Goal: Find contact information: Find contact information

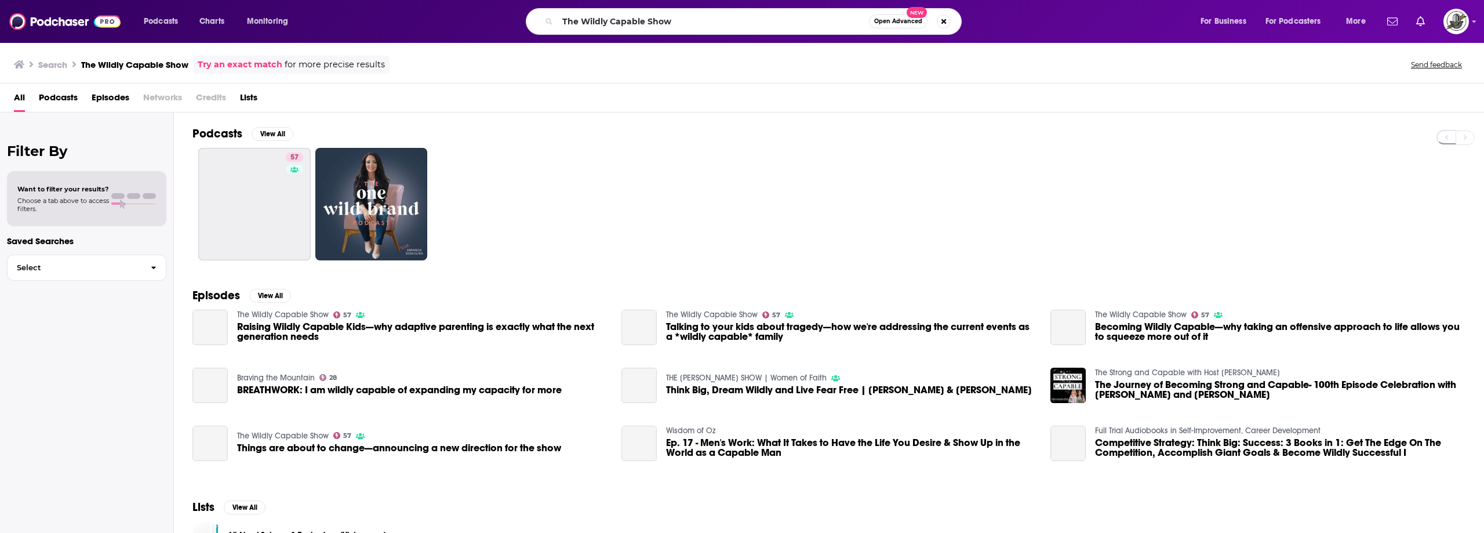
click at [620, 29] on input "The Wildly Capable Show" at bounding box center [712, 21] width 311 height 19
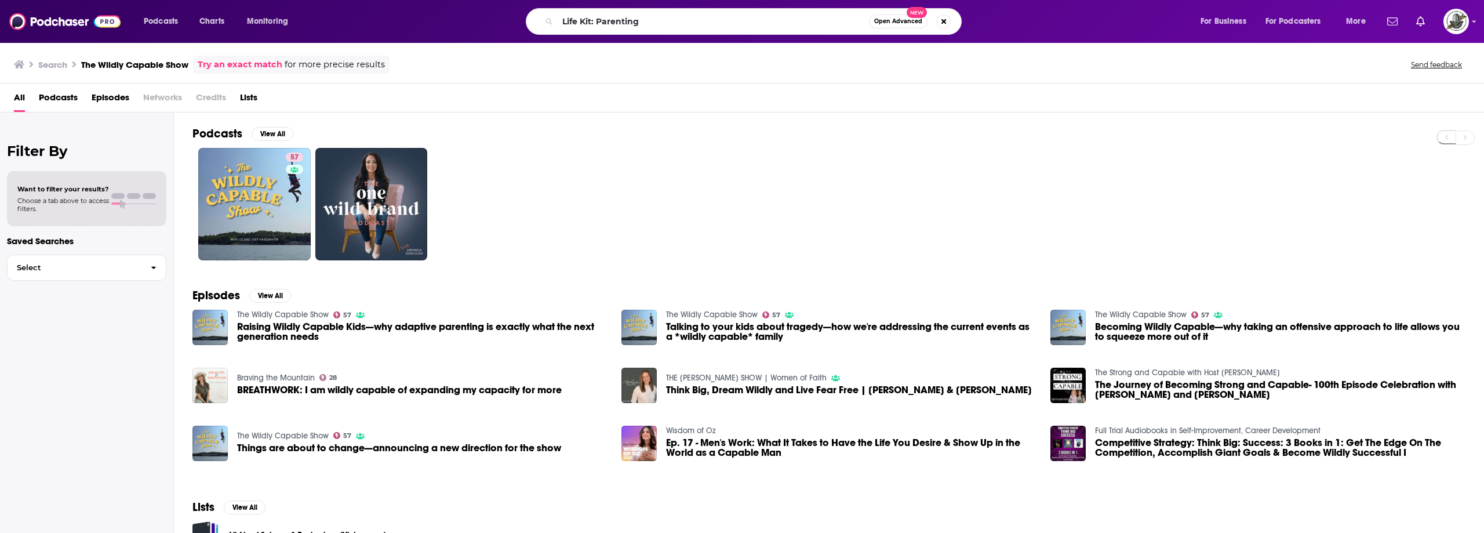
type input "Life Kit: Parenting"
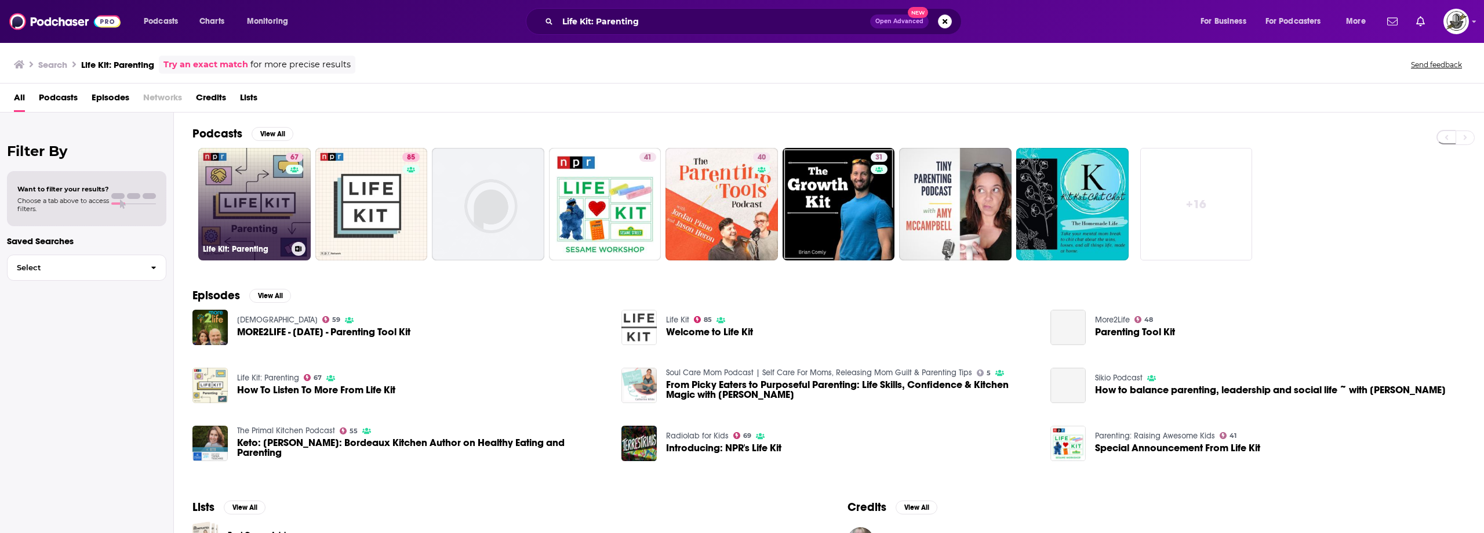
click at [276, 201] on link "67 Life Kit: Parenting" at bounding box center [254, 204] width 112 height 112
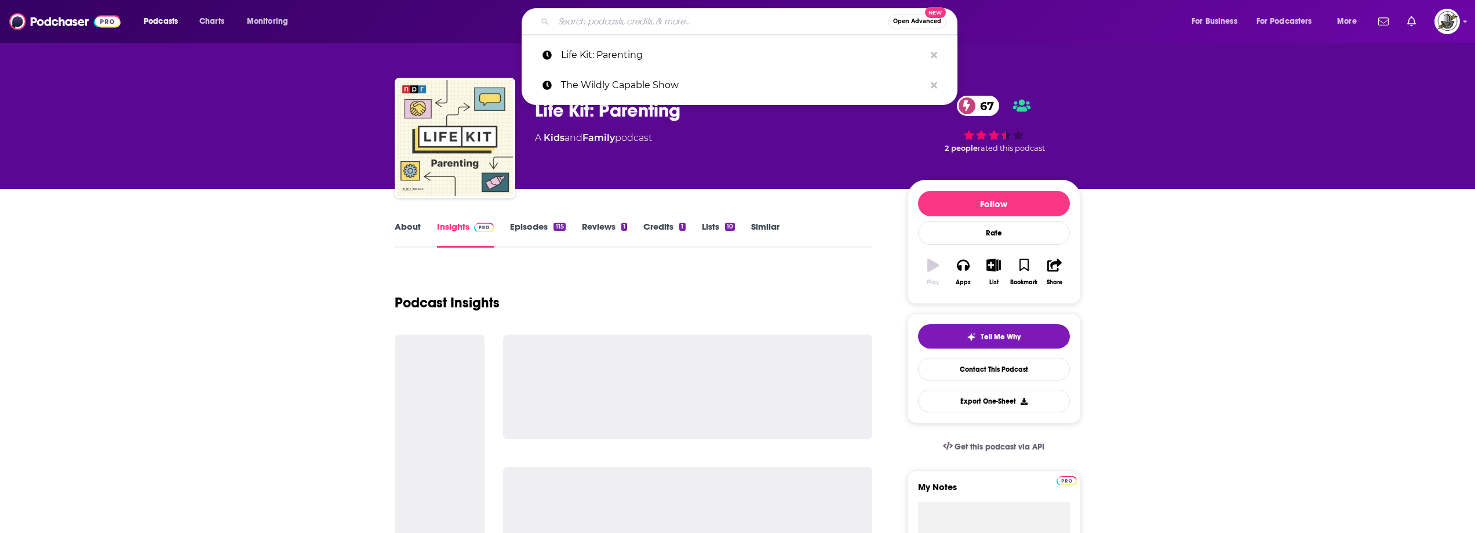
click at [722, 24] on input "Search podcasts, credits, & more..." at bounding box center [720, 21] width 334 height 19
click at [934, 56] on icon "Search podcasts, credits, & more..." at bounding box center [934, 55] width 6 height 6
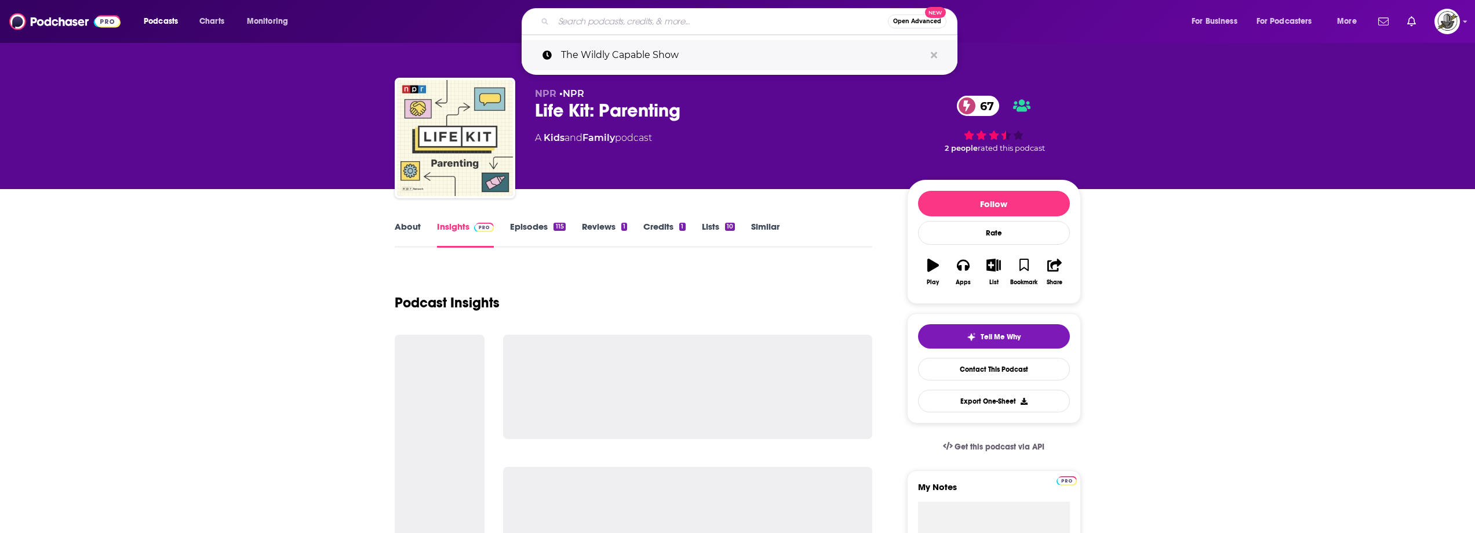
click at [935, 56] on icon "Search podcasts, credits, & more..." at bounding box center [934, 55] width 6 height 6
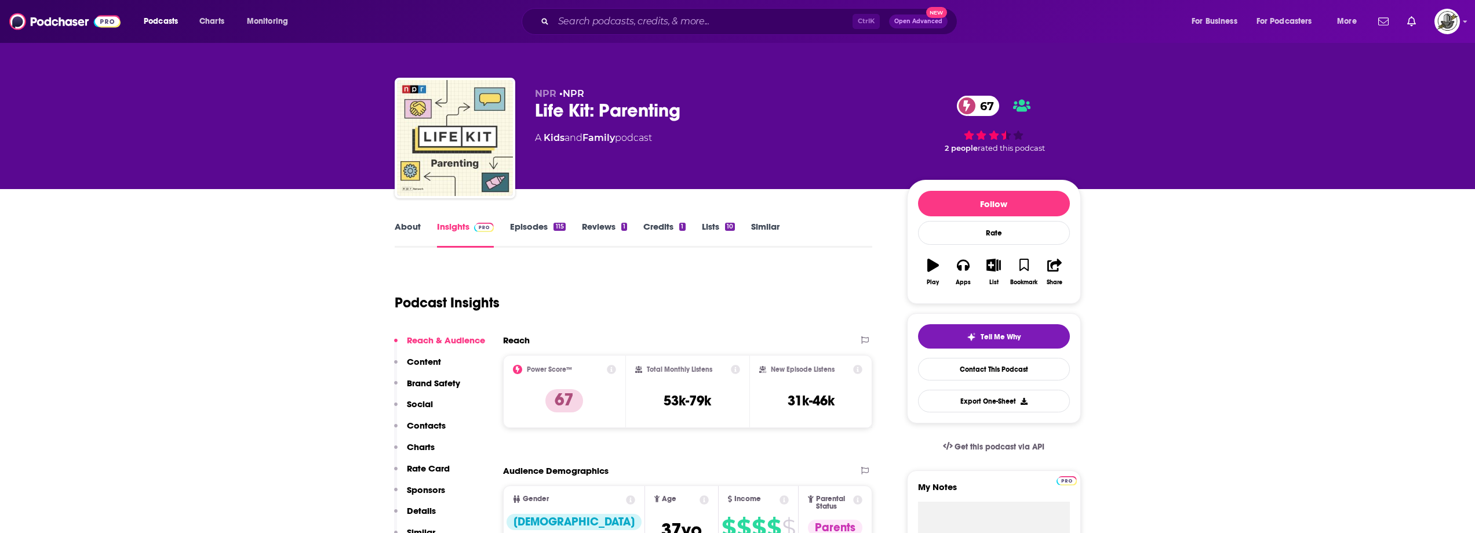
click at [822, 231] on div "About Insights Episodes 115 Reviews 1 Credits 1 Lists 10 Similar" at bounding box center [634, 233] width 478 height 28
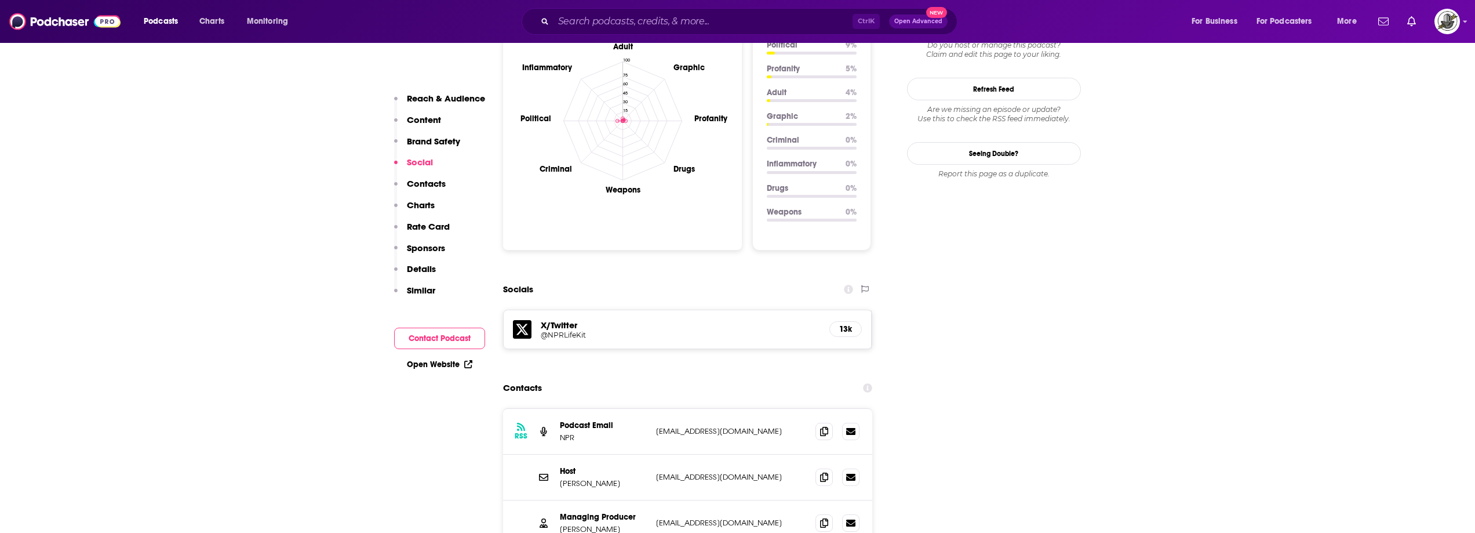
scroll to position [1275, 0]
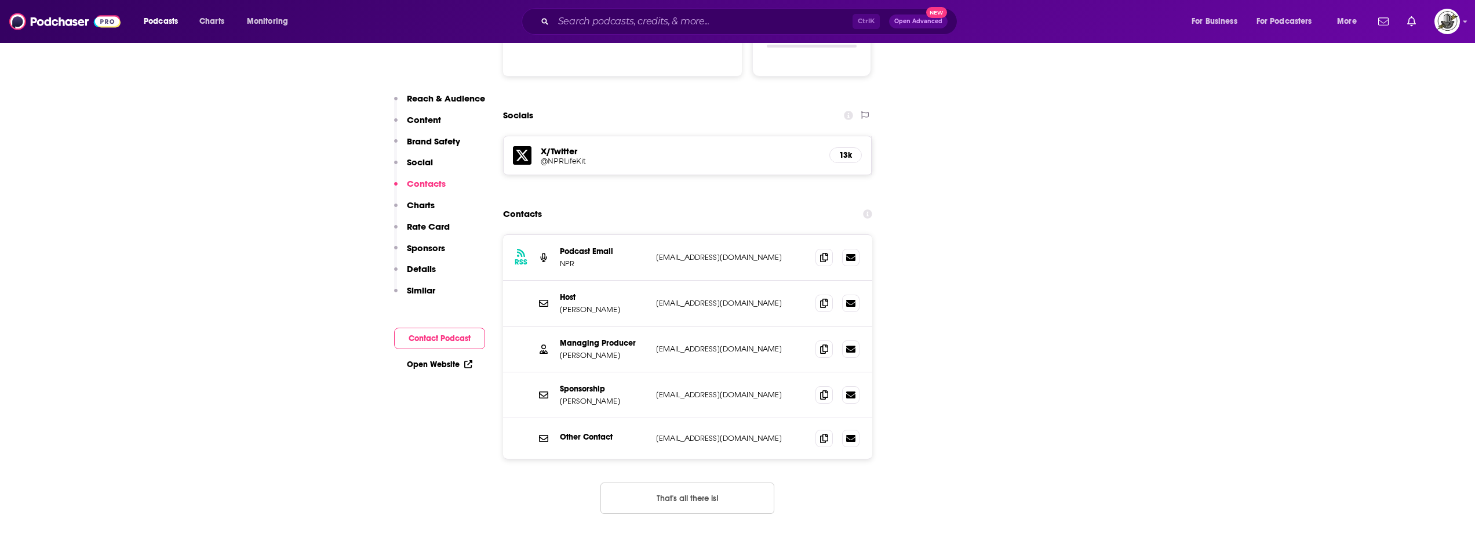
click at [712, 482] on button "That's all there is!" at bounding box center [687, 497] width 174 height 31
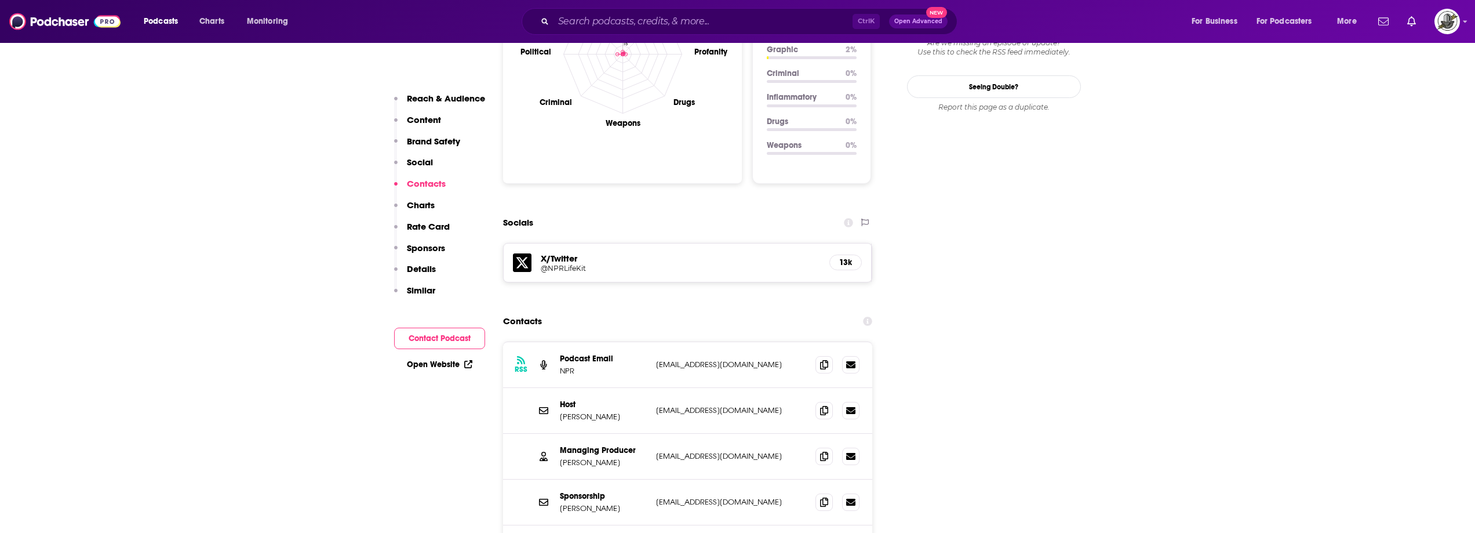
scroll to position [1159, 0]
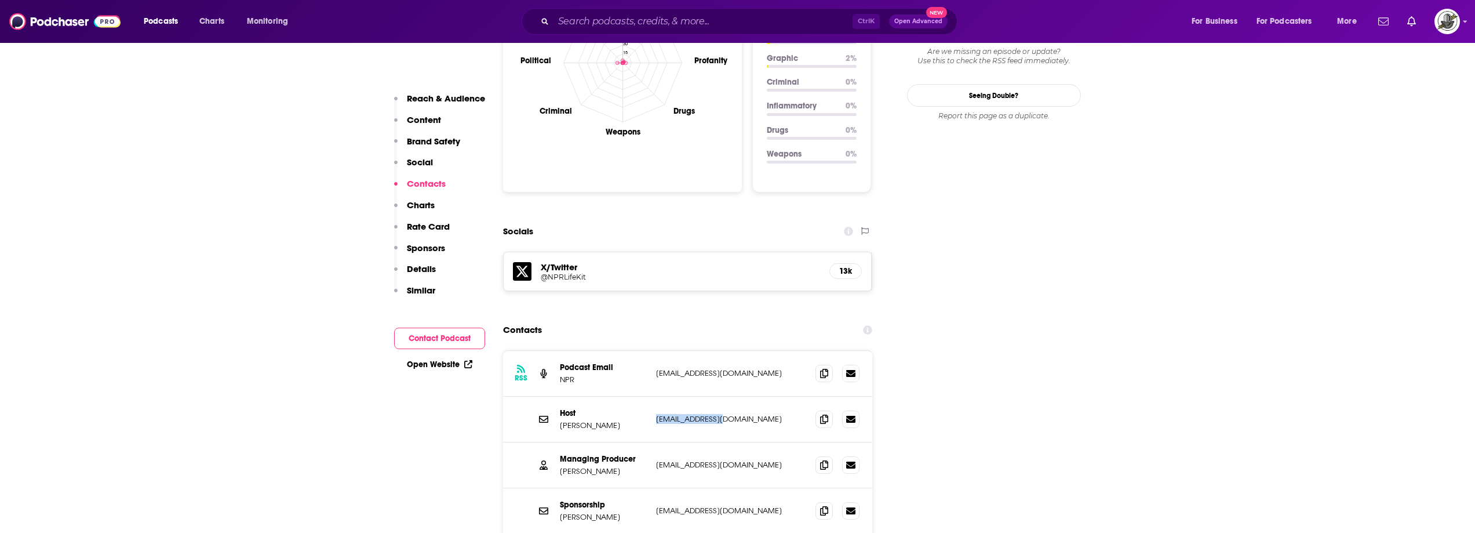
drag, startPoint x: 655, startPoint y: 348, endPoint x: 737, endPoint y: 349, distance: 81.7
click at [737, 396] on div "Host [PERSON_NAME] [EMAIL_ADDRESS][DOMAIN_NAME] [EMAIL_ADDRESS][DOMAIN_NAME]" at bounding box center [688, 419] width 370 height 46
copy p "[EMAIL_ADDRESS][DOMAIN_NAME]"
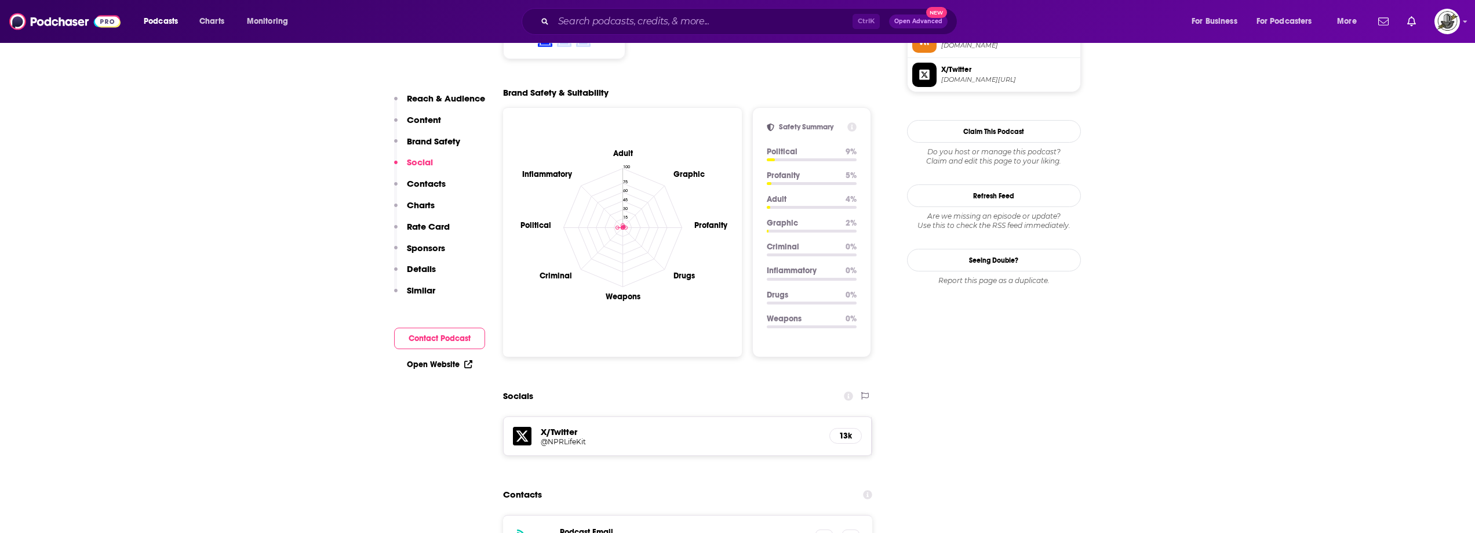
scroll to position [985, 0]
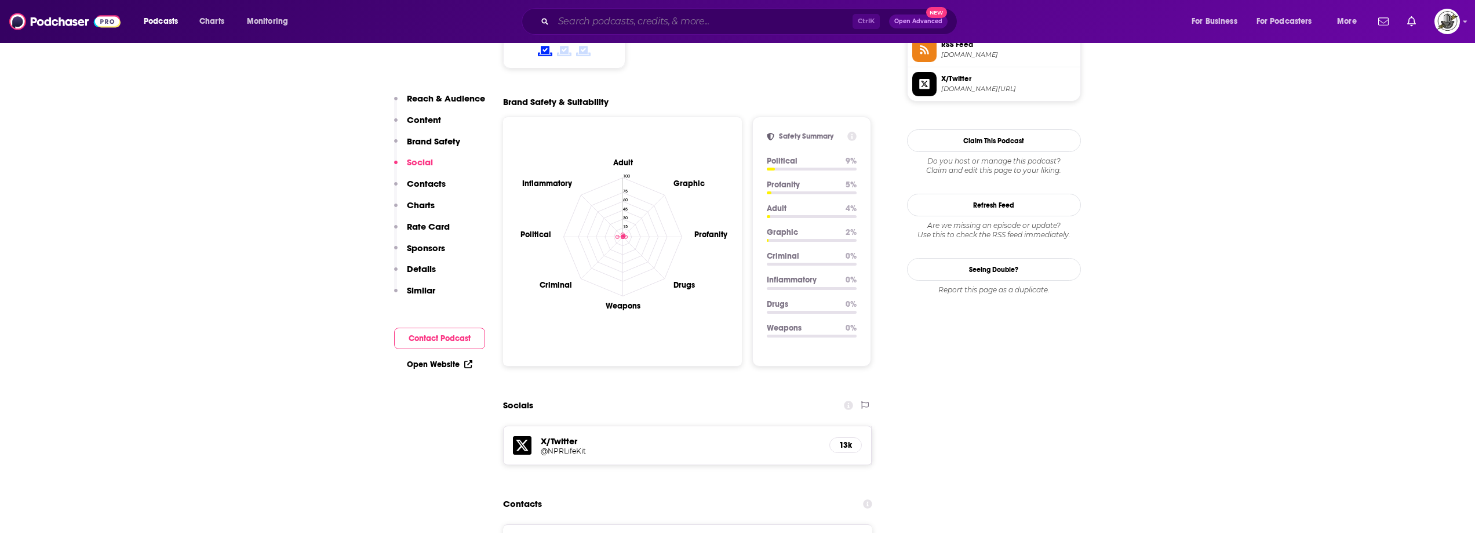
click at [808, 20] on input "Search podcasts, credits, & more..." at bounding box center [702, 21] width 299 height 19
paste input "Voices of Your Village"
type input "Voices of Your Village"
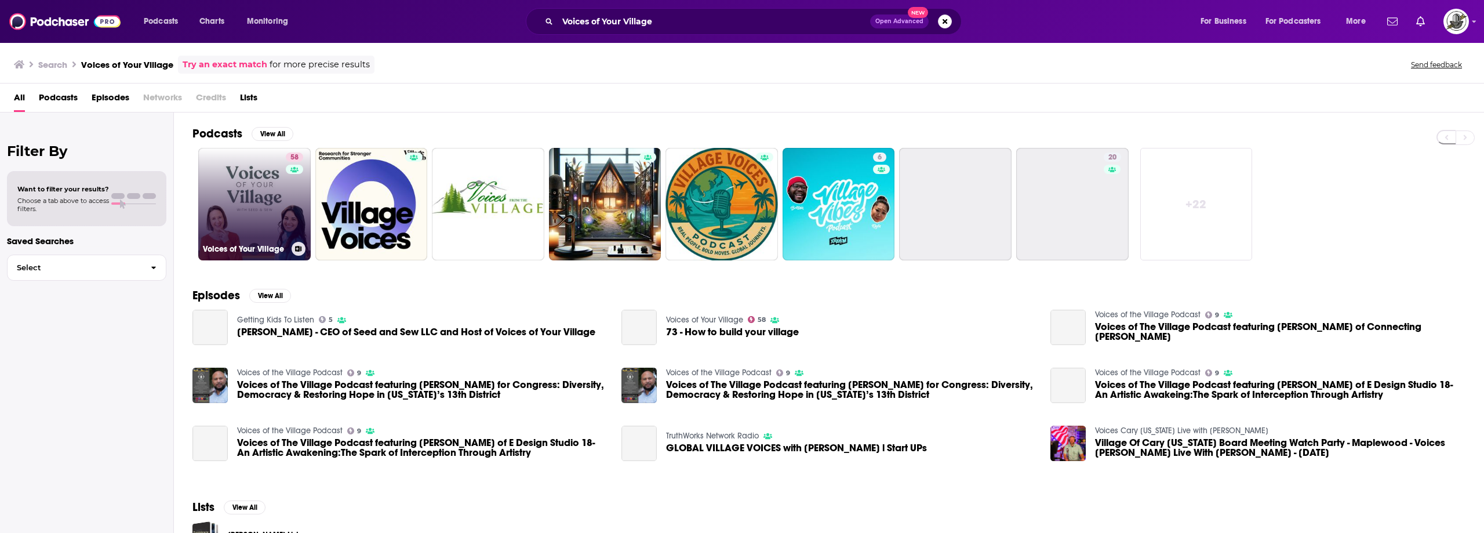
click at [286, 207] on div "58" at bounding box center [296, 196] width 20 height 89
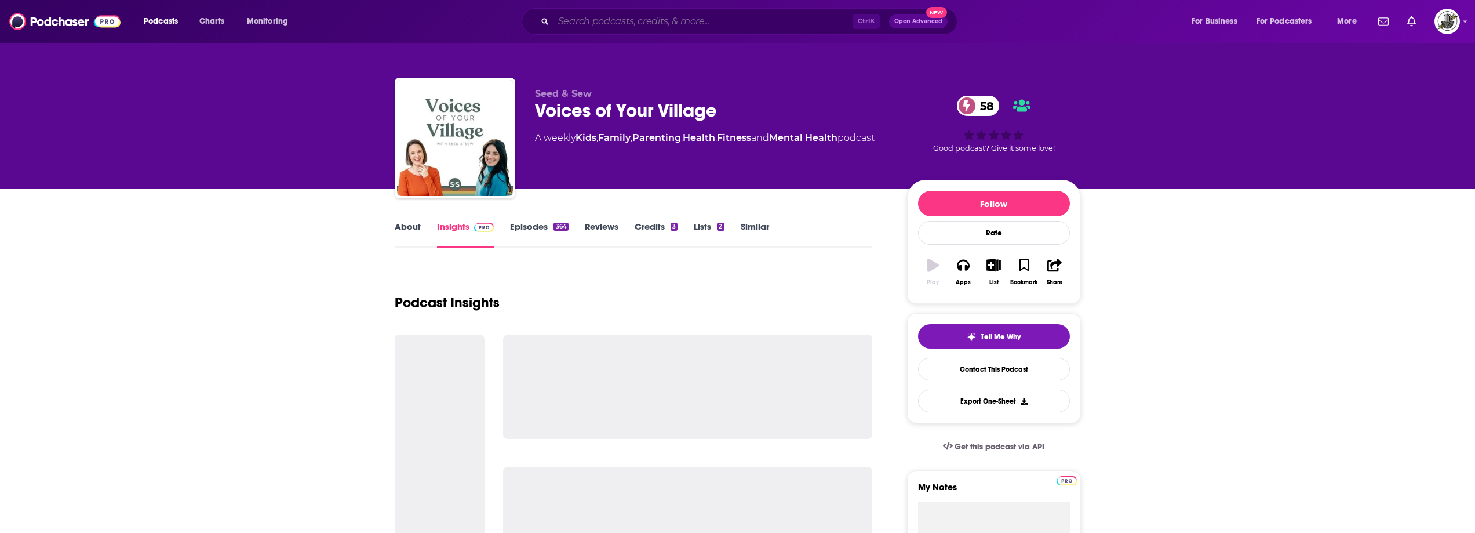
click at [774, 29] on input "Search podcasts, credits, & more..." at bounding box center [702, 21] width 299 height 19
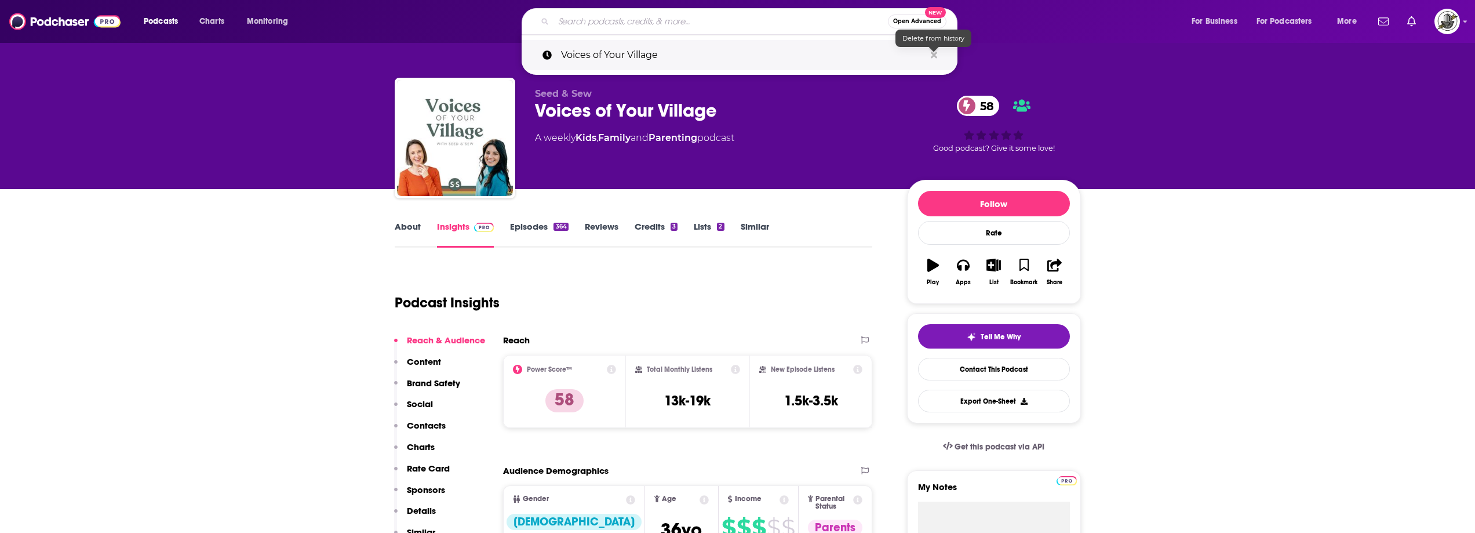
click at [935, 56] on icon "Search podcasts, credits, & more..." at bounding box center [934, 55] width 6 height 6
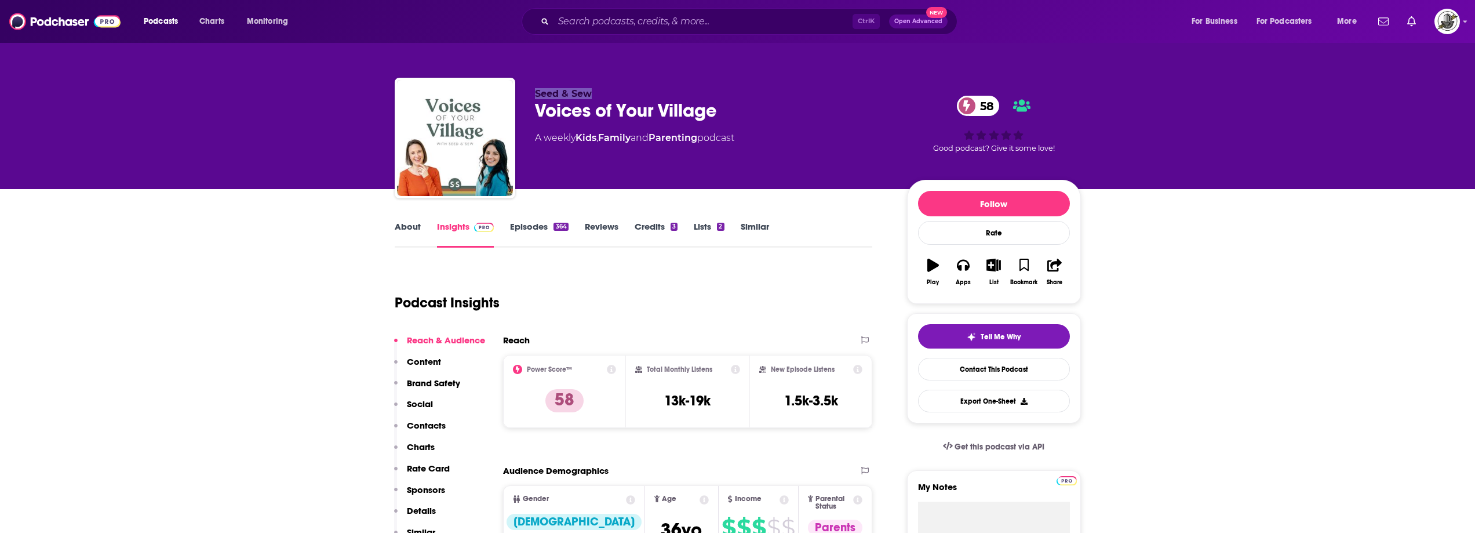
drag, startPoint x: 596, startPoint y: 93, endPoint x: 535, endPoint y: 96, distance: 60.9
click at [535, 96] on p "Seed & Sew" at bounding box center [712, 93] width 354 height 11
copy span "Seed & Sew"
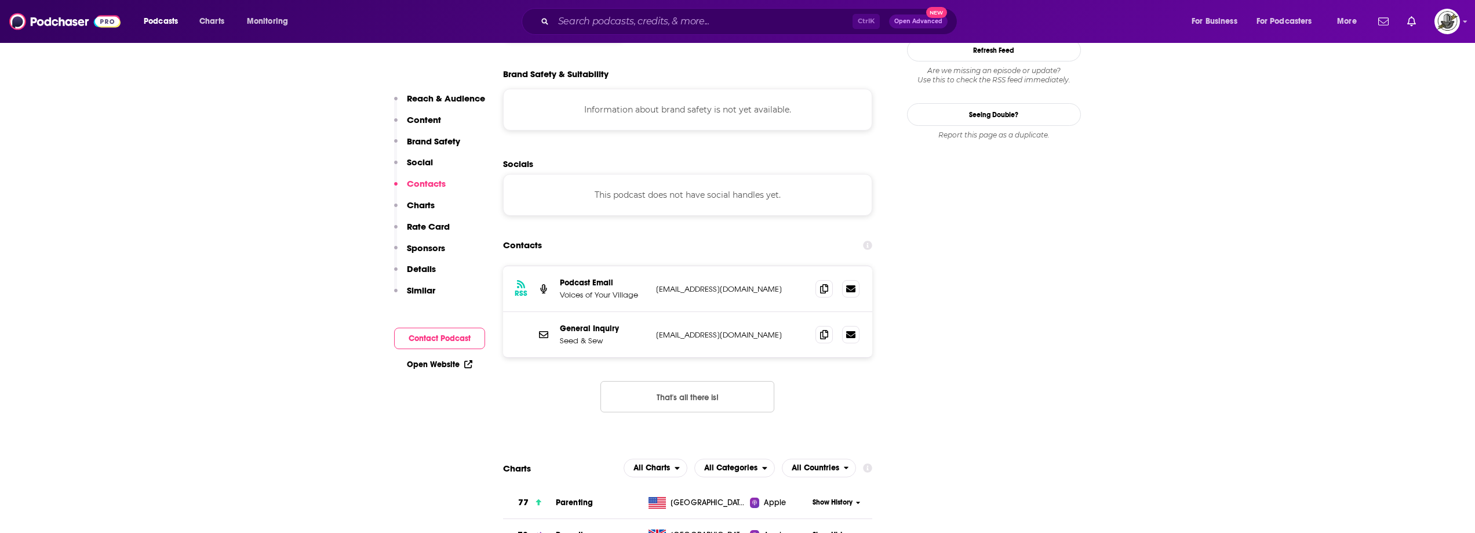
scroll to position [985, 0]
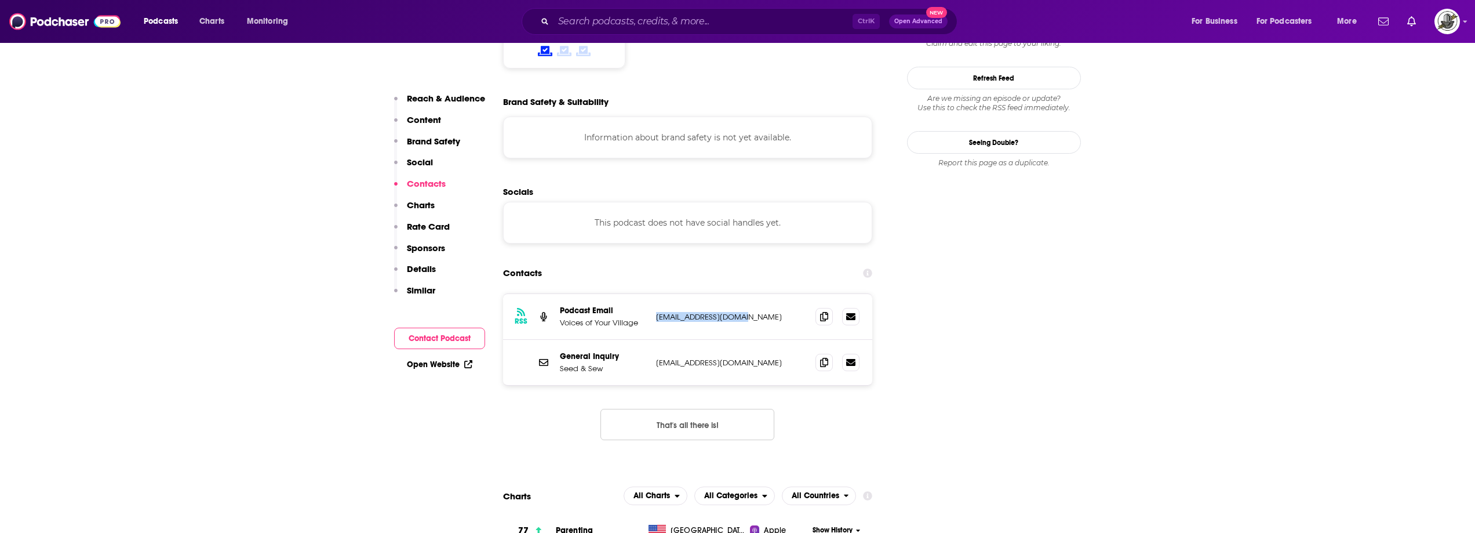
drag, startPoint x: 680, startPoint y: 260, endPoint x: 760, endPoint y: 263, distance: 80.0
click at [760, 294] on div "RSS Podcast Email Voices of Your Village [EMAIL_ADDRESS][DOMAIN_NAME] [EMAIL_AD…" at bounding box center [688, 317] width 370 height 46
copy p "[EMAIL_ADDRESS][DOMAIN_NAME]"
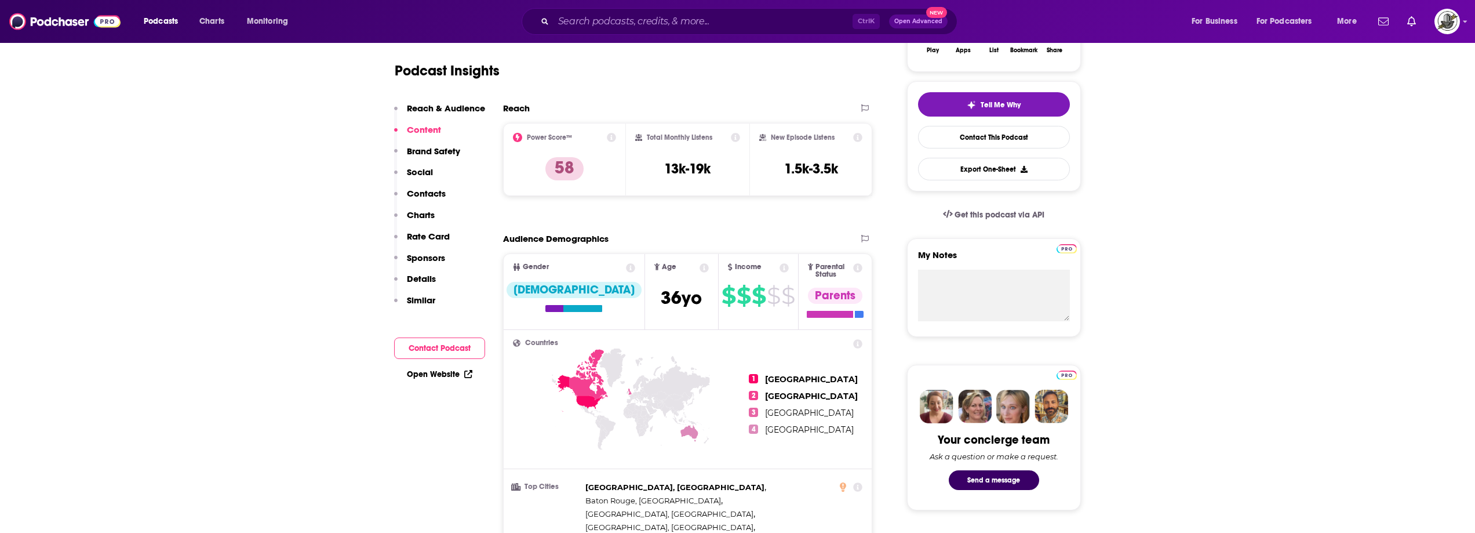
scroll to position [0, 0]
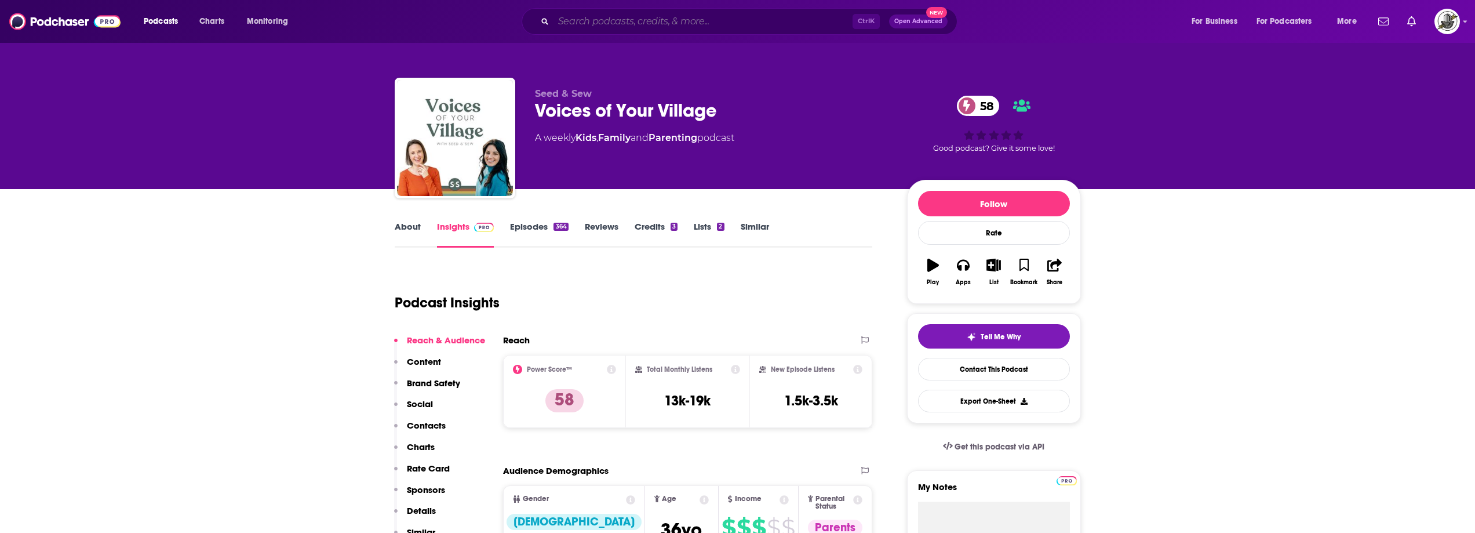
click at [730, 27] on input "Search podcasts, credits, & more..." at bounding box center [702, 21] width 299 height 19
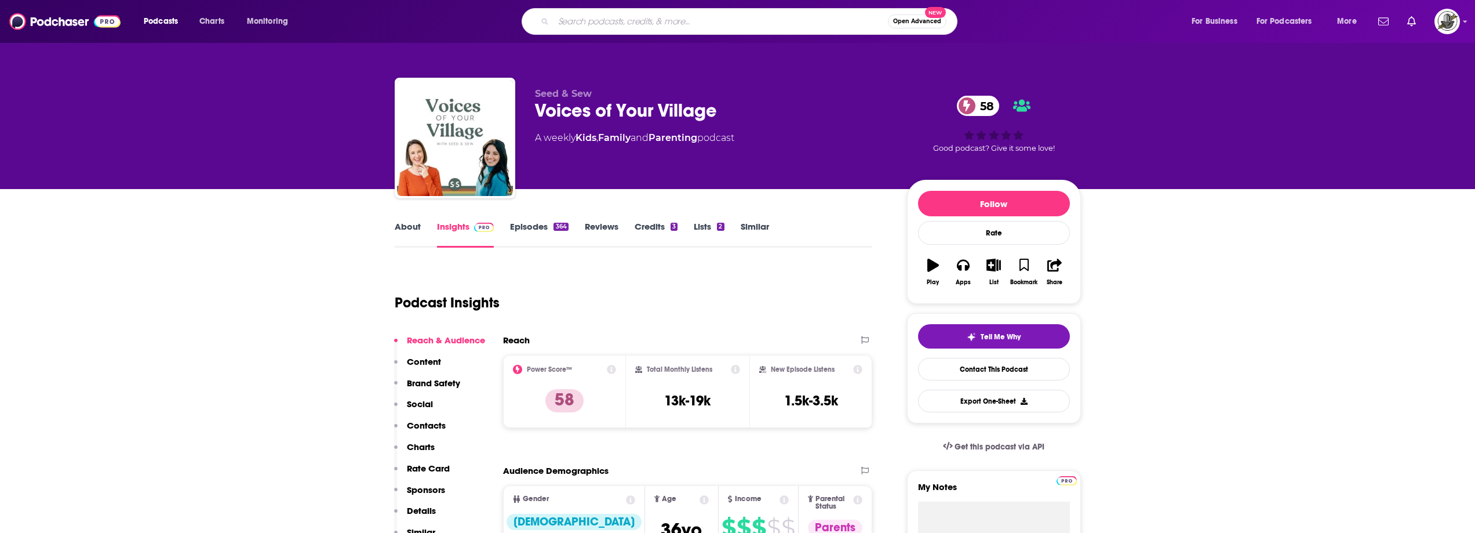
paste input "Sustainable Parenting"
type input "Sustainable Parenting"
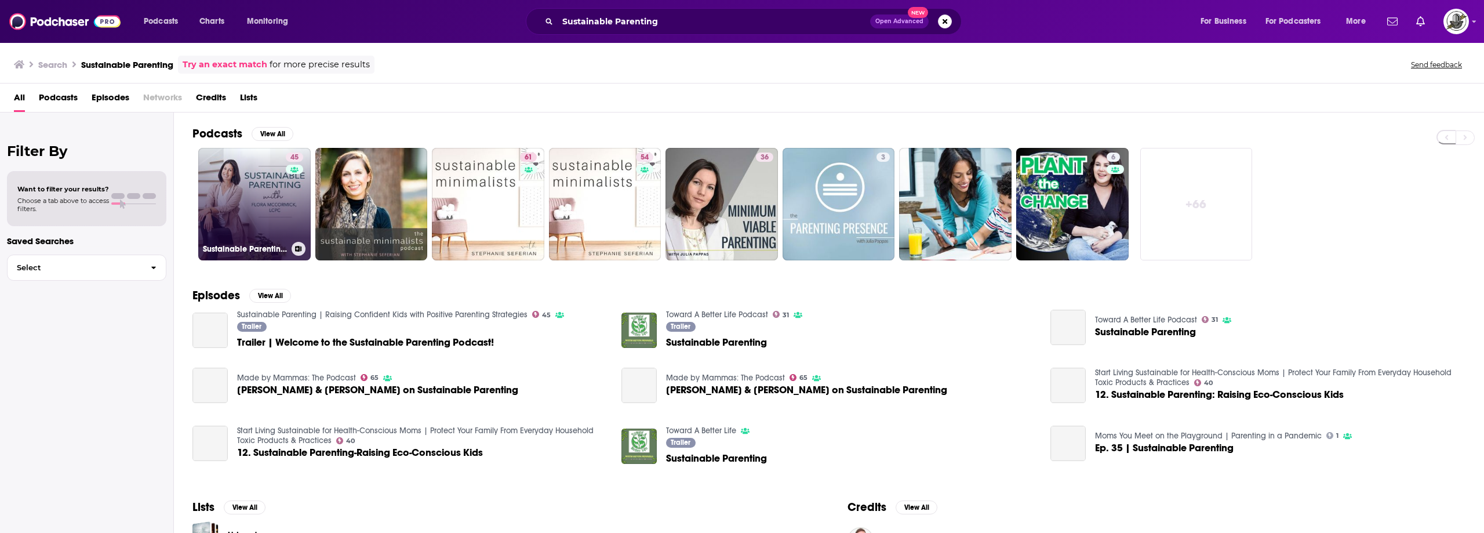
click at [263, 193] on link "45 Sustainable Parenting | Raising Confident Kids with Positive Parenting Strat…" at bounding box center [254, 204] width 112 height 112
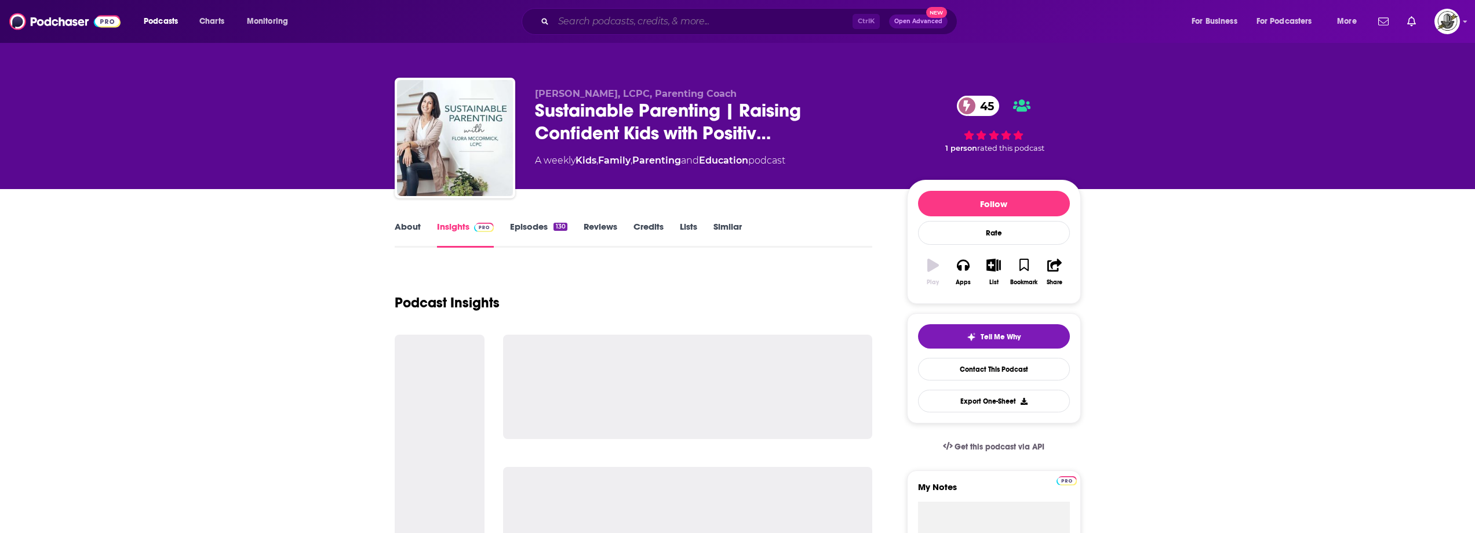
click at [648, 16] on input "Search podcasts, credits, & more..." at bounding box center [702, 21] width 299 height 19
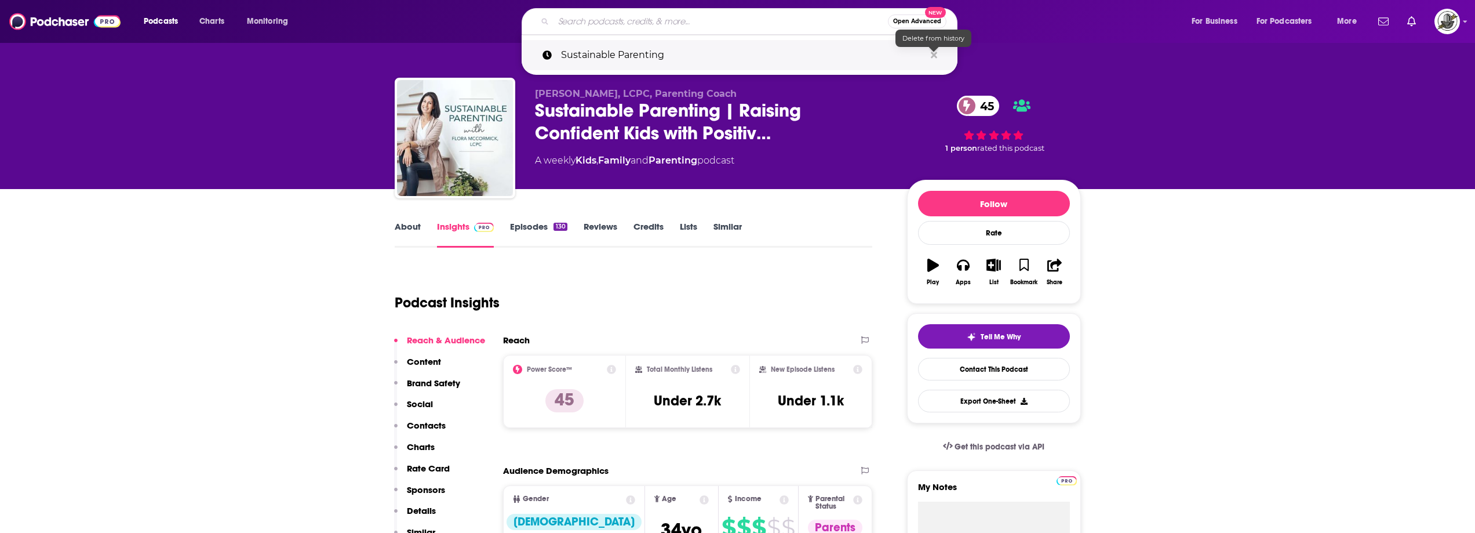
click at [934, 56] on icon "Search podcasts, credits, & more..." at bounding box center [934, 55] width 6 height 6
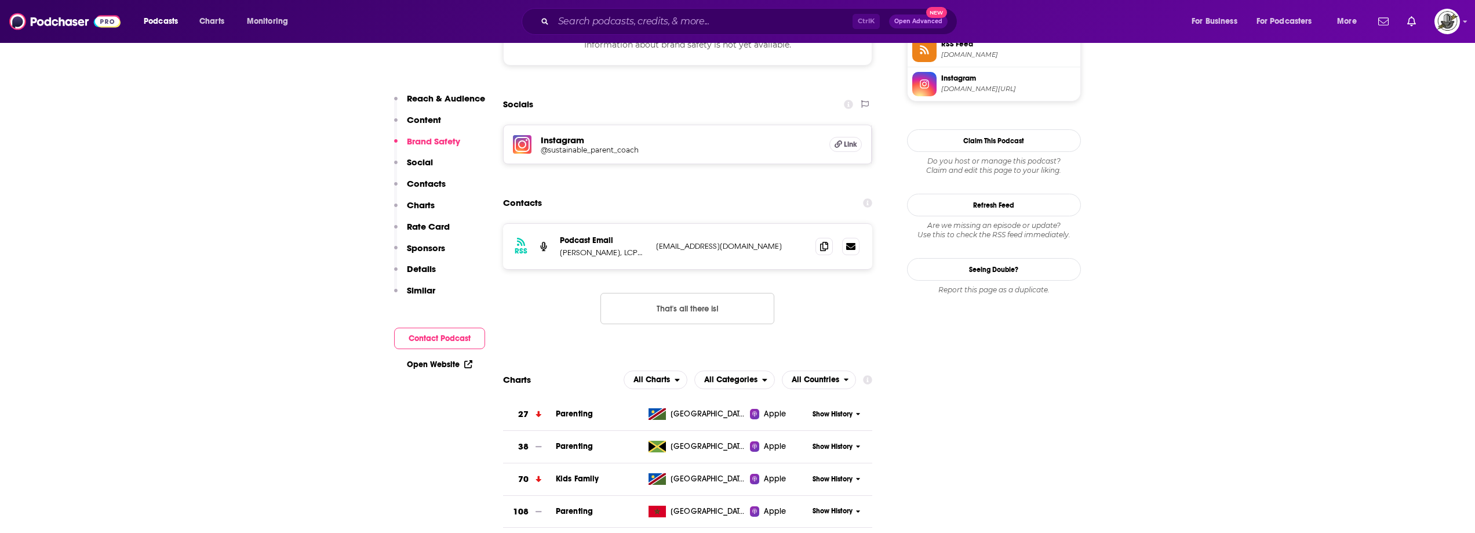
scroll to position [1101, 0]
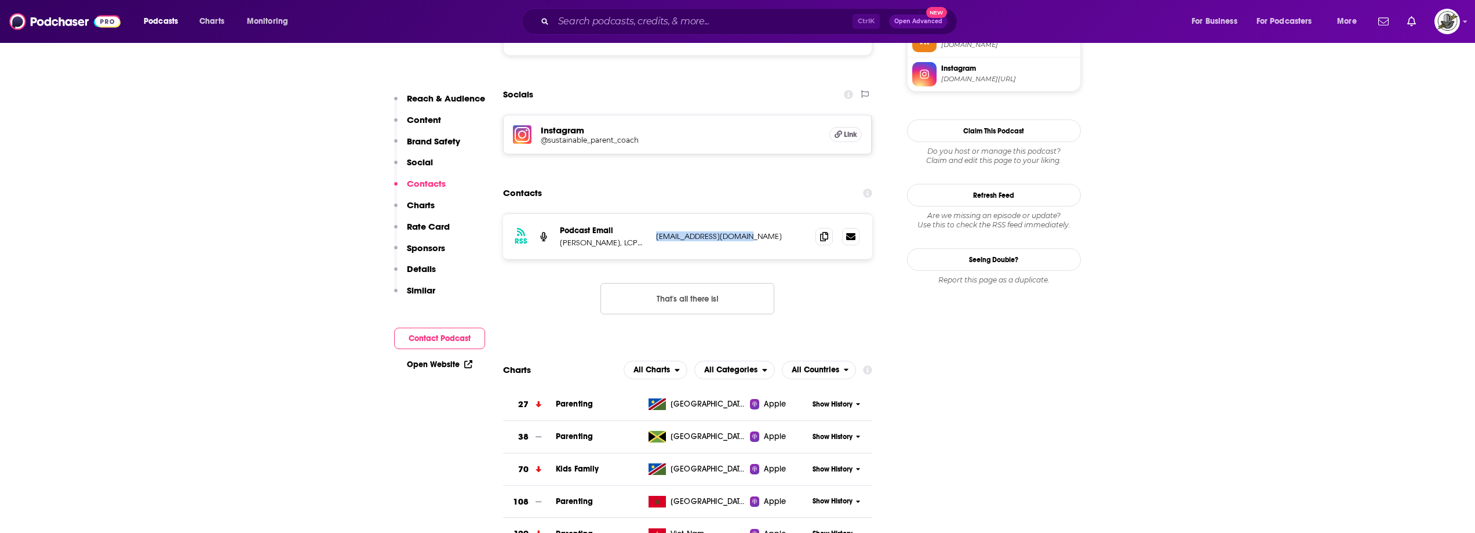
drag, startPoint x: 658, startPoint y: 177, endPoint x: 768, endPoint y: 180, distance: 110.2
click at [768, 214] on div "RSS Podcast Email [PERSON_NAME], LCPC, Parenting Coach [EMAIL_ADDRESS][DOMAIN_N…" at bounding box center [688, 236] width 370 height 45
copy p "[EMAIL_ADDRESS][DOMAIN_NAME]"
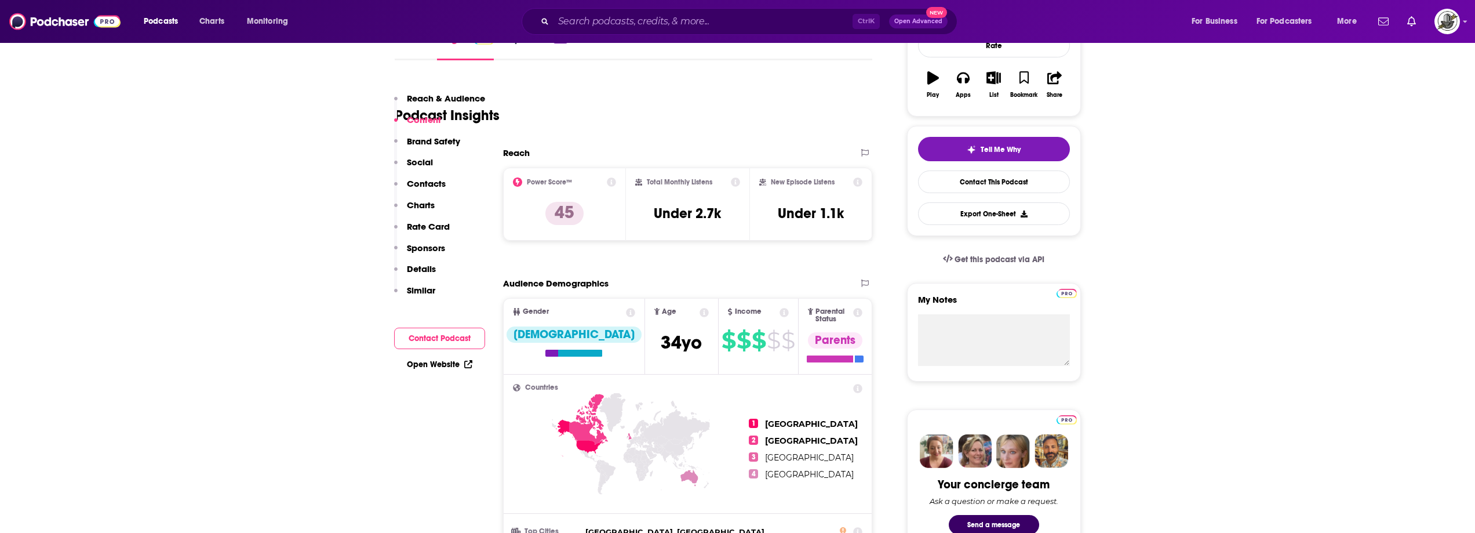
scroll to position [0, 0]
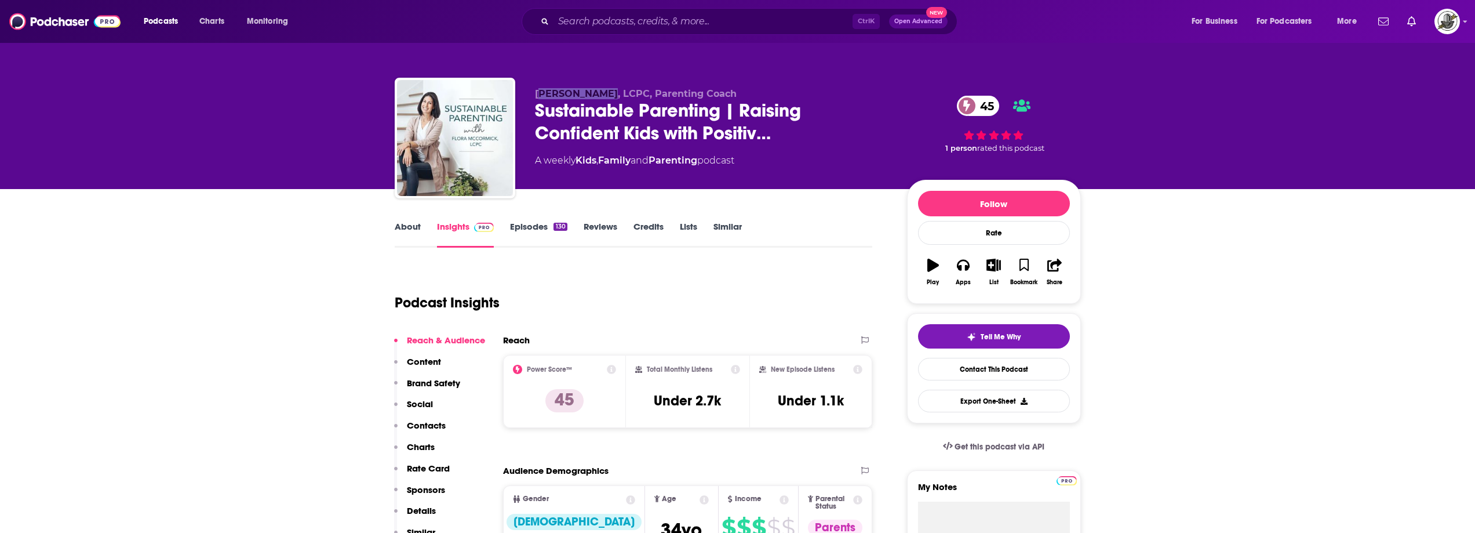
drag, startPoint x: 566, startPoint y: 96, endPoint x: 549, endPoint y: 93, distance: 17.2
click at [603, 93] on span "[PERSON_NAME], LCPC, Parenting Coach" at bounding box center [636, 93] width 202 height 11
click at [549, 93] on span "[PERSON_NAME], LCPC, Parenting Coach" at bounding box center [636, 93] width 202 height 11
drag, startPoint x: 531, startPoint y: 99, endPoint x: 614, endPoint y: 97, distance: 83.5
click at [614, 97] on div "[PERSON_NAME], LCPC, Parenting Coach Sustainable Parenting | Raising Confident …" at bounding box center [738, 140] width 686 height 125
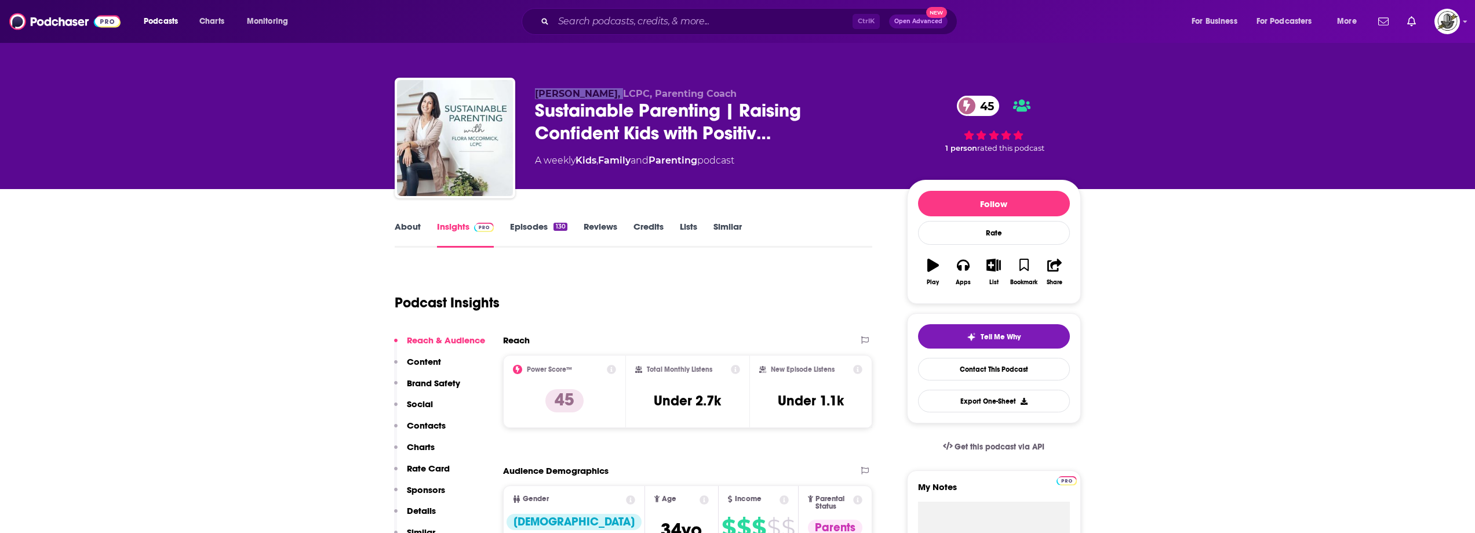
copy span "[PERSON_NAME]"
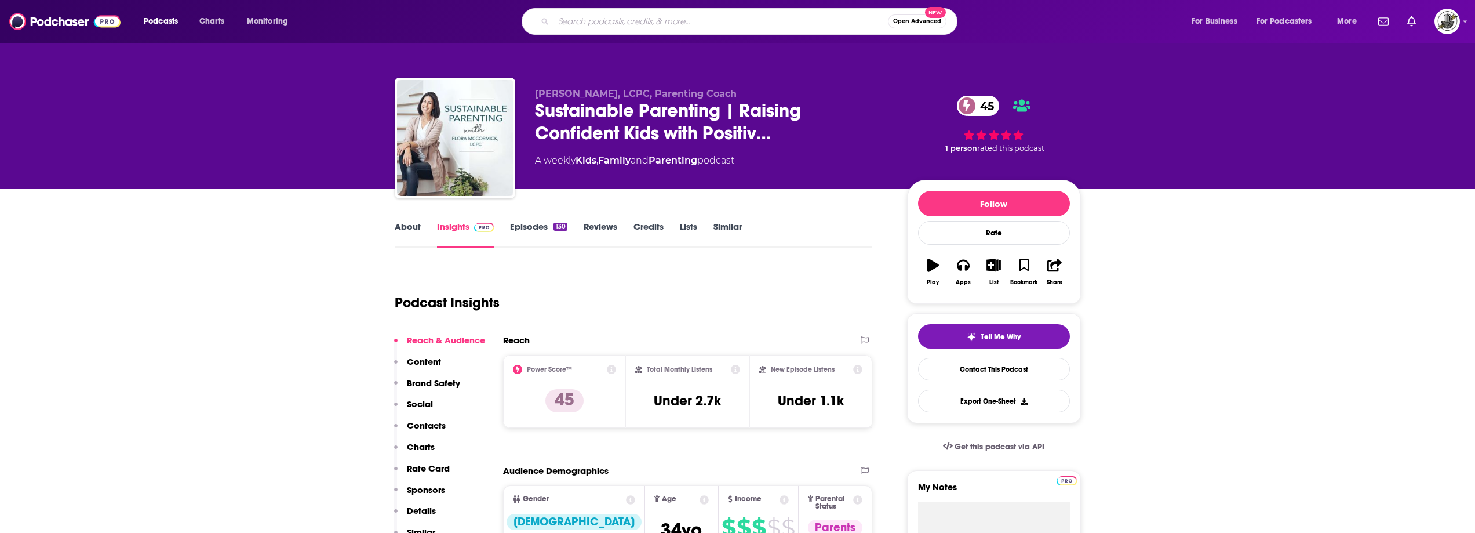
paste input "HER HOME & HEART"
type input "HER HOME & HEART"
click at [715, 21] on input "HER HOME & HEART" at bounding box center [720, 21] width 334 height 19
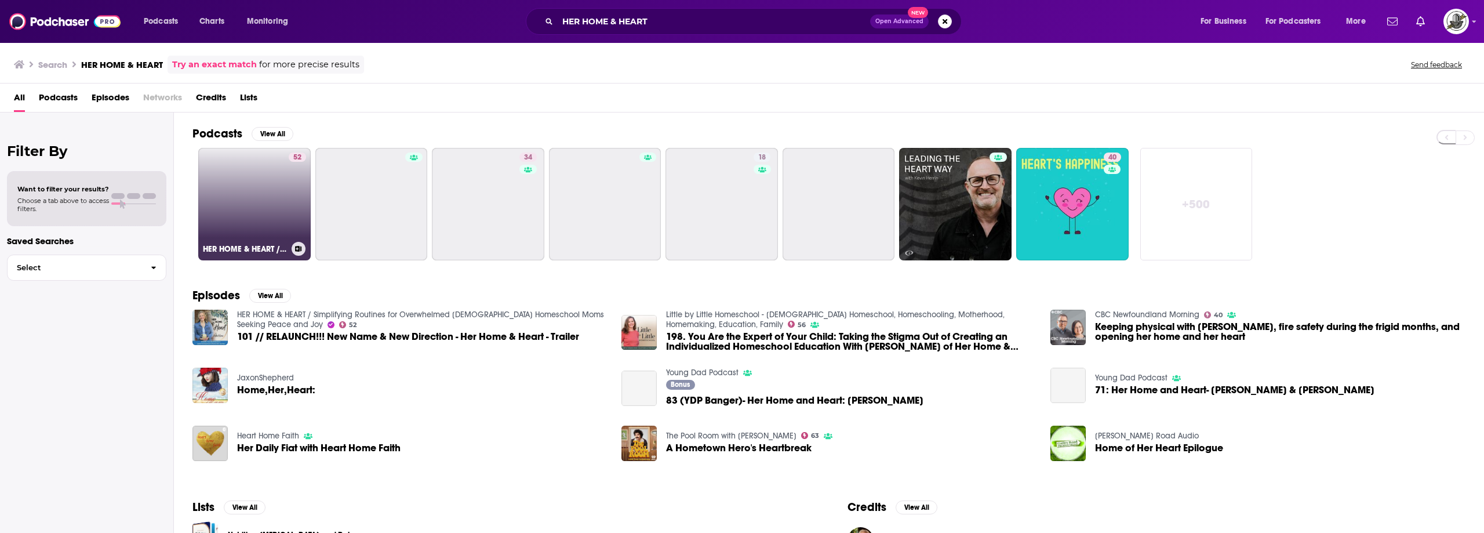
click at [304, 200] on div "52" at bounding box center [297, 196] width 17 height 89
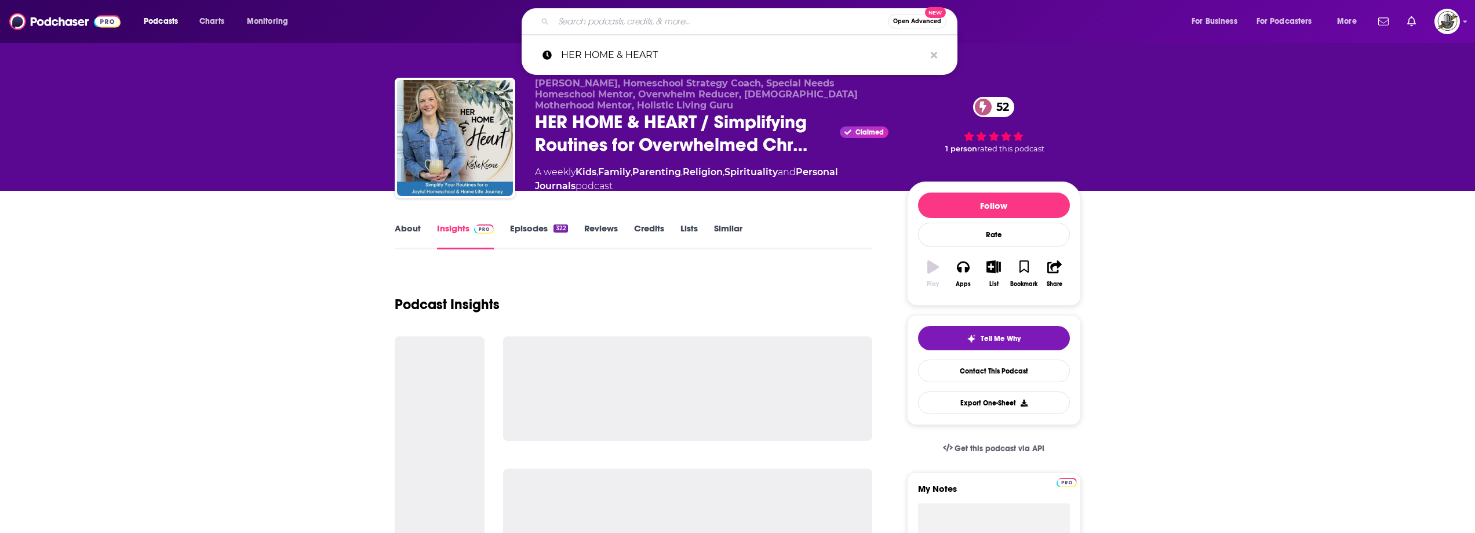
click at [693, 21] on input "Search podcasts, credits, & more..." at bounding box center [720, 21] width 334 height 19
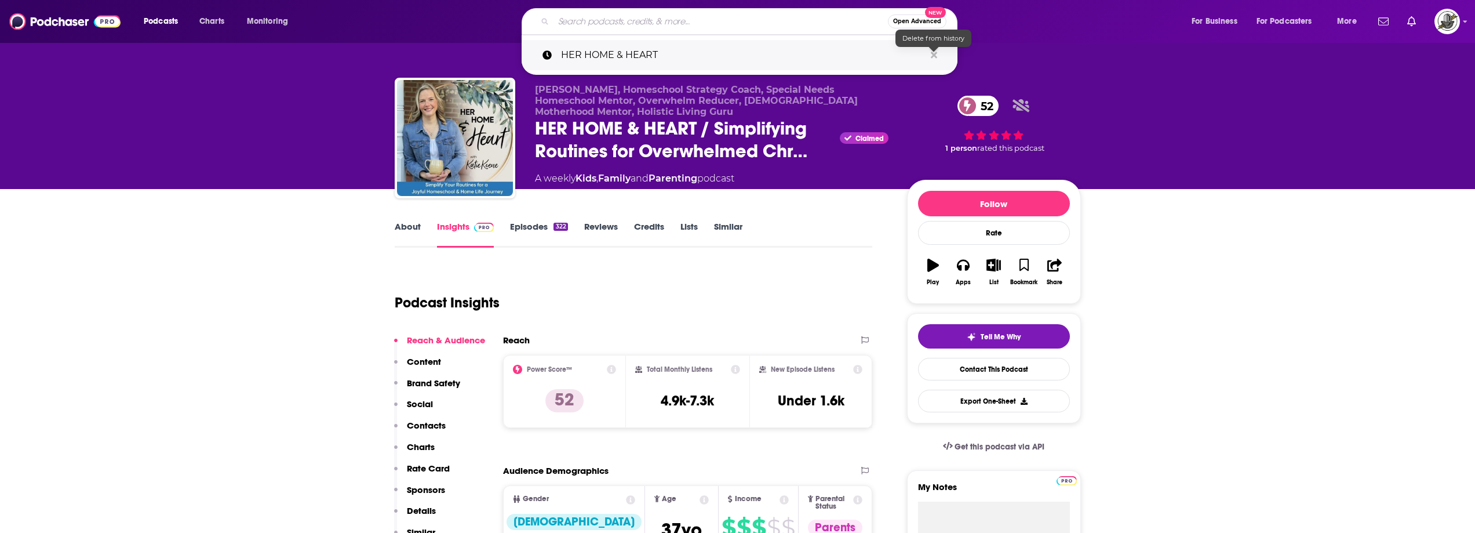
click at [935, 54] on icon "Search podcasts, credits, & more..." at bounding box center [934, 55] width 6 height 6
click at [831, 294] on div "Podcast Insights" at bounding box center [629, 295] width 469 height 59
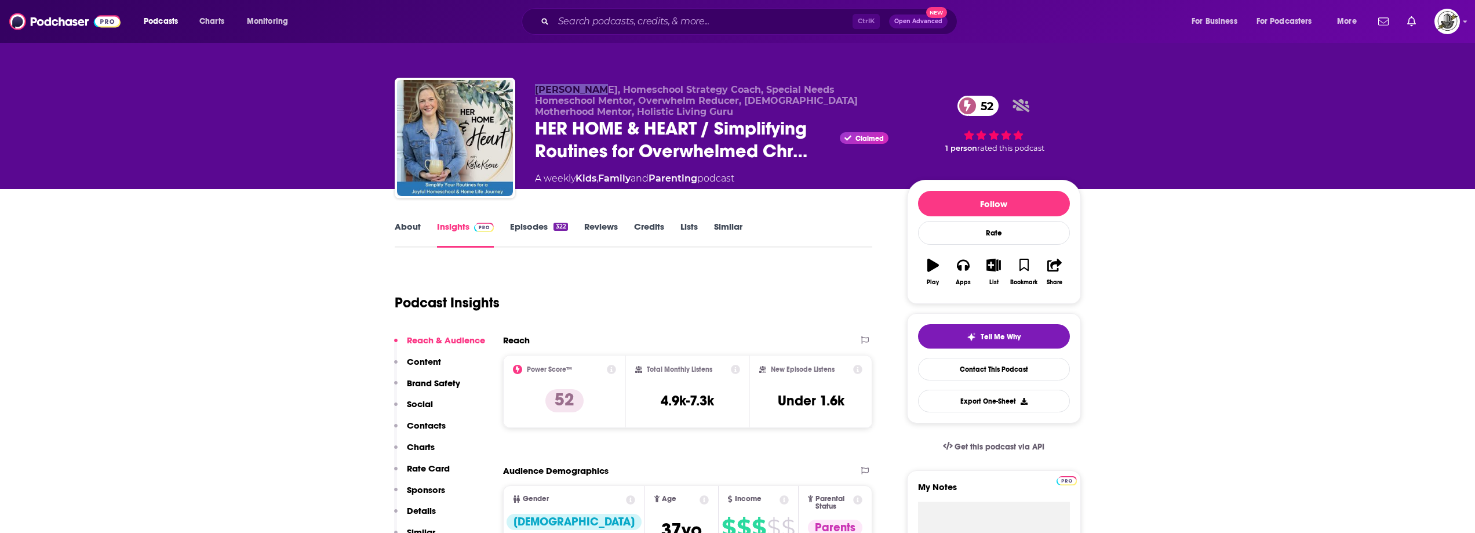
drag, startPoint x: 536, startPoint y: 89, endPoint x: 593, endPoint y: 93, distance: 56.9
click at [593, 93] on div "[PERSON_NAME], Homeschool Strategy Coach, Special Needs Homeschool Mentor, Over…" at bounding box center [738, 140] width 686 height 125
copy span "[PERSON_NAME]"
click at [655, 37] on div "Podcasts Charts Monitoring Ctrl K Open Advanced New For Business For Podcasters…" at bounding box center [737, 21] width 1475 height 43
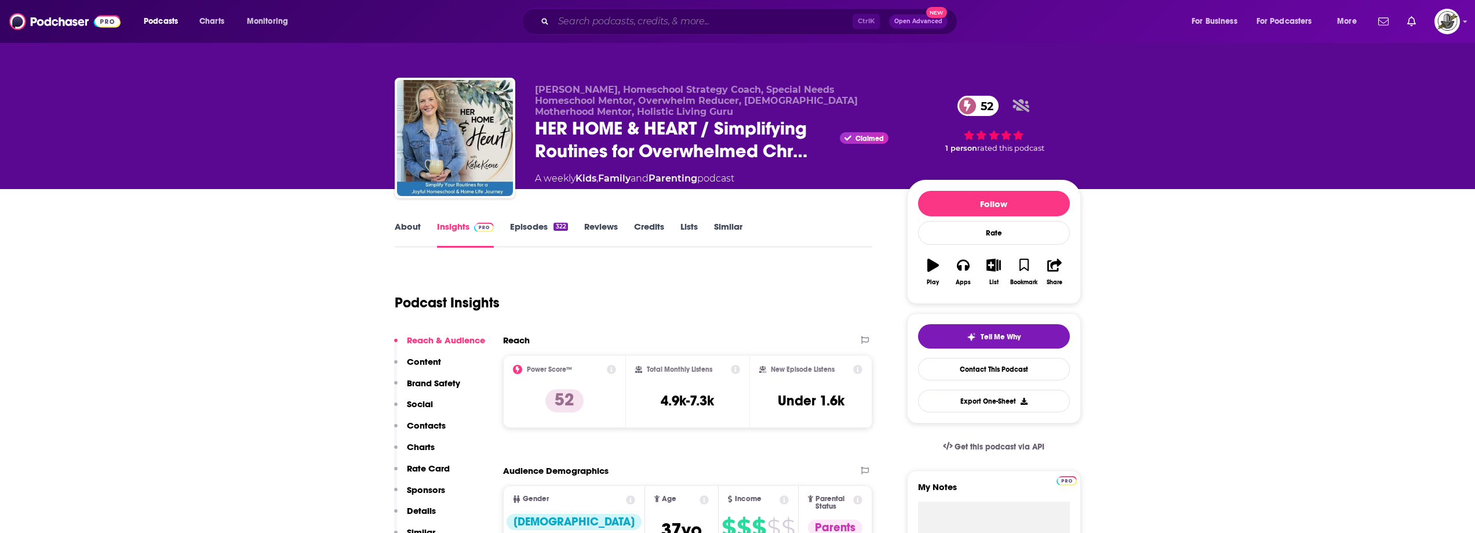
paste input "The [PERSON_NAME] Podcast"
type input "The [PERSON_NAME] Podcast"
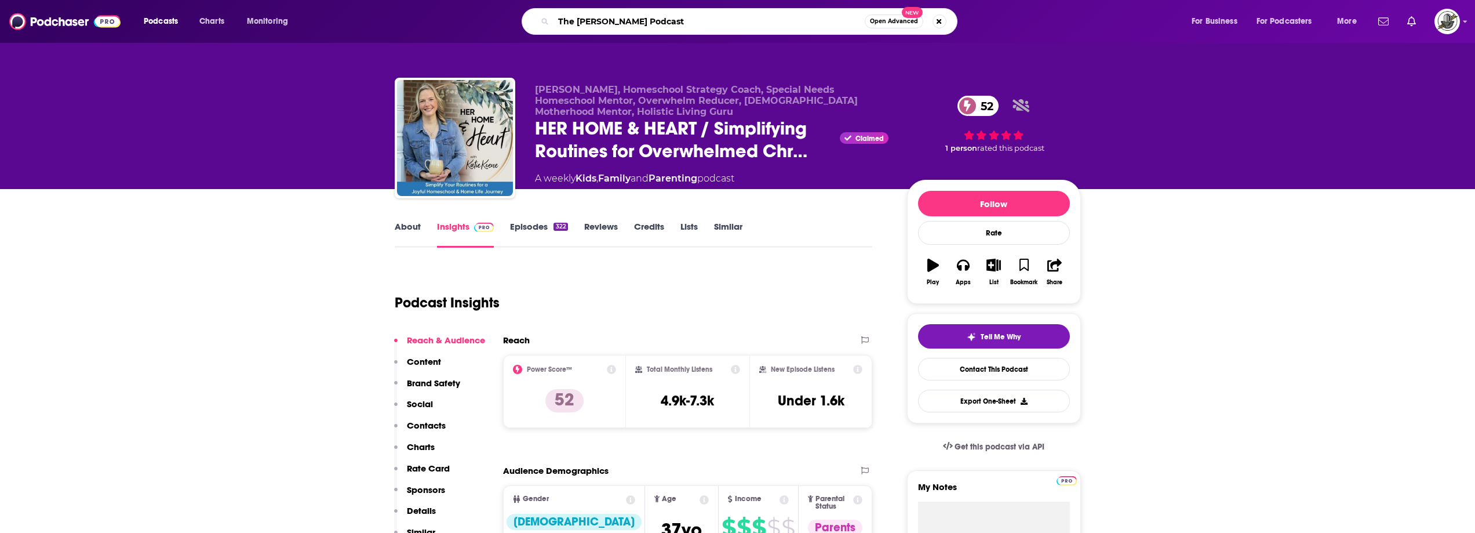
click at [664, 25] on input "The [PERSON_NAME] Podcast" at bounding box center [708, 21] width 311 height 19
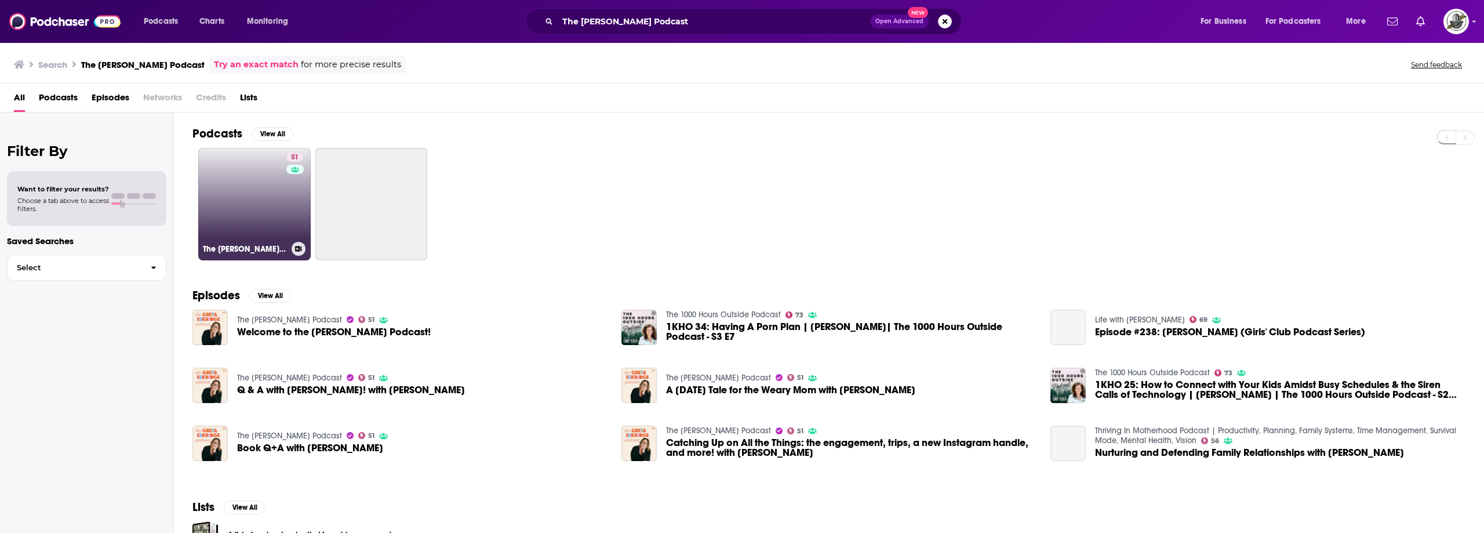
click at [247, 200] on link "51 The [PERSON_NAME] Podcast" at bounding box center [254, 204] width 112 height 112
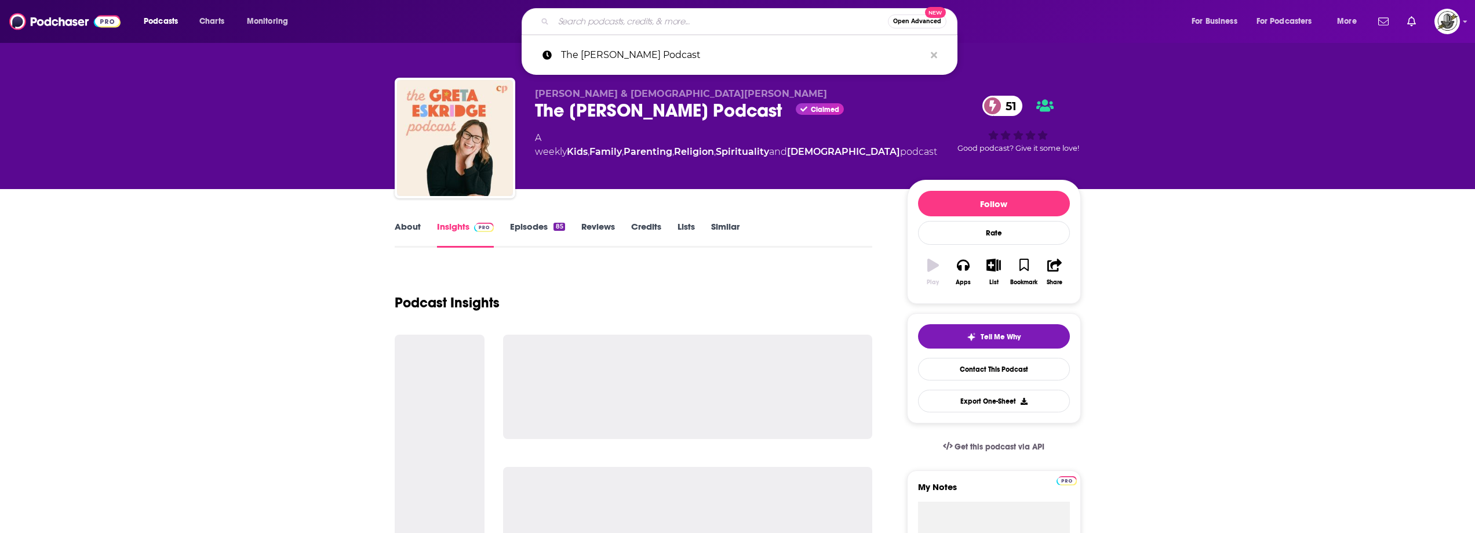
click at [679, 19] on input "Search podcasts, credits, & more..." at bounding box center [720, 21] width 334 height 19
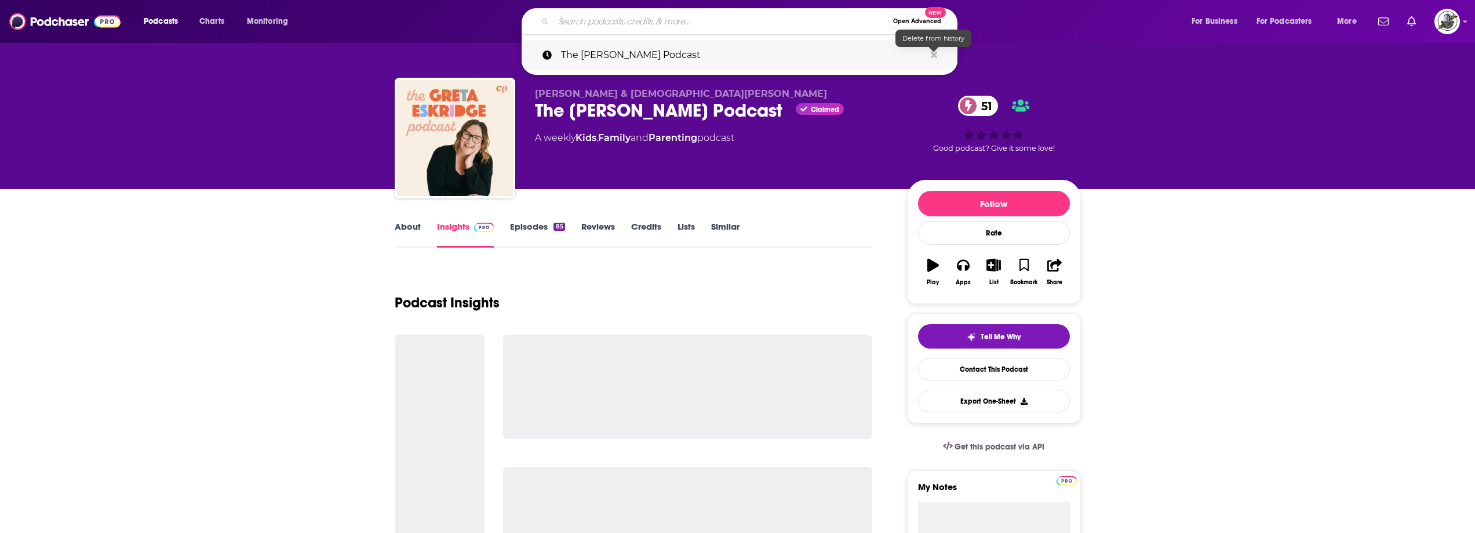
click at [932, 57] on icon "Search podcasts, credits, & more..." at bounding box center [934, 55] width 6 height 6
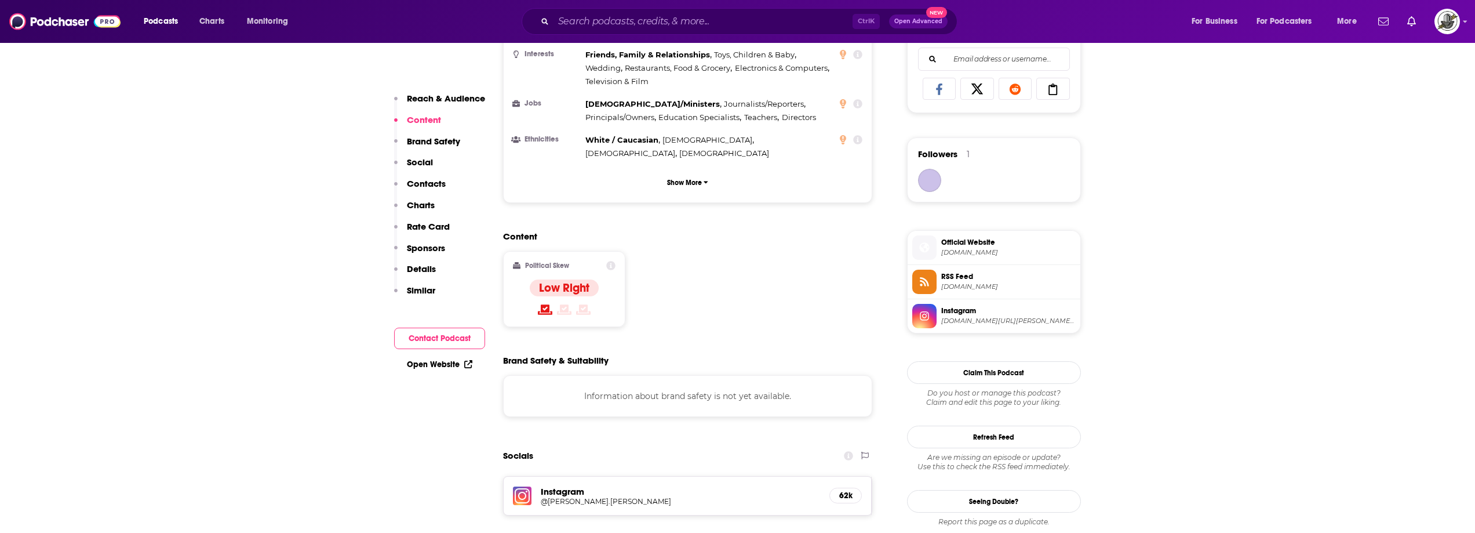
scroll to position [1043, 0]
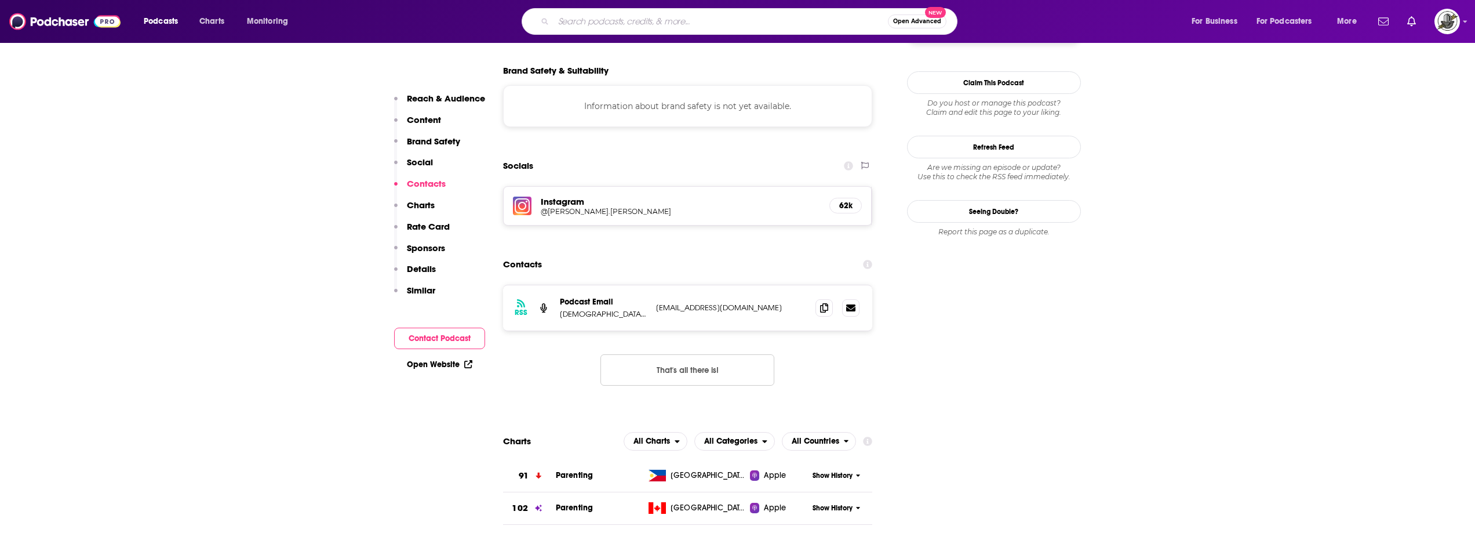
paste input "Raised Resilient: Help Your Highly Sensitive Child"
type input "Raised Resilient: Help Your Highly Sensitive Child"
click at [782, 27] on input "Raised Resilient: Help Your Highly Sensitive Child" at bounding box center [720, 21] width 334 height 19
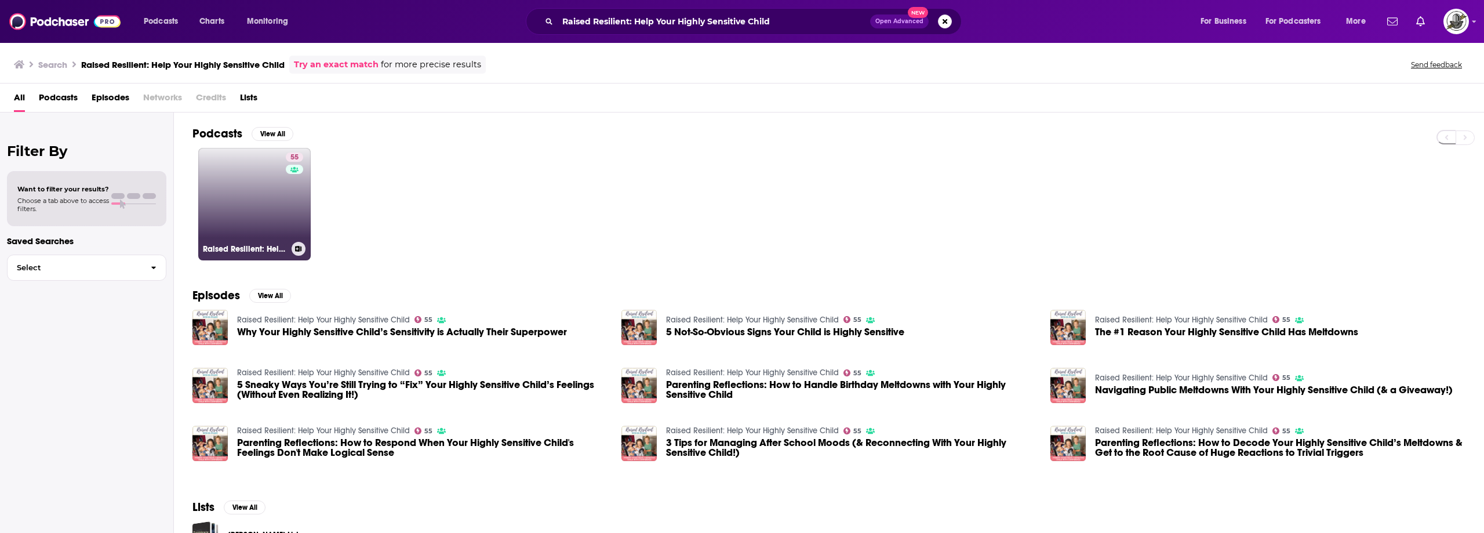
click at [298, 218] on div "55" at bounding box center [296, 196] width 20 height 89
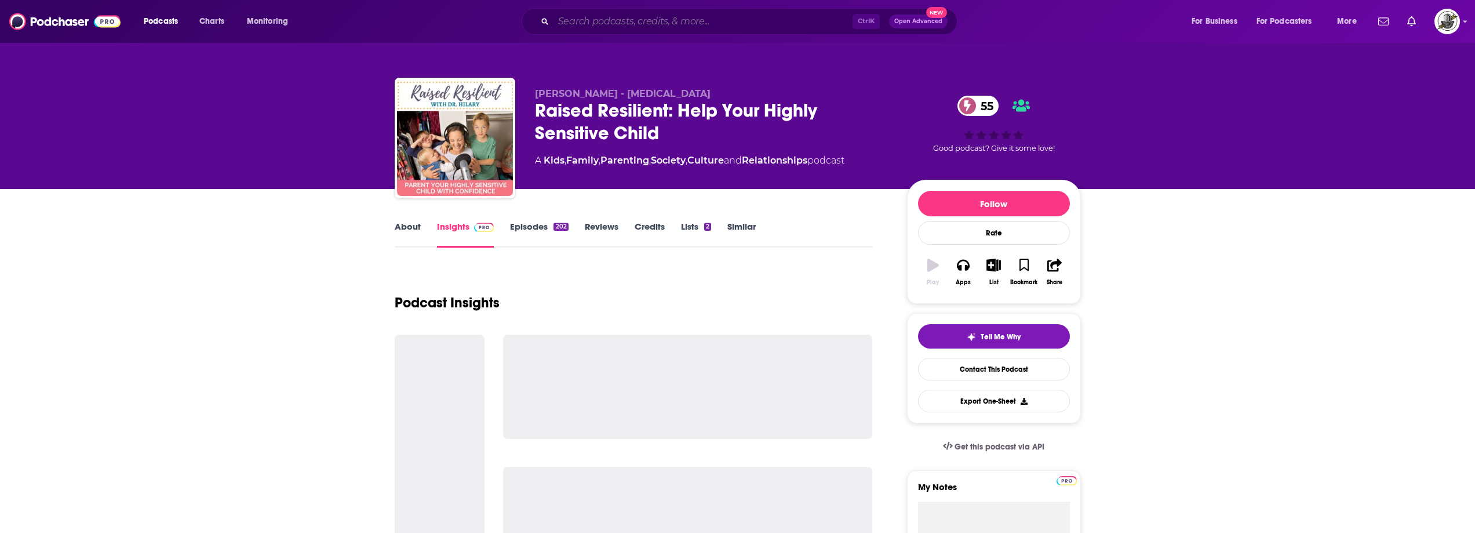
click at [731, 12] on input "Search podcasts, credits, & more..." at bounding box center [702, 21] width 299 height 19
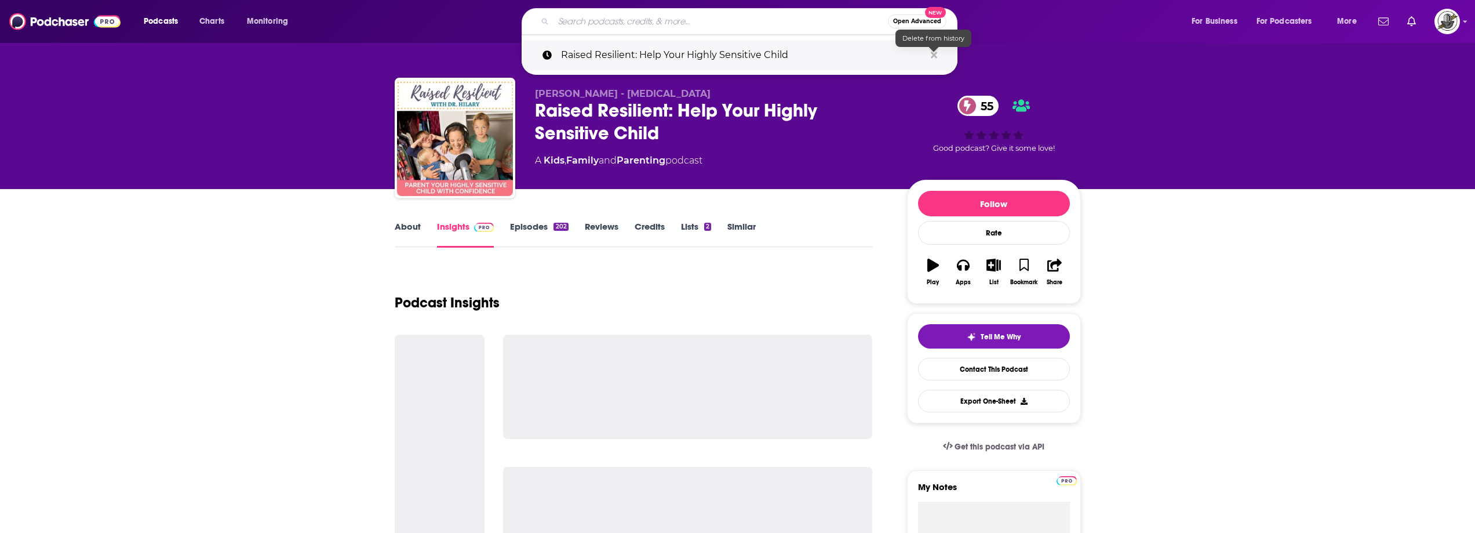
click at [933, 56] on icon "Search podcasts, credits, & more..." at bounding box center [934, 55] width 6 height 6
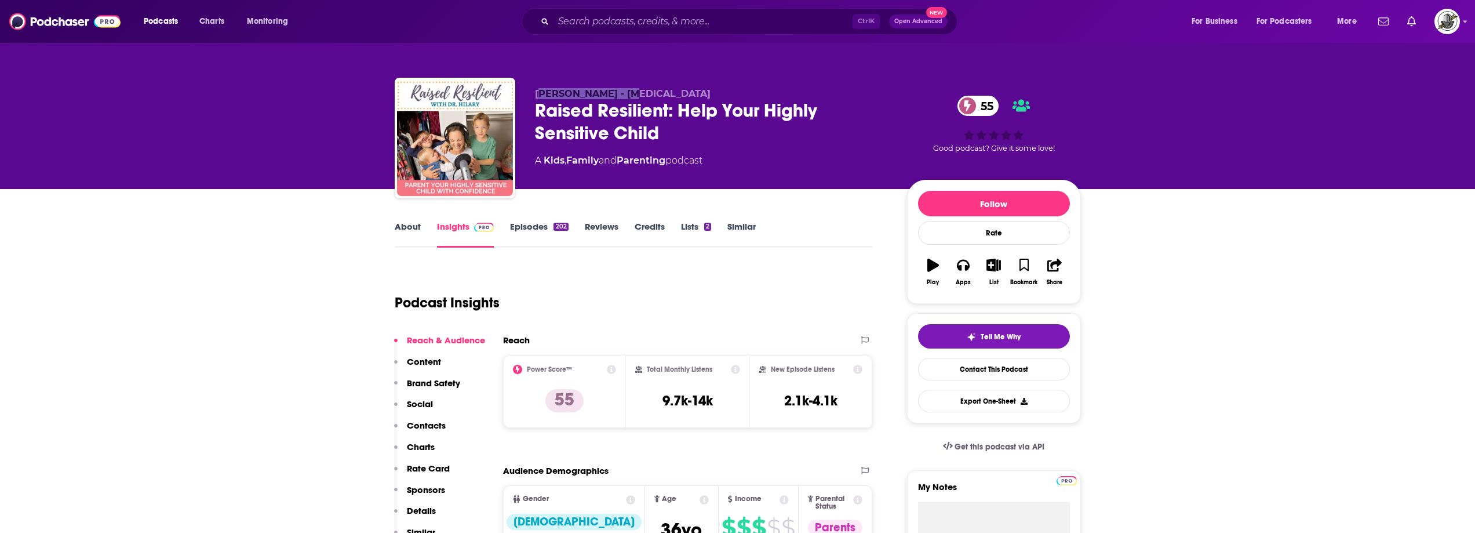
drag, startPoint x: 586, startPoint y: 96, endPoint x: 547, endPoint y: 102, distance: 39.3
click at [620, 99] on span "[PERSON_NAME] - [MEDICAL_DATA]" at bounding box center [623, 93] width 176 height 11
click at [547, 102] on div "Raised Resilient: Help Your Highly Sensitive Child [DEMOGRAPHIC_DATA]" at bounding box center [712, 121] width 354 height 45
drag, startPoint x: 567, startPoint y: 97, endPoint x: 622, endPoint y: 97, distance: 55.6
click at [622, 97] on div "[PERSON_NAME] - [MEDICAL_DATA] Raised Resilient: Help Your Highly Sensitive Chi…" at bounding box center [738, 140] width 686 height 125
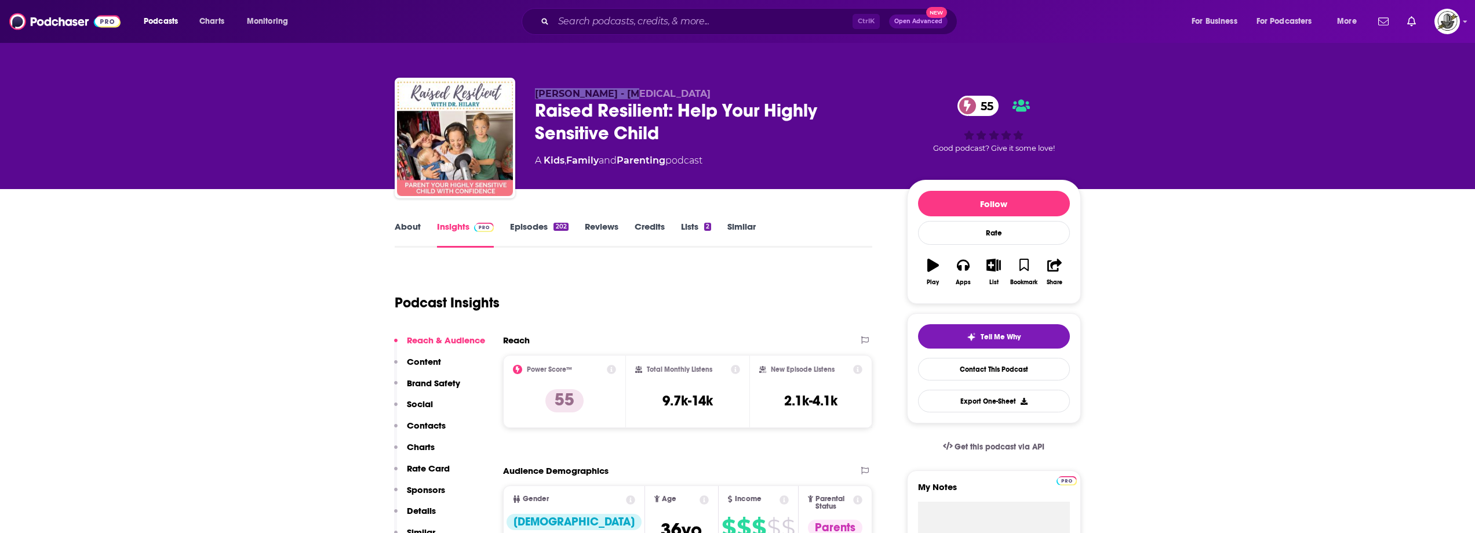
copy span "[PERSON_NAME]"
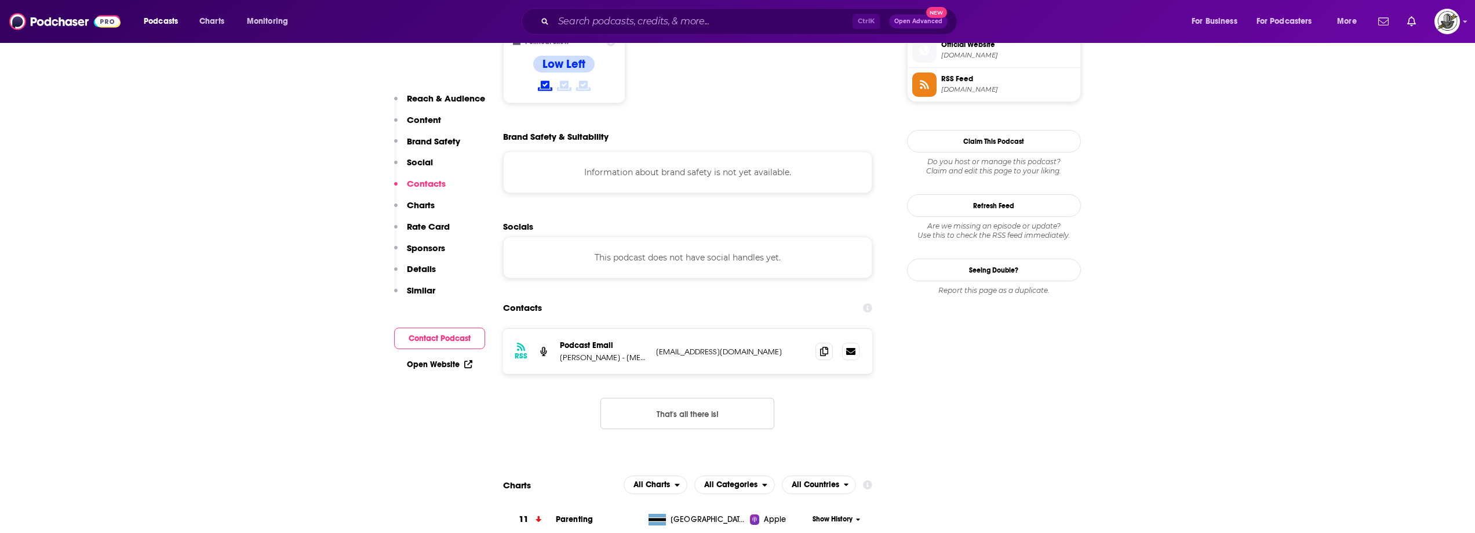
scroll to position [1101, 0]
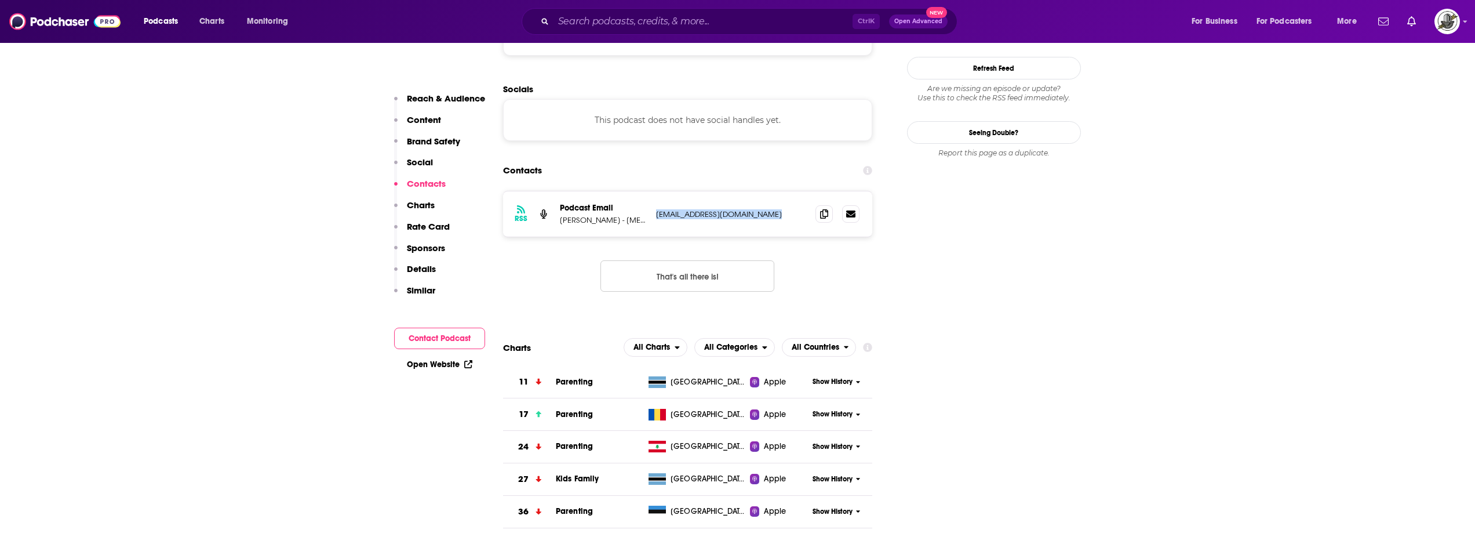
drag, startPoint x: 655, startPoint y: 169, endPoint x: 782, endPoint y: 169, distance: 126.9
click at [782, 191] on div "RSS Podcast Email [PERSON_NAME] - [MEDICAL_DATA] [EMAIL_ADDRESS][DOMAIN_NAME] […" at bounding box center [688, 213] width 370 height 45
copy p "[EMAIL_ADDRESS][DOMAIN_NAME]"
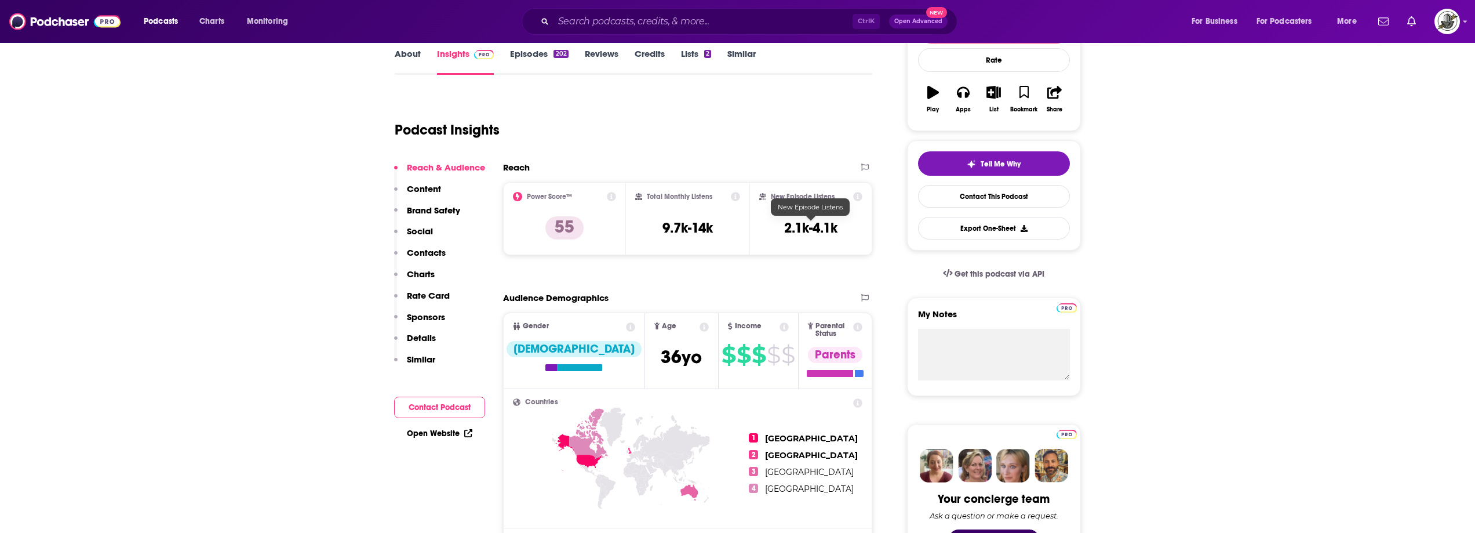
scroll to position [0, 0]
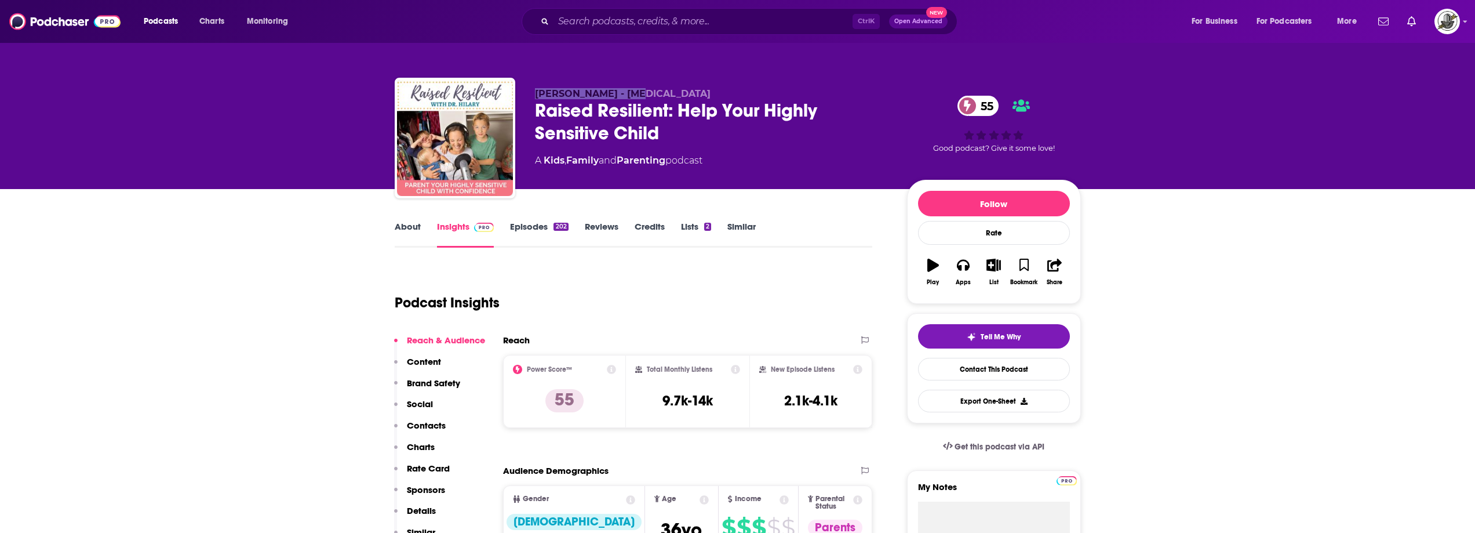
drag, startPoint x: 535, startPoint y: 93, endPoint x: 626, endPoint y: 95, distance: 90.4
click at [626, 95] on span "[PERSON_NAME] - [MEDICAL_DATA]" at bounding box center [623, 93] width 176 height 11
copy span "[PERSON_NAME]"
click at [792, 19] on input "Search podcasts, credits, & more..." at bounding box center [702, 21] width 299 height 19
paste input "Crazy Cool Family"
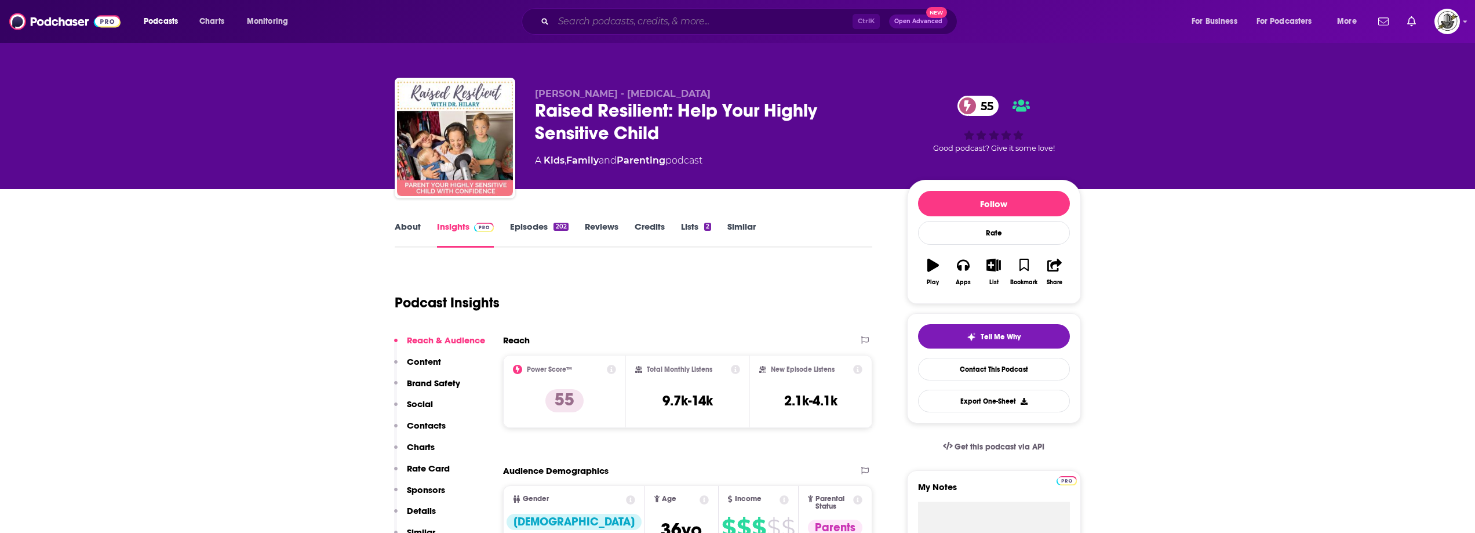
type input "Crazy Cool Family"
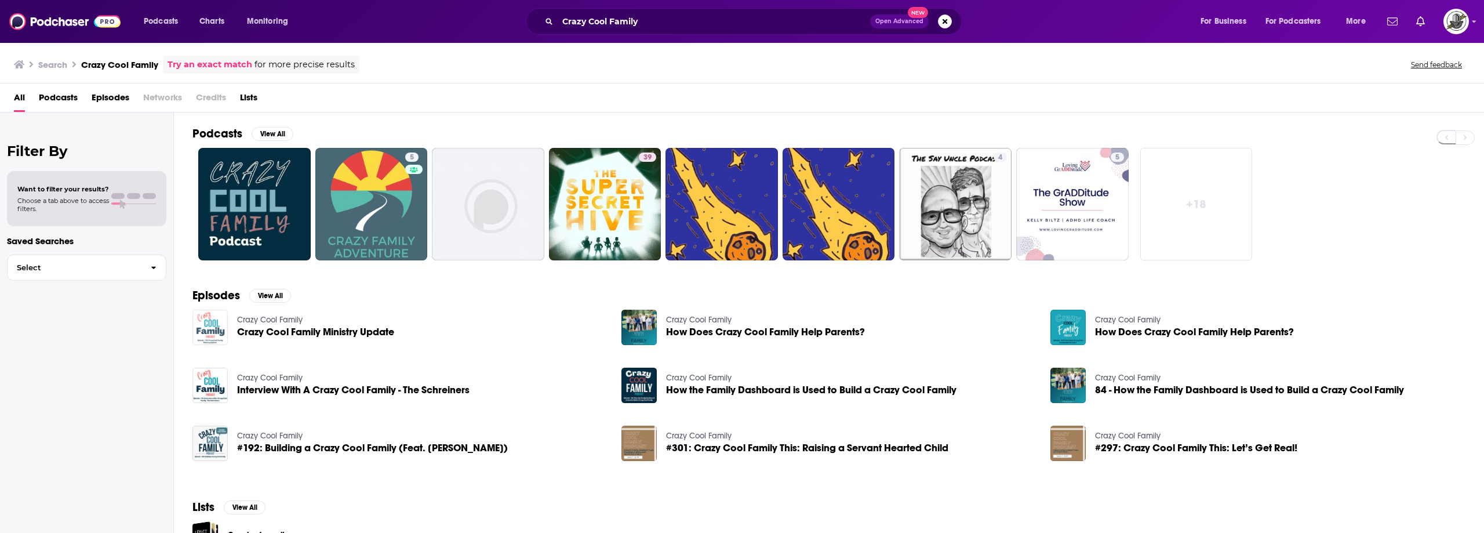
click at [218, 327] on img "Crazy Cool Family Ministry Update" at bounding box center [209, 326] width 35 height 35
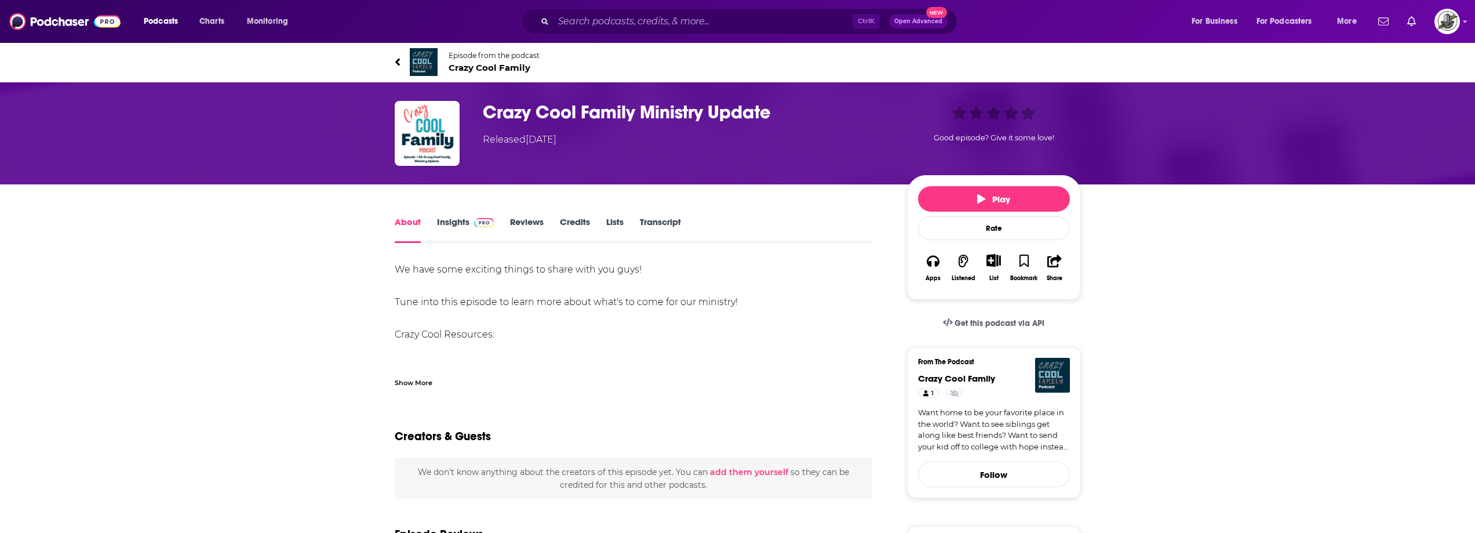
click at [458, 67] on span "Crazy Cool Family" at bounding box center [494, 67] width 91 height 11
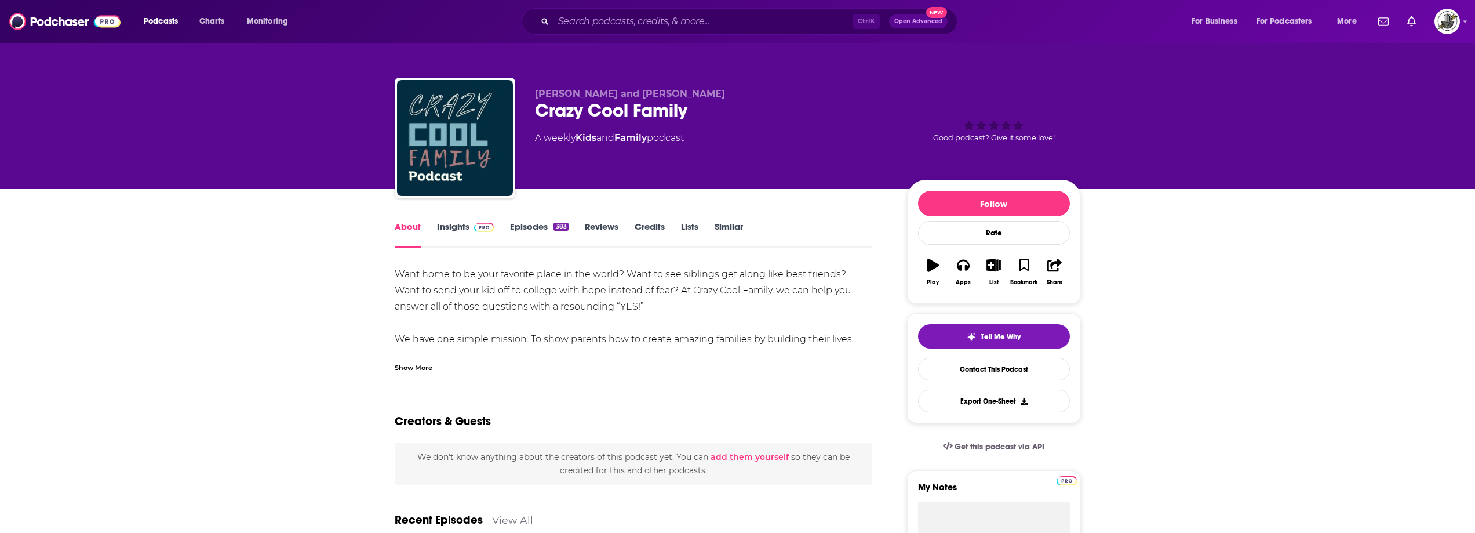
click at [467, 236] on link "Insights" at bounding box center [465, 234] width 57 height 27
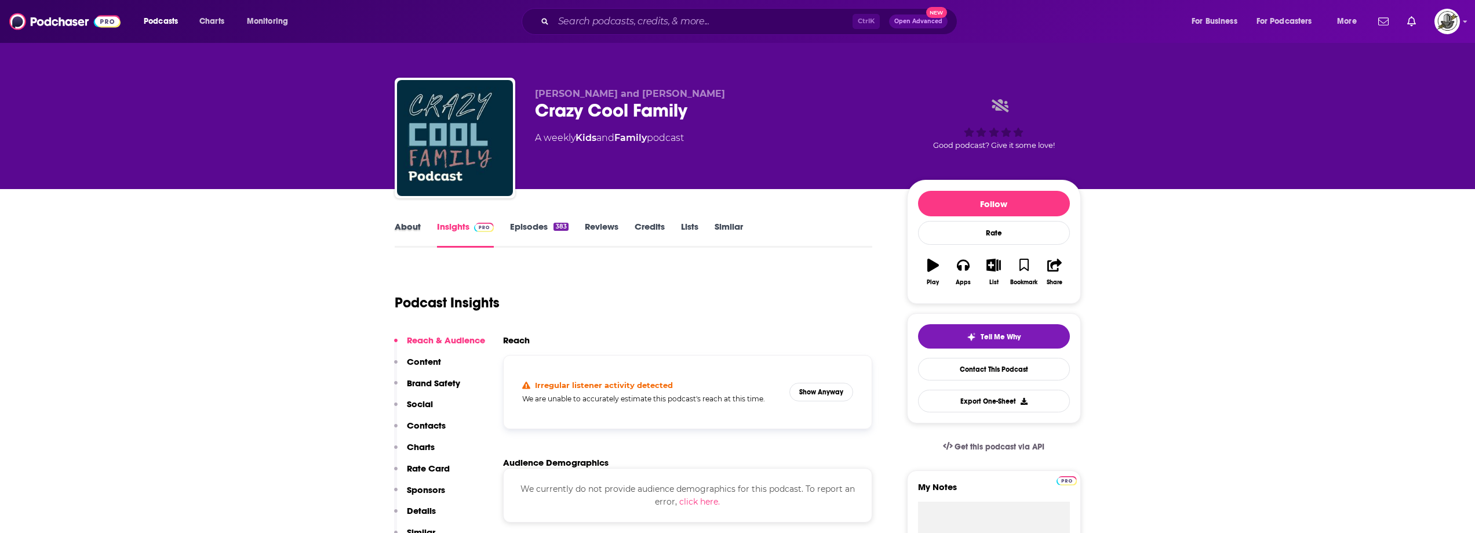
click at [425, 229] on div "About" at bounding box center [416, 234] width 42 height 27
click at [414, 227] on link "About" at bounding box center [408, 234] width 26 height 27
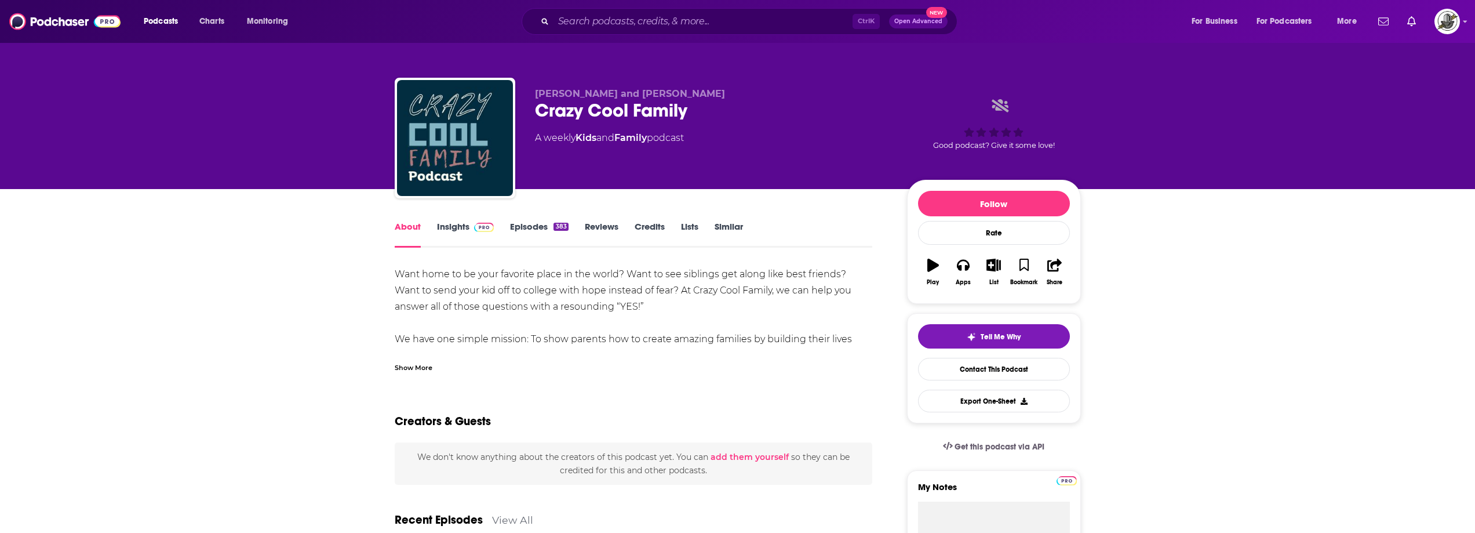
click at [453, 227] on link "Insights" at bounding box center [465, 234] width 57 height 27
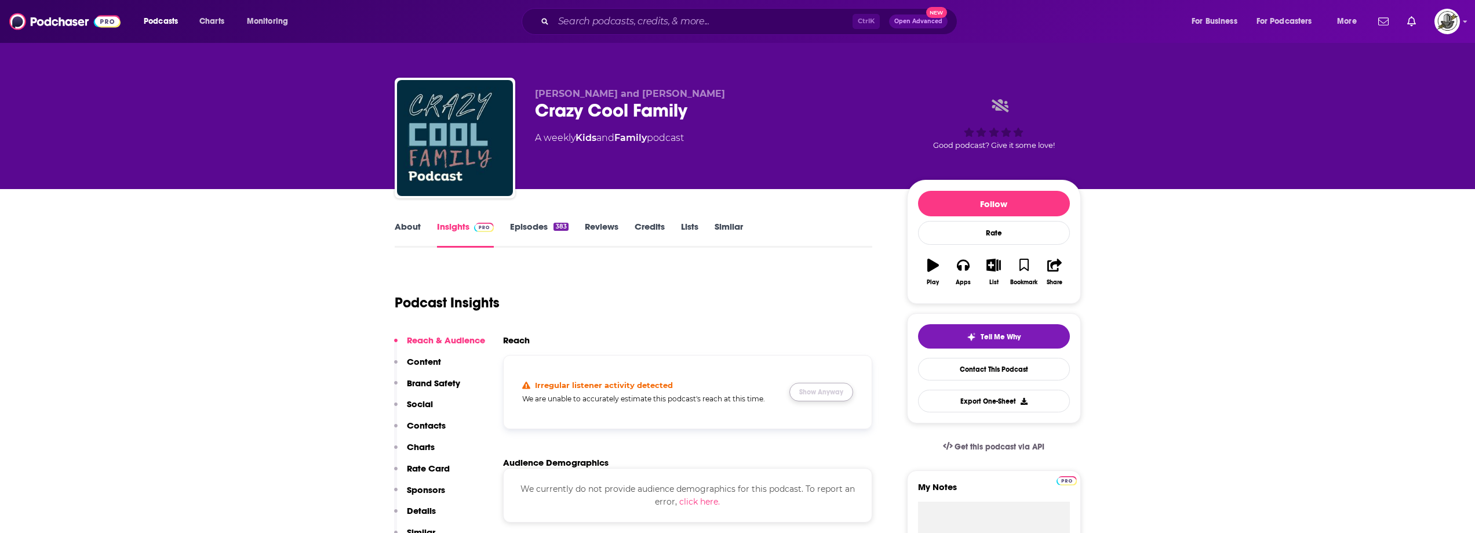
click at [836, 385] on button "Show Anyway" at bounding box center [821, 391] width 64 height 19
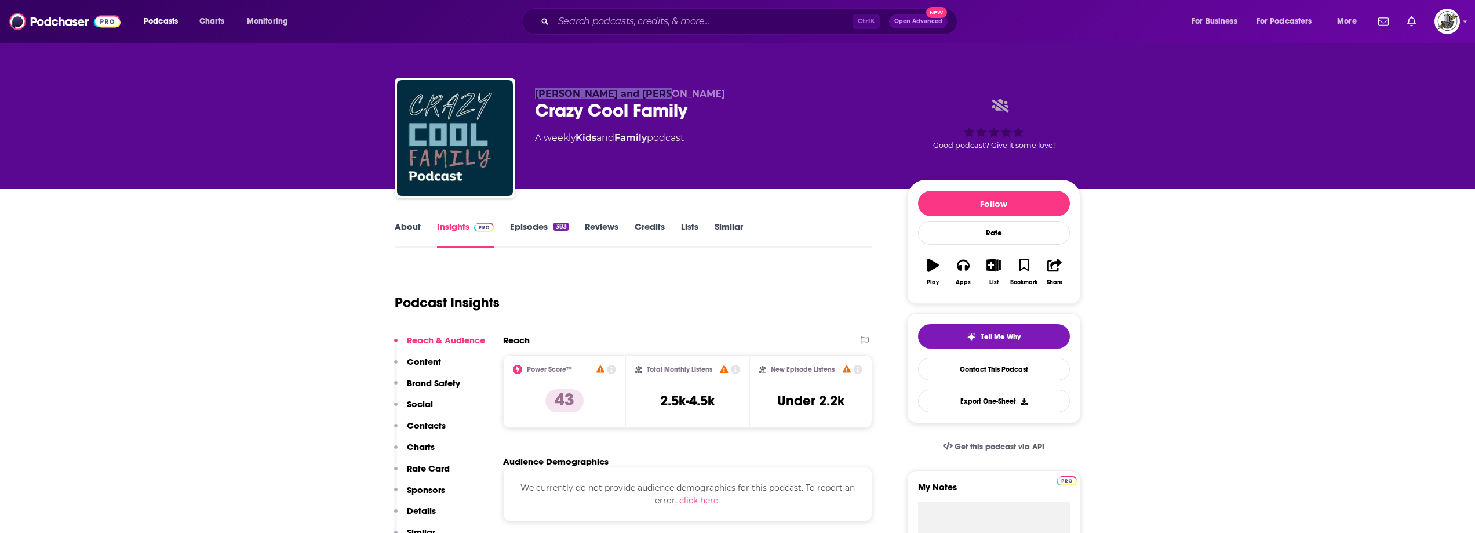
drag, startPoint x: 552, startPoint y: 92, endPoint x: 687, endPoint y: 92, distance: 134.4
click at [687, 92] on div "[PERSON_NAME] and [PERSON_NAME] Crazy Cool Family A weekly Kids and Family podc…" at bounding box center [738, 140] width 686 height 125
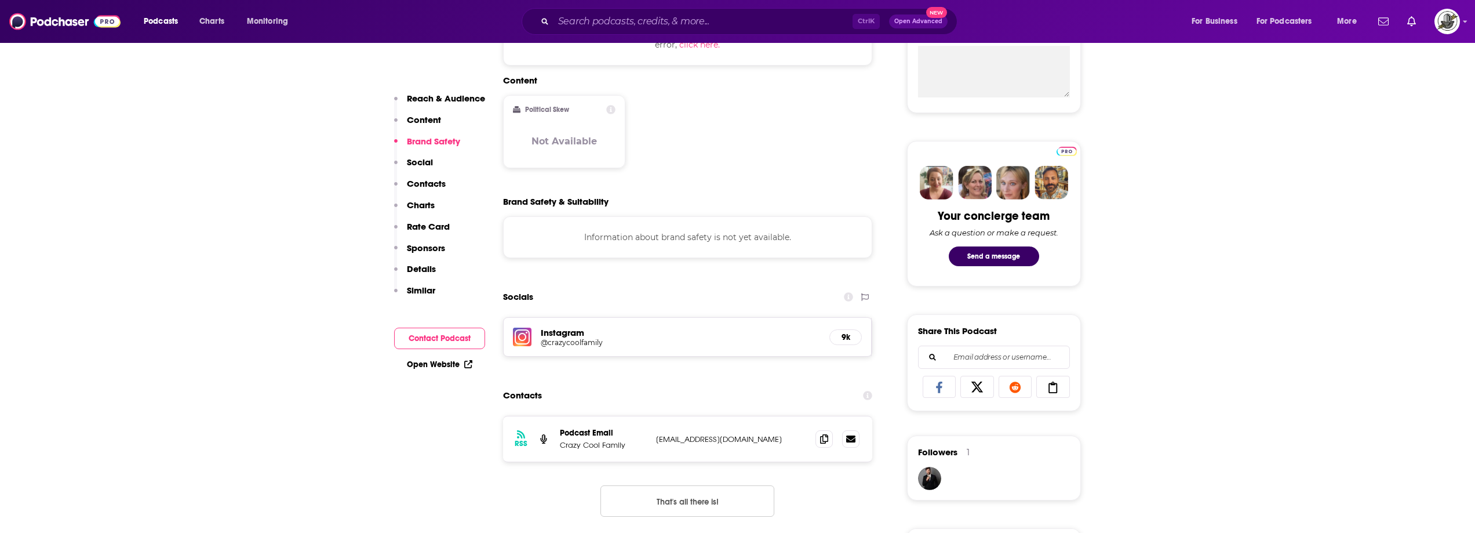
scroll to position [522, 0]
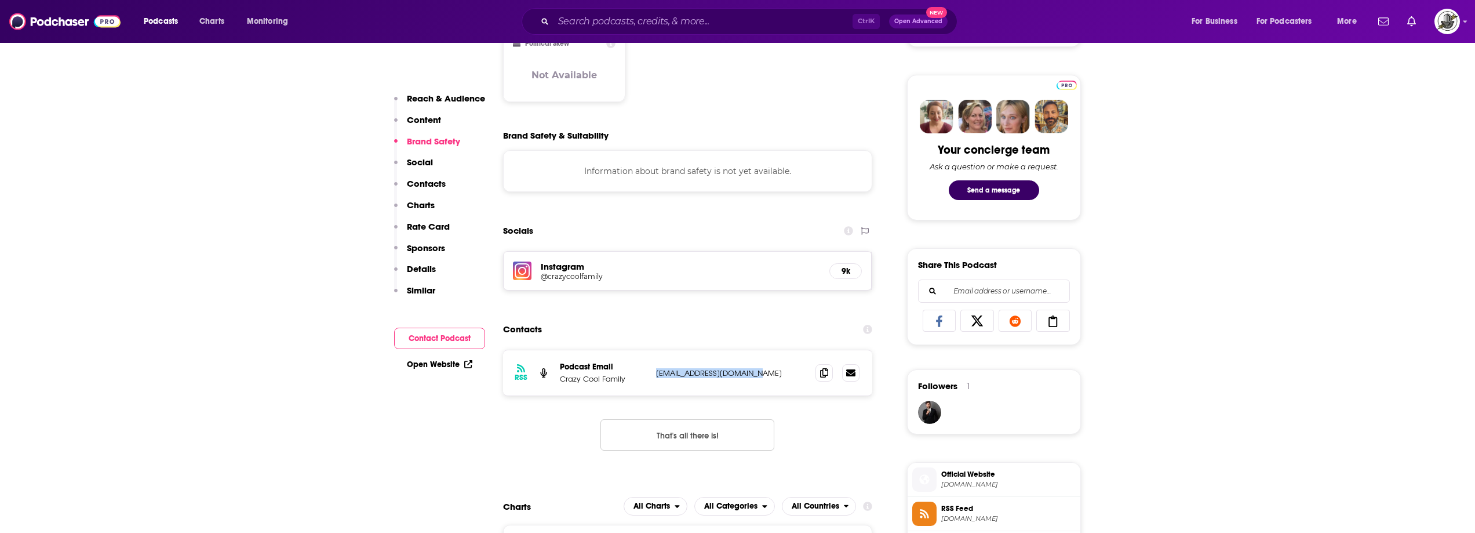
drag, startPoint x: 653, startPoint y: 377, endPoint x: 760, endPoint y: 376, distance: 107.2
click at [760, 376] on div "RSS Podcast Email Crazy Cool Family [EMAIL_ADDRESS][DOMAIN_NAME] [EMAIL_ADDRESS…" at bounding box center [688, 372] width 370 height 45
click at [745, 1] on div "Podcasts Charts Monitoring Ctrl K Open Advanced New For Business For Podcasters…" at bounding box center [737, 21] width 1475 height 43
click at [742, 15] on input "Search podcasts, credits, & more..." at bounding box center [702, 21] width 299 height 19
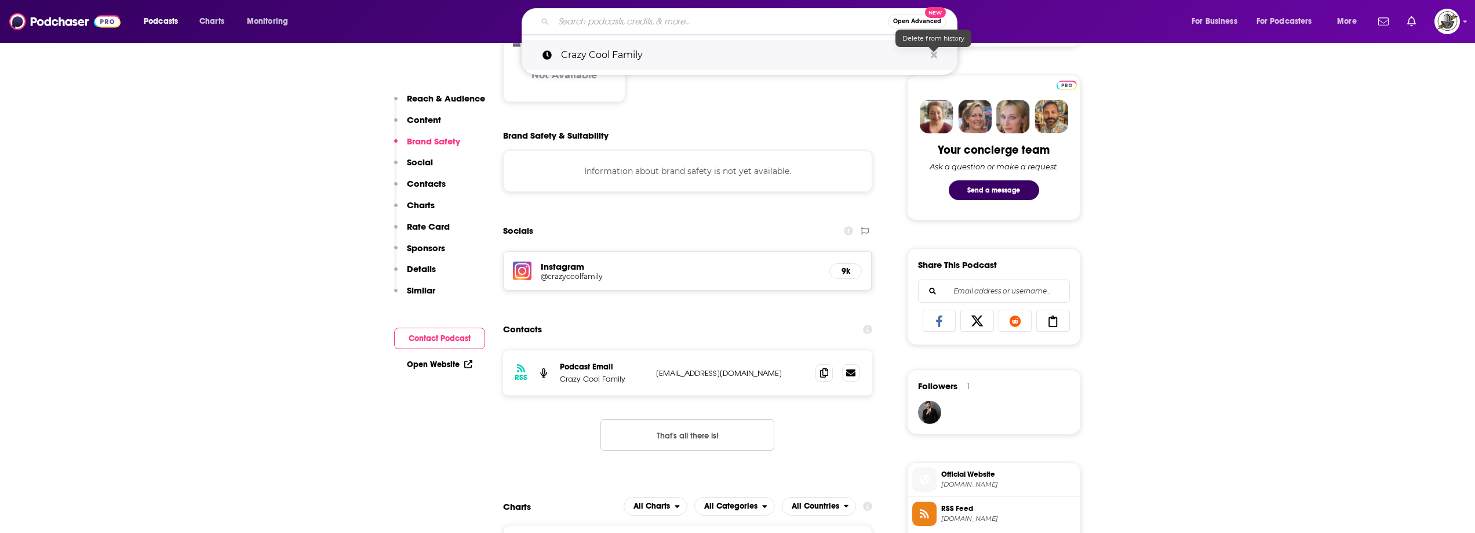
click at [931, 54] on icon "Search podcasts, credits, & more..." at bounding box center [934, 54] width 6 height 9
click at [793, 140] on div "Brand Safety & Suitability" at bounding box center [688, 135] width 370 height 11
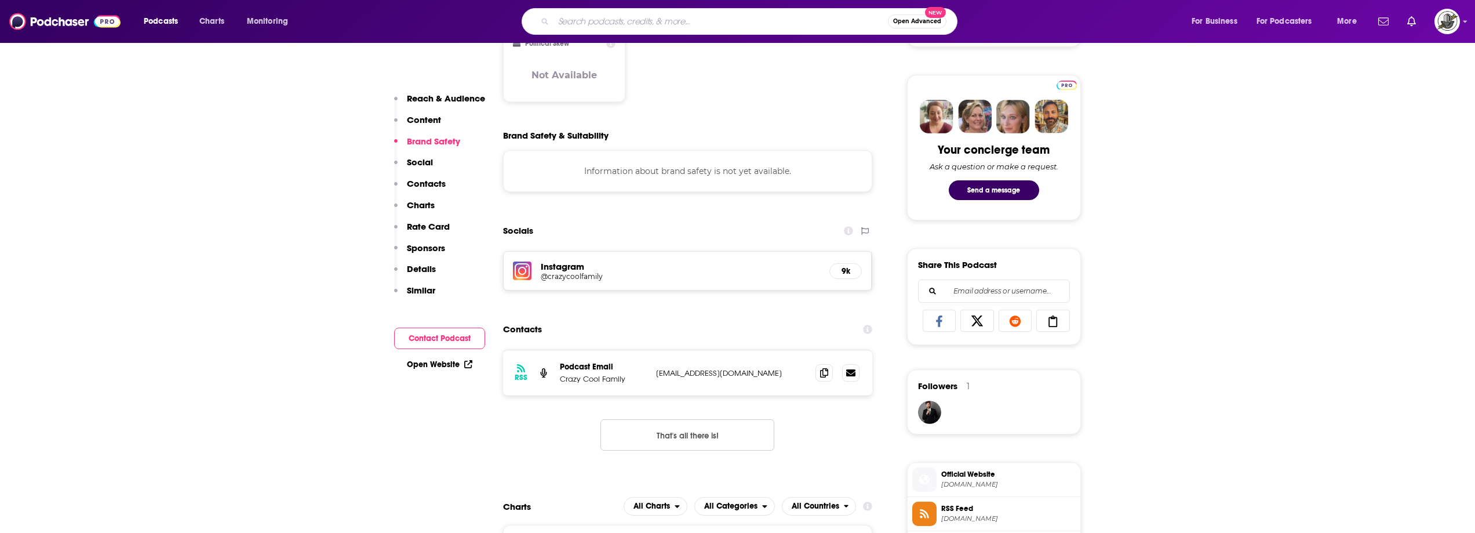
paste input "Less Drama More Mama"
click at [806, 26] on input "Search podcasts, credits, & more..." at bounding box center [720, 21] width 334 height 19
type input "Less Drama More Mama"
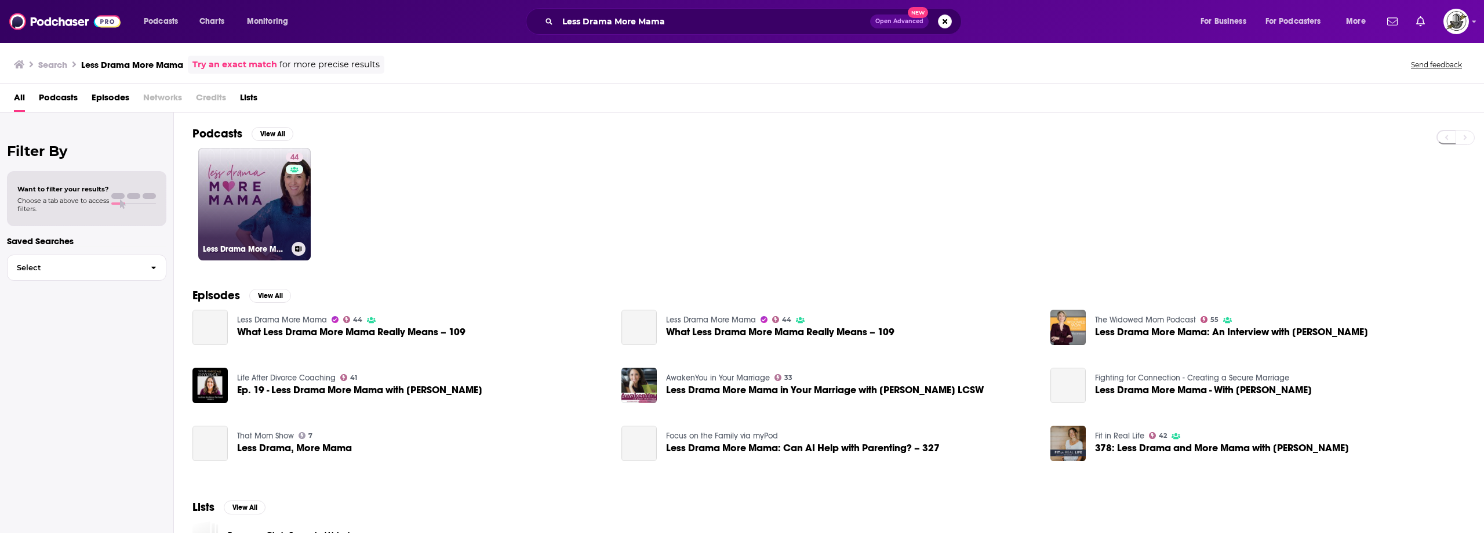
click at [236, 203] on link "44 Less Drama More Mama" at bounding box center [254, 204] width 112 height 112
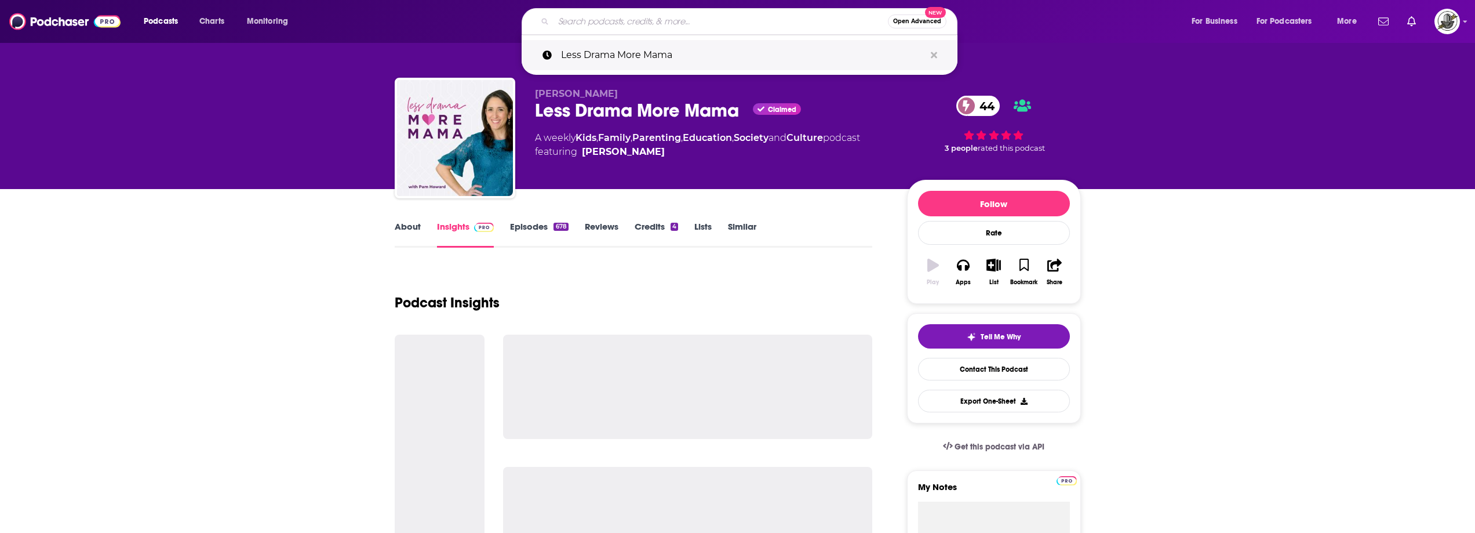
drag, startPoint x: 694, startPoint y: 17, endPoint x: 792, endPoint y: 41, distance: 100.2
click at [694, 17] on input "Search podcasts, credits, & more..." at bounding box center [720, 21] width 334 height 19
click at [934, 53] on icon "Search podcasts, credits, & more..." at bounding box center [934, 54] width 6 height 9
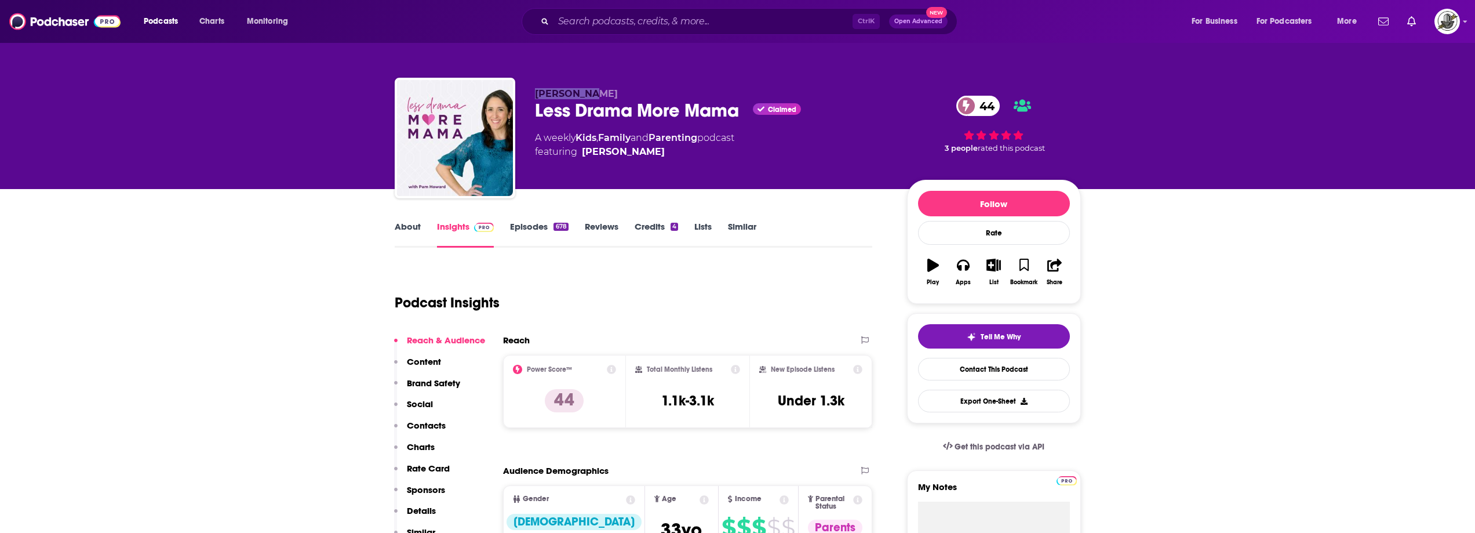
drag, startPoint x: 535, startPoint y: 92, endPoint x: 626, endPoint y: 92, distance: 91.0
click at [626, 92] on div "[PERSON_NAME] Less Drama More Mama Claimed 44 A weekly Kids , Family and Parent…" at bounding box center [738, 140] width 686 height 125
click at [539, 99] on span "[PERSON_NAME]" at bounding box center [576, 93] width 83 height 11
drag, startPoint x: 535, startPoint y: 93, endPoint x: 741, endPoint y: 111, distance: 206.5
click at [741, 111] on div "[PERSON_NAME] Less Drama More Mama Claimed 44 A weekly Kids , Family and Parent…" at bounding box center [712, 134] width 354 height 93
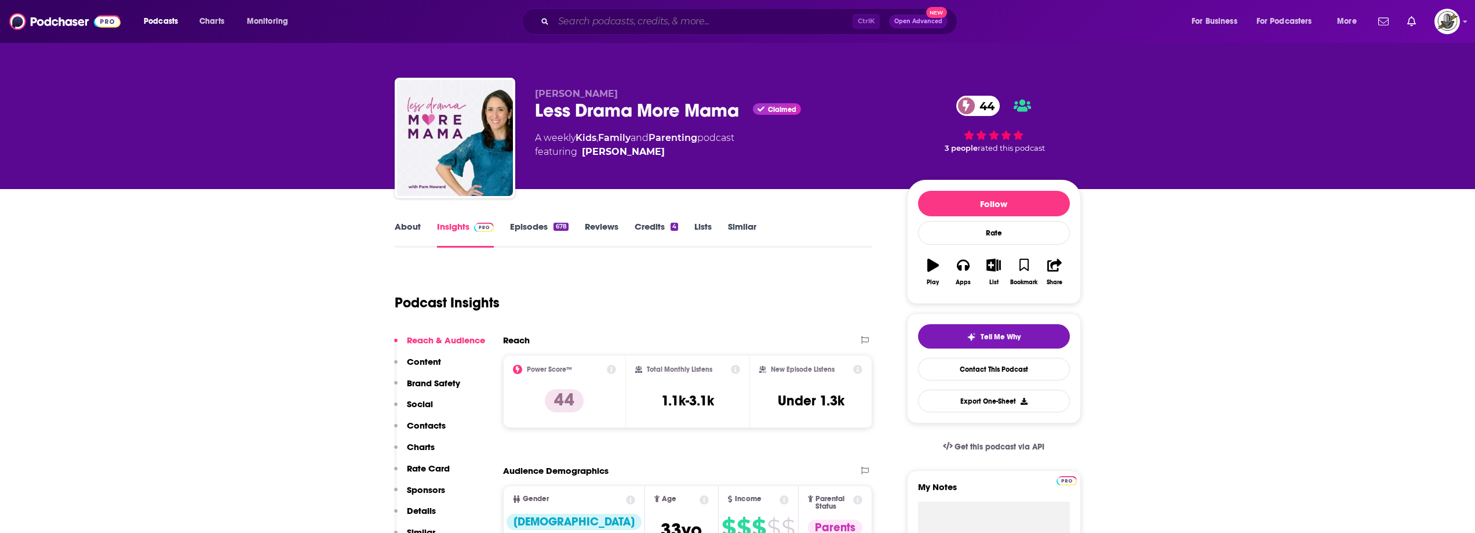
paste input "Pivot Parenting: Expert Tips for Navigating Teen and Tween Challenges"
type input "Pivot Parenting: Expert Tips for Navigating Teen and Tween Challenges"
click at [752, 24] on input "Pivot Parenting: Expert Tips for Navigating Teen and Tween Challenges" at bounding box center [702, 21] width 299 height 19
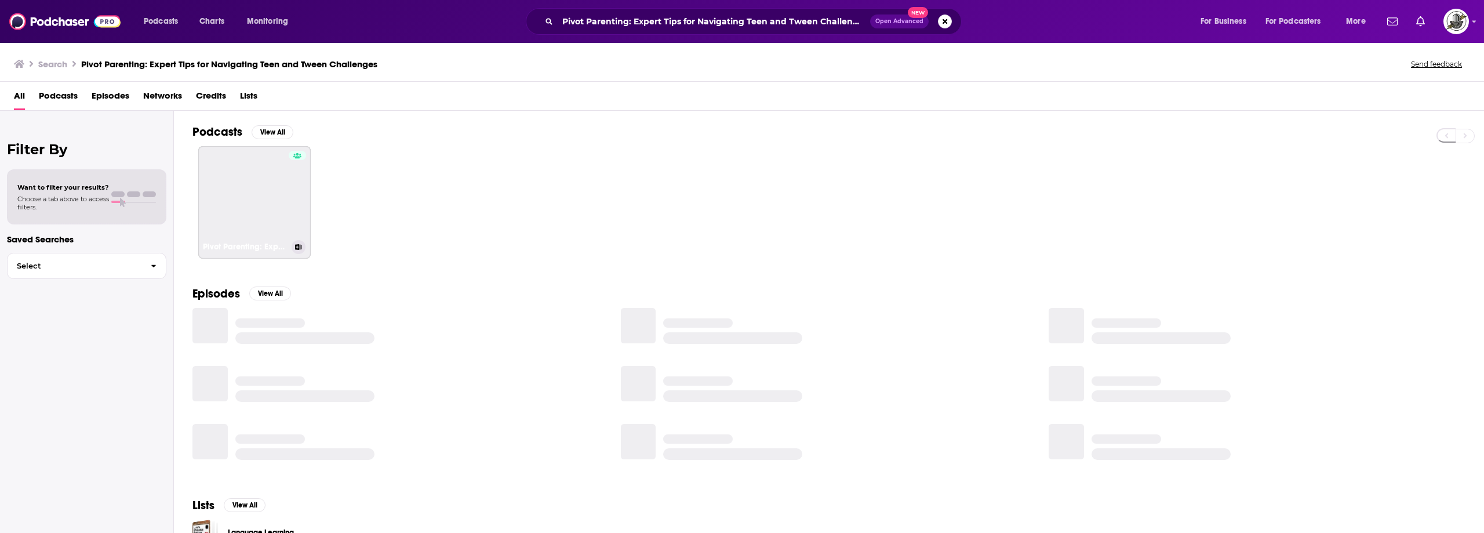
click at [246, 189] on link "Pivot Parenting: Expert Tips for Navigating Teen and Tween Challenges" at bounding box center [254, 202] width 112 height 112
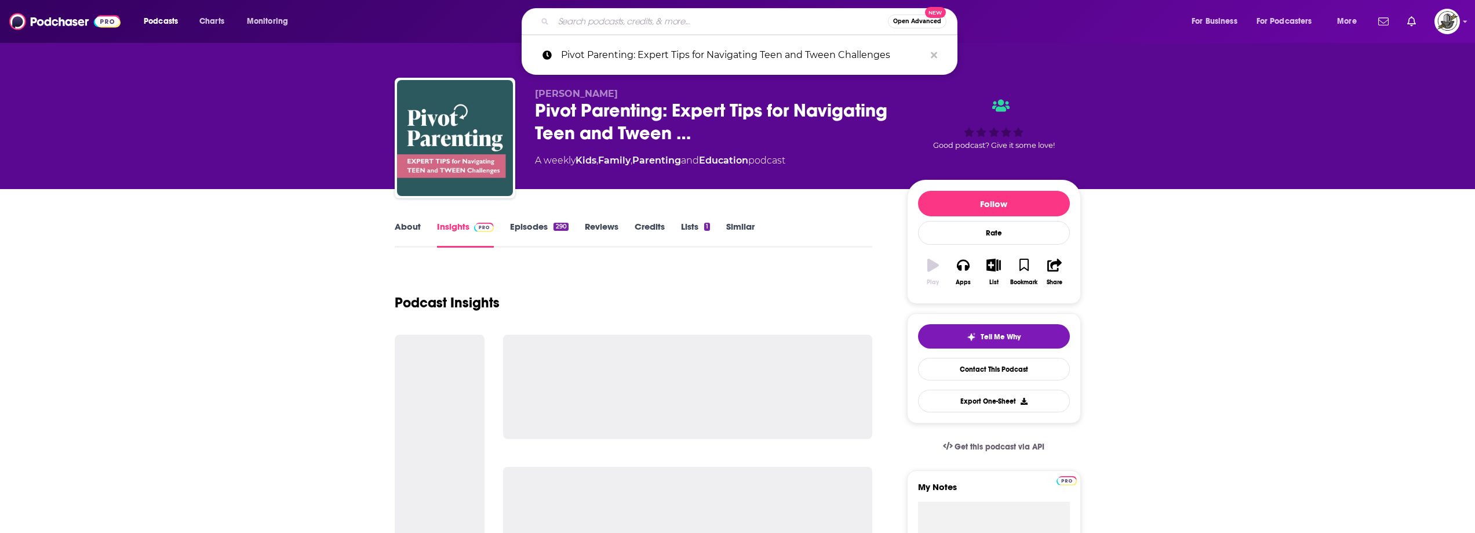
click at [732, 21] on input "Search podcasts, credits, & more..." at bounding box center [720, 21] width 334 height 19
click at [932, 54] on icon "Search podcasts, credits, & more..." at bounding box center [934, 54] width 6 height 9
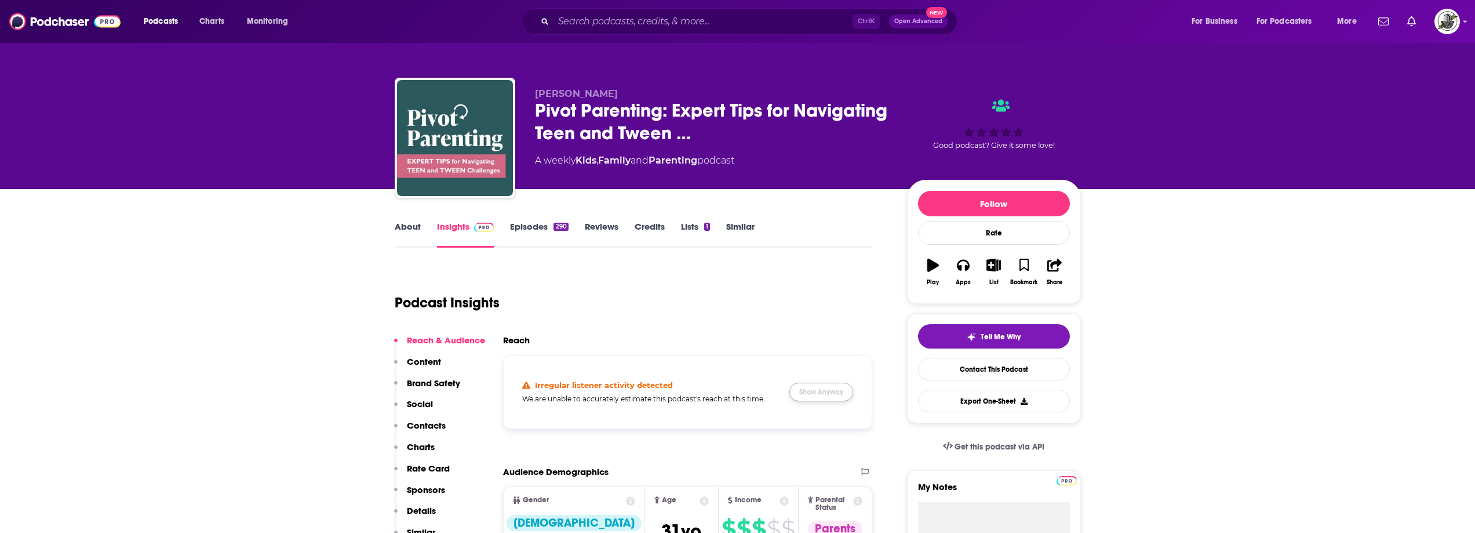
click at [810, 384] on button "Show Anyway" at bounding box center [821, 391] width 64 height 19
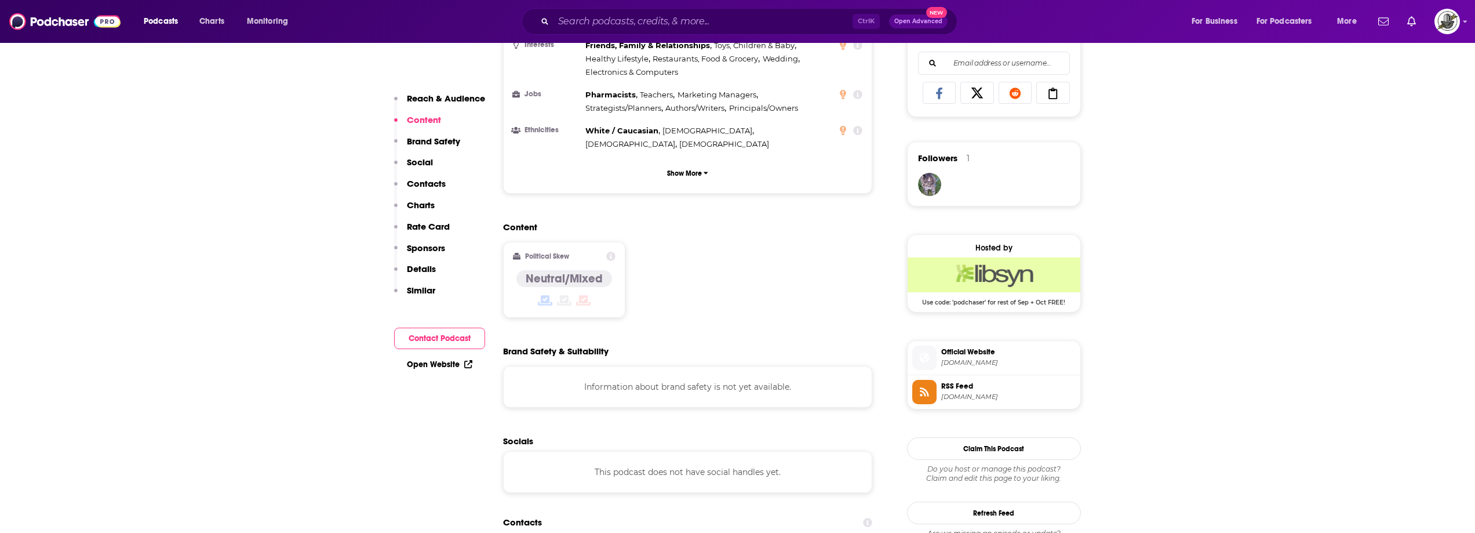
scroll to position [927, 0]
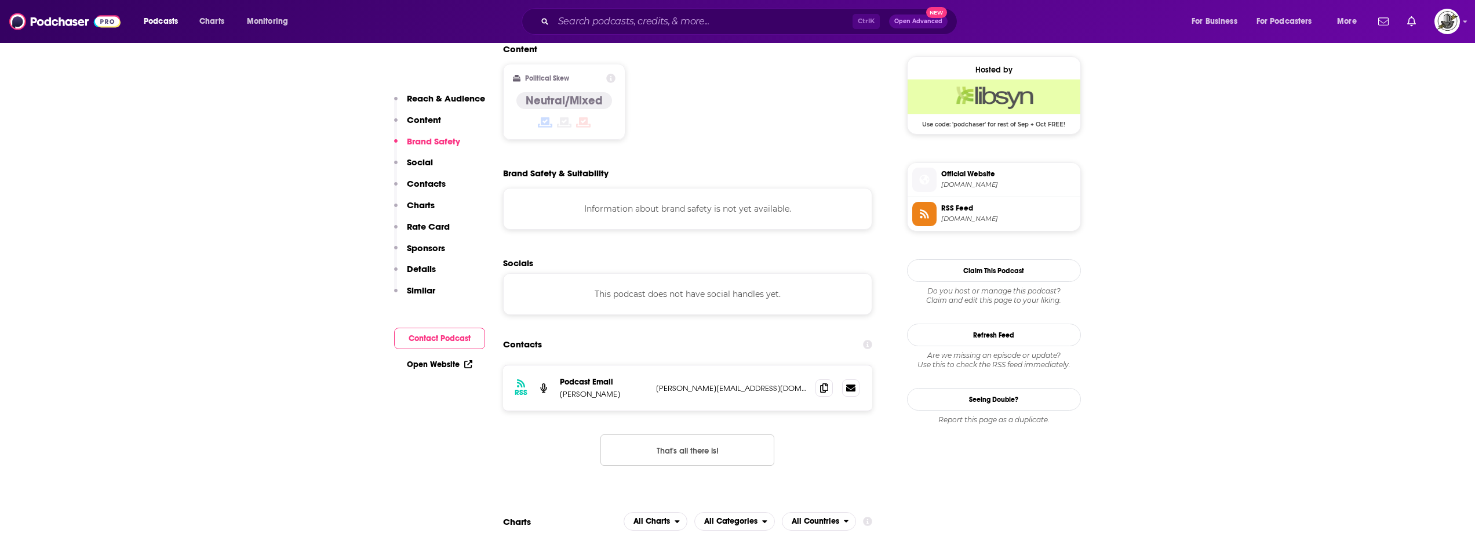
drag, startPoint x: 650, startPoint y: 337, endPoint x: 771, endPoint y: 334, distance: 121.1
click at [771, 365] on div "RSS Podcast Email [PERSON_NAME] [PERSON_NAME][EMAIL_ADDRESS][DOMAIN_NAME] [PERS…" at bounding box center [688, 387] width 370 height 45
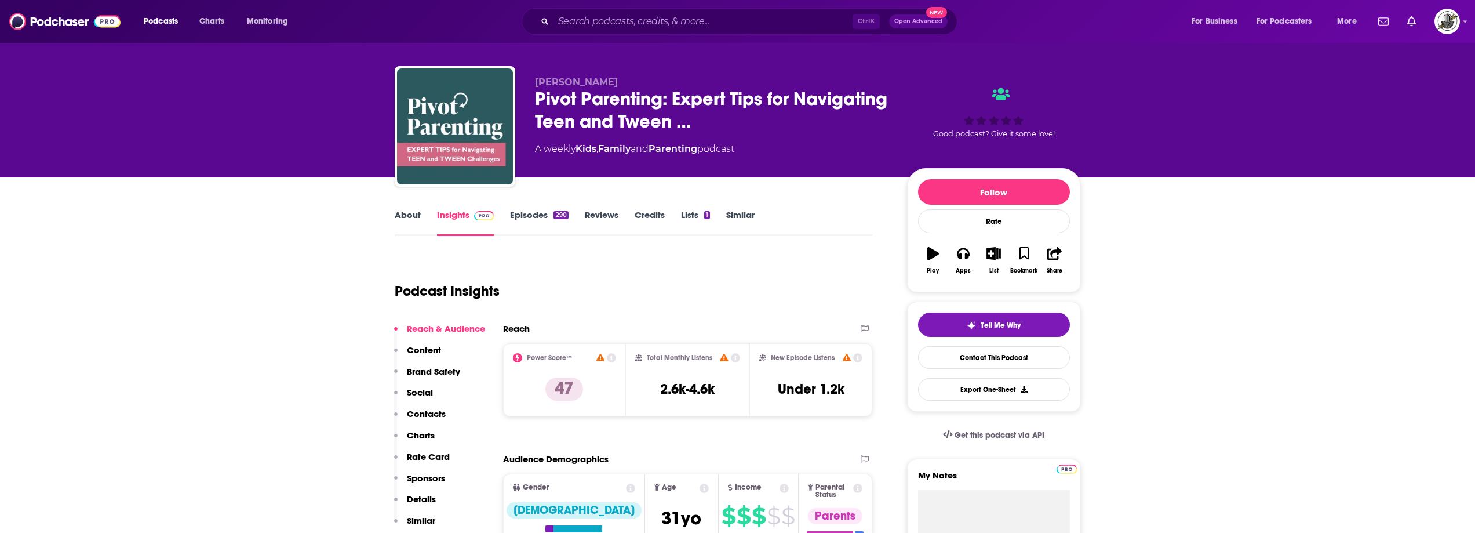
scroll to position [0, 0]
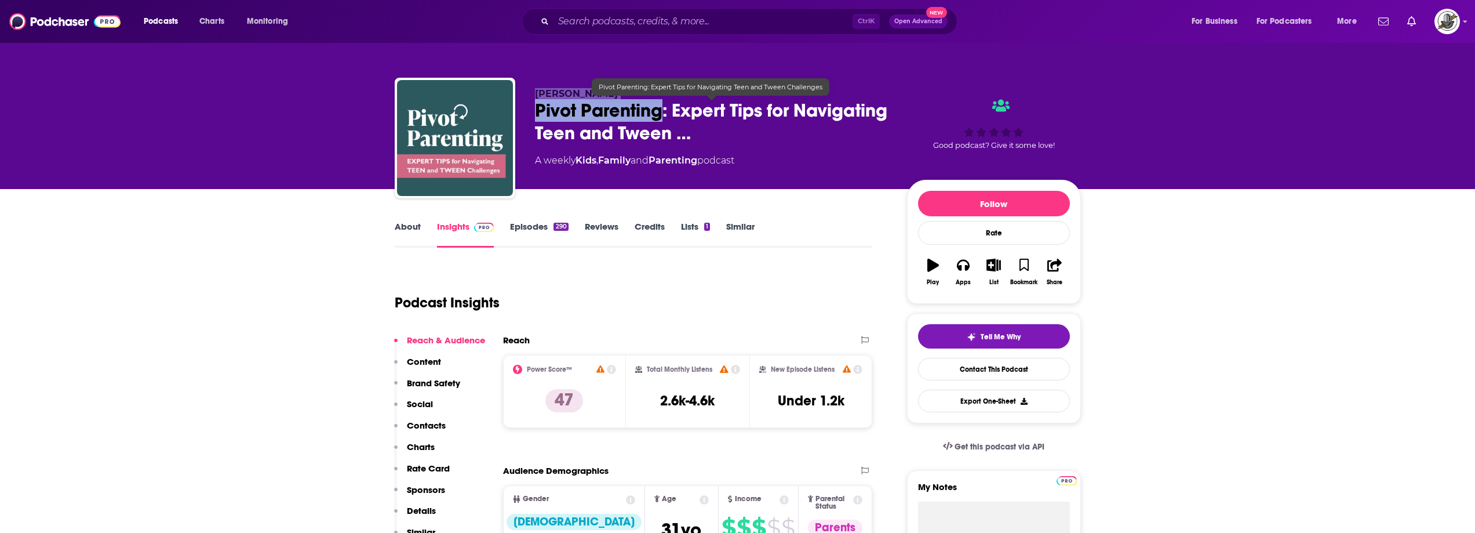
drag, startPoint x: 533, startPoint y: 96, endPoint x: 661, endPoint y: 119, distance: 130.2
click at [661, 119] on div "[PERSON_NAME] Pivot Parenting: Expert Tips for Navigating Teen and Tween … A we…" at bounding box center [738, 140] width 686 height 125
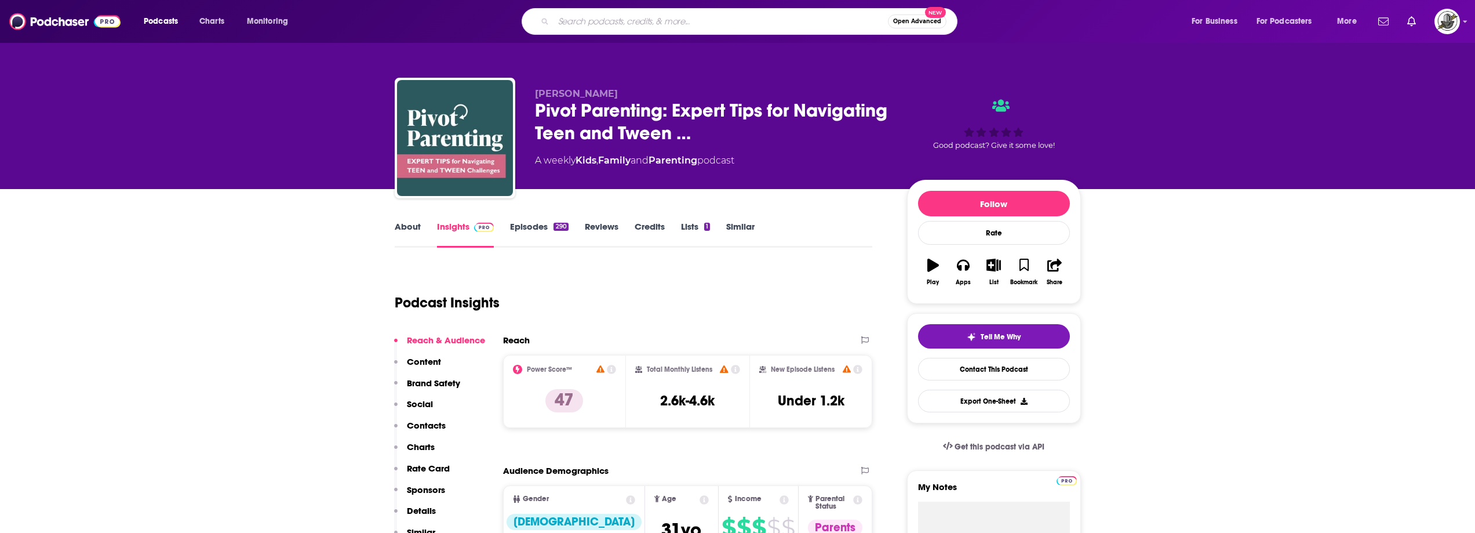
click at [807, 12] on input "Search podcasts, credits, & more..." at bounding box center [720, 21] width 334 height 19
click at [838, 14] on input "Search podcasts, credits, & more..." at bounding box center [720, 21] width 334 height 19
paste input "The Whinypaluza Podcast"
type input "The Whinypaluza Podcast"
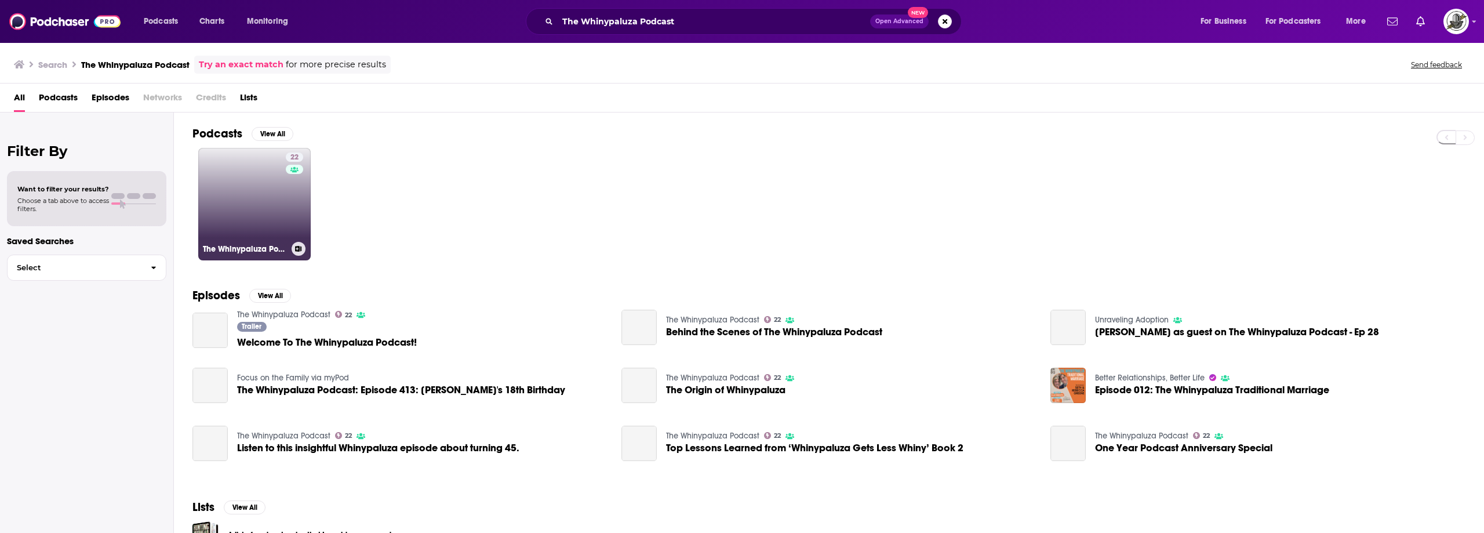
click at [264, 220] on link "22 The Whinypaluza Podcast" at bounding box center [254, 204] width 112 height 112
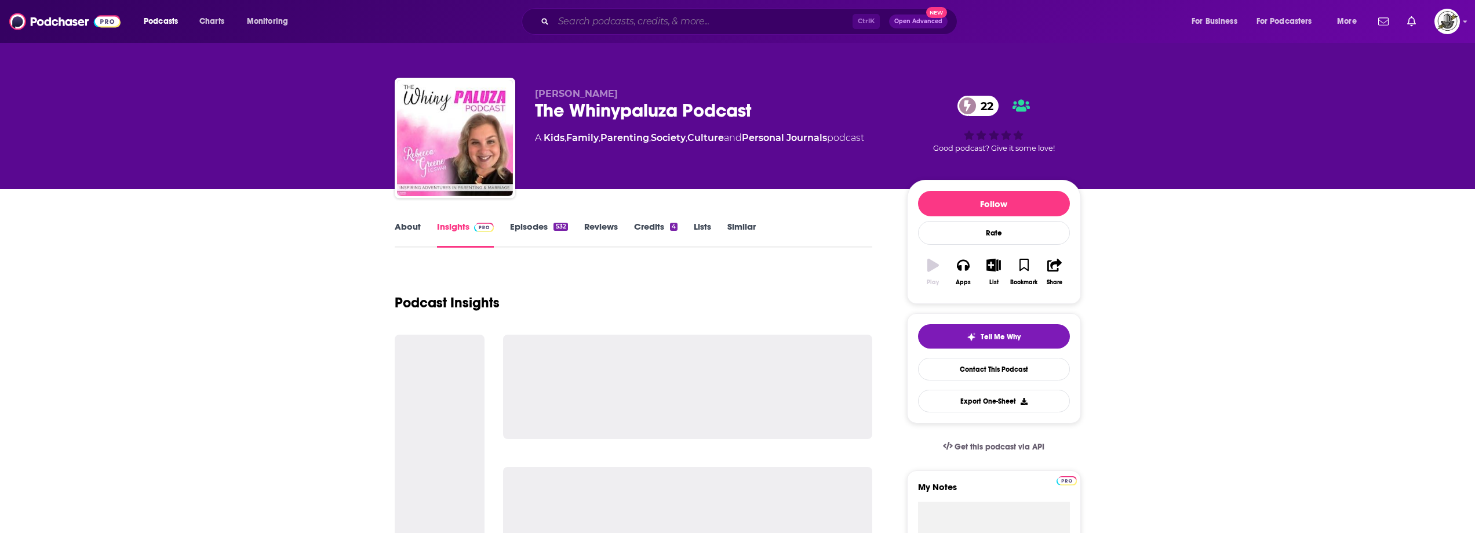
click at [752, 17] on input "Search podcasts, credits, & more..." at bounding box center [702, 21] width 299 height 19
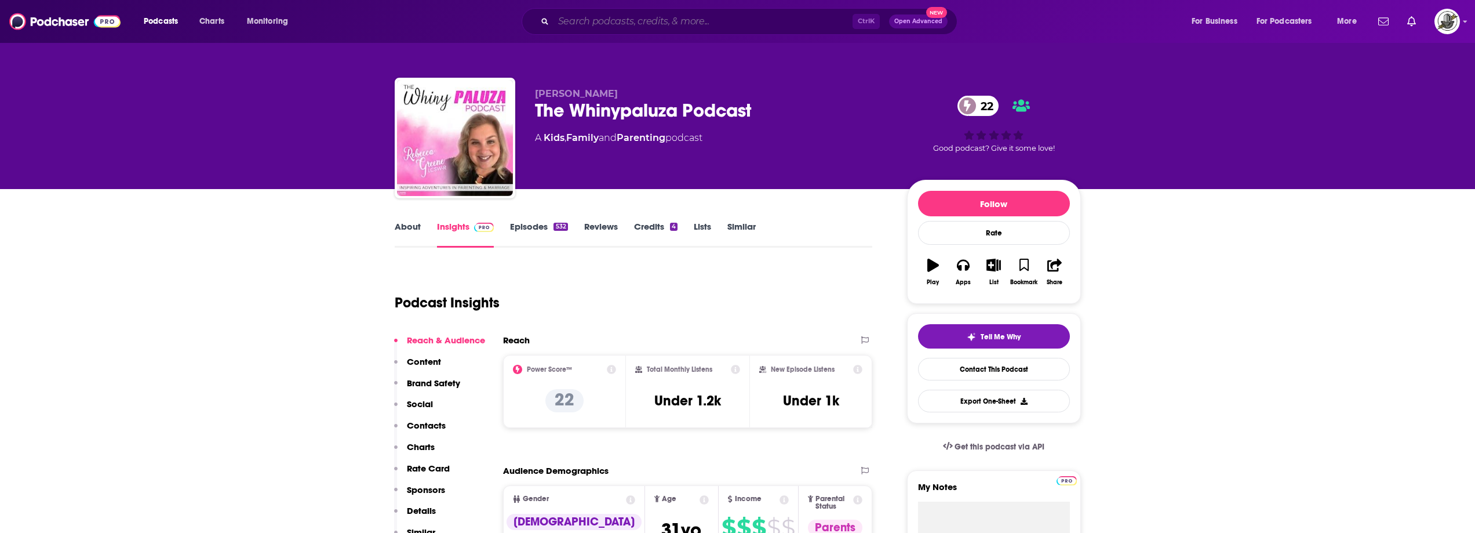
click at [766, 29] on input "Search podcasts, credits, & more..." at bounding box center [702, 21] width 299 height 19
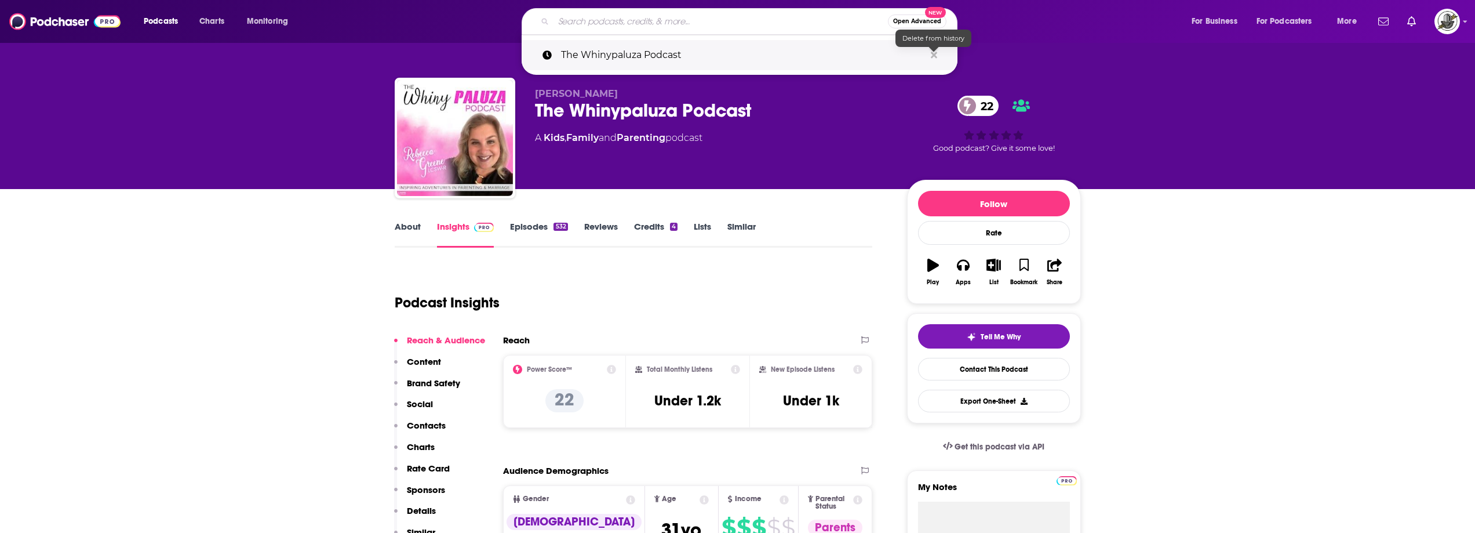
click at [935, 56] on icon "Search podcasts, credits, & more..." at bounding box center [934, 55] width 6 height 6
click at [834, 108] on div "The Whinypaluza Podcast 22" at bounding box center [712, 110] width 354 height 23
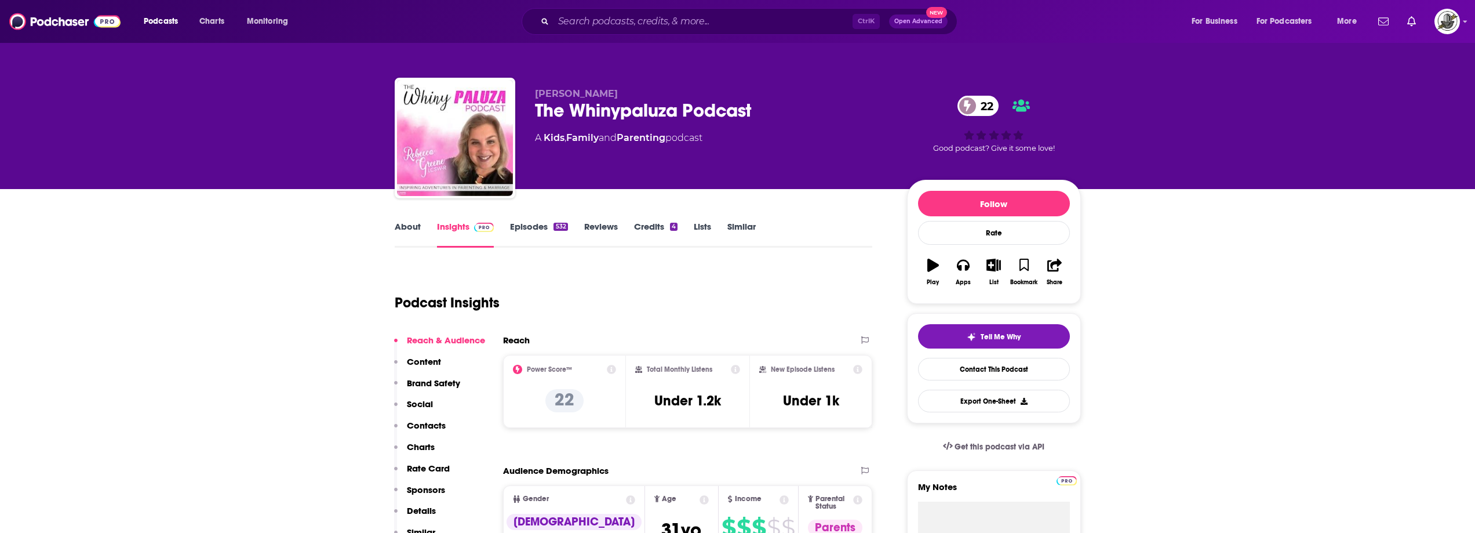
drag, startPoint x: 592, startPoint y: 92, endPoint x: 629, endPoint y: 92, distance: 37.1
click at [629, 92] on div "[PERSON_NAME] The Whinypaluza Podcast 22 A Kids , Family and Parenting podcast …" at bounding box center [738, 140] width 686 height 125
click at [748, 11] on div "Ctrl K Open Advanced New" at bounding box center [740, 21] width 436 height 27
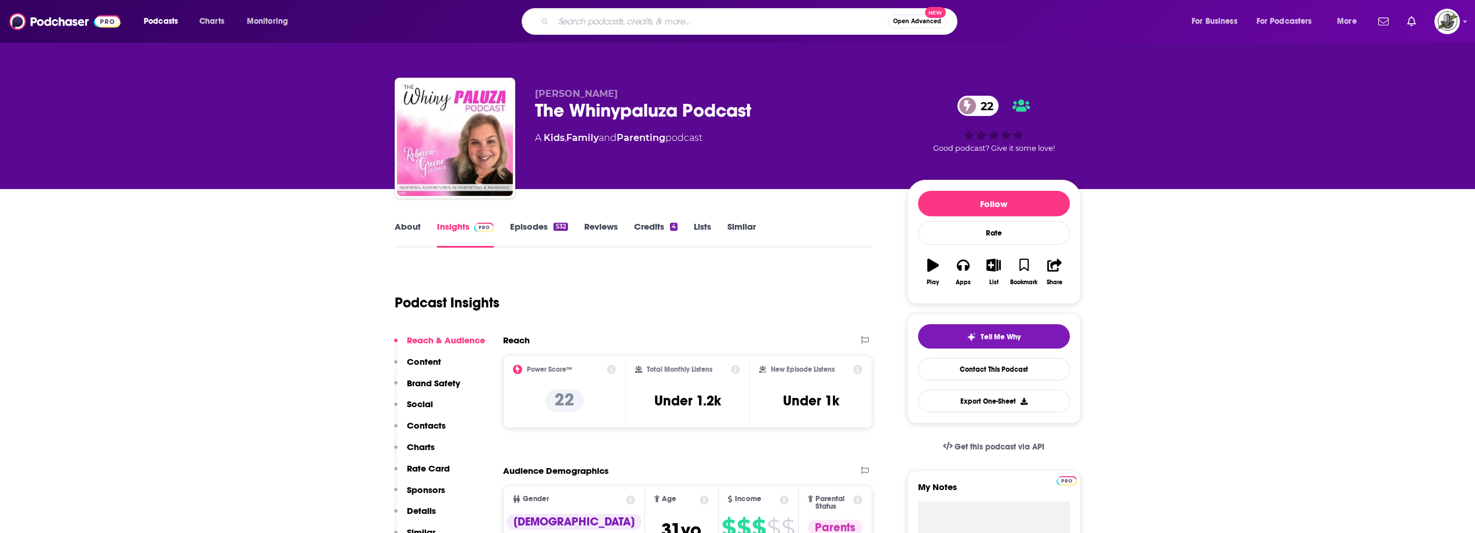
click at [755, 22] on input "Search podcasts, credits, & more..." at bounding box center [720, 21] width 334 height 19
paste input "The Mom Room"
type input "The Mom Room"
click at [764, 23] on input "The Mom Room" at bounding box center [720, 21] width 334 height 19
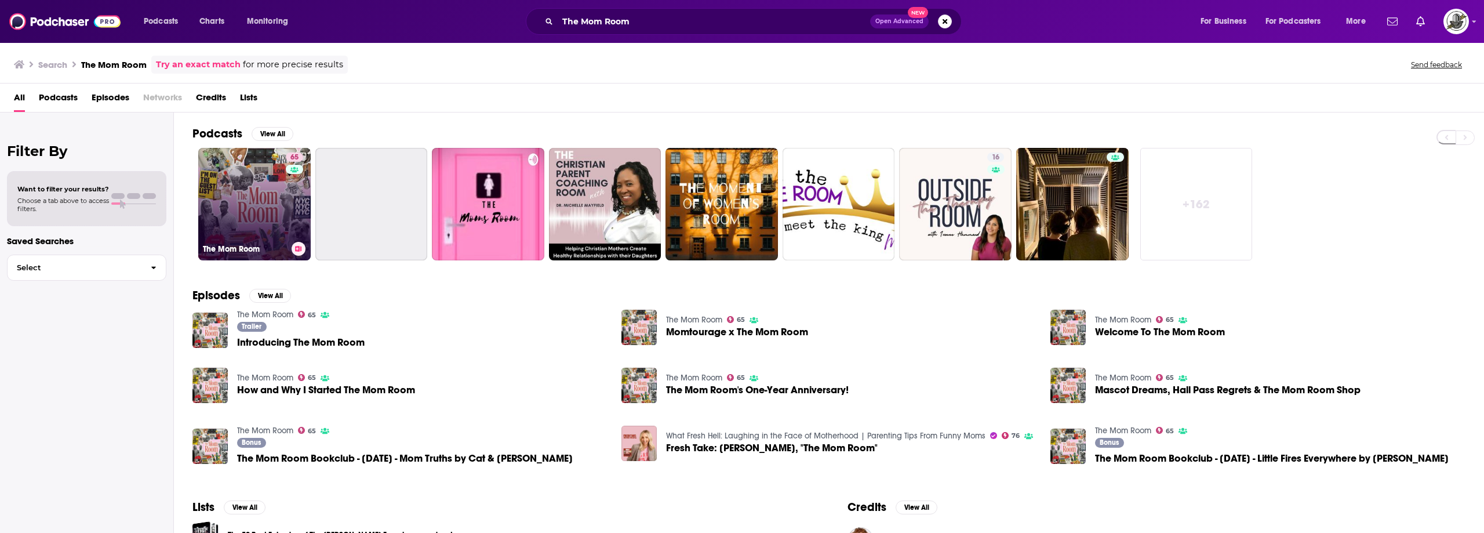
click at [256, 227] on link "65 The Mom Room" at bounding box center [254, 204] width 112 height 112
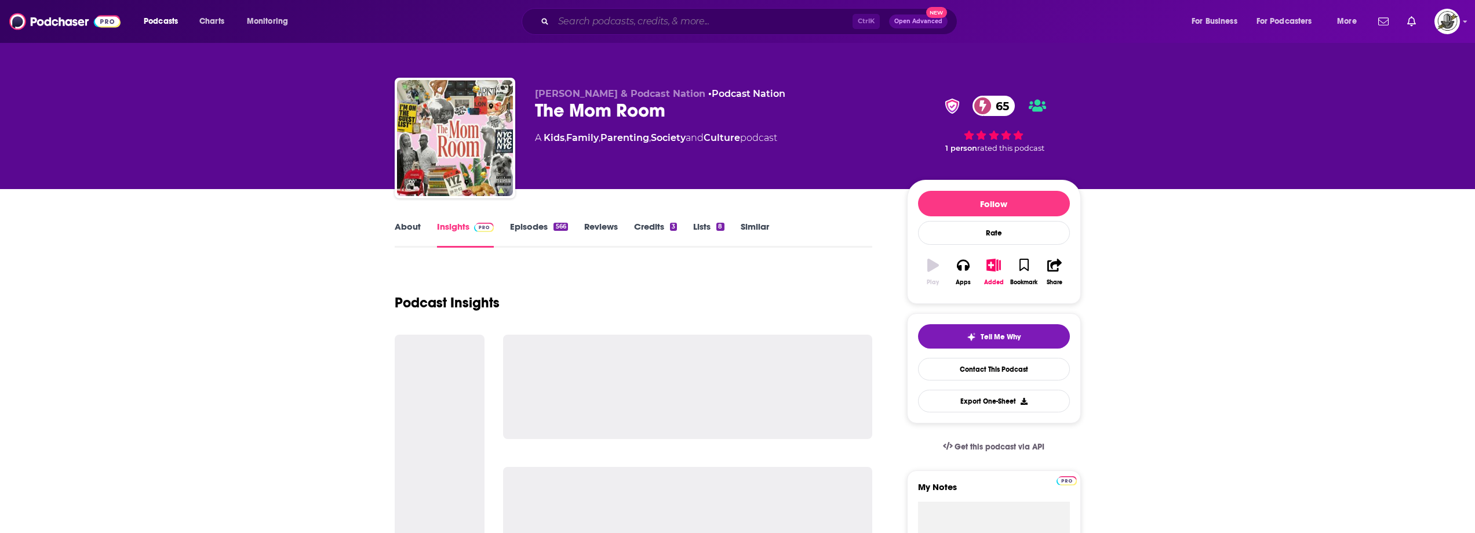
click at [710, 19] on input "Search podcasts, credits, & more..." at bounding box center [702, 21] width 299 height 19
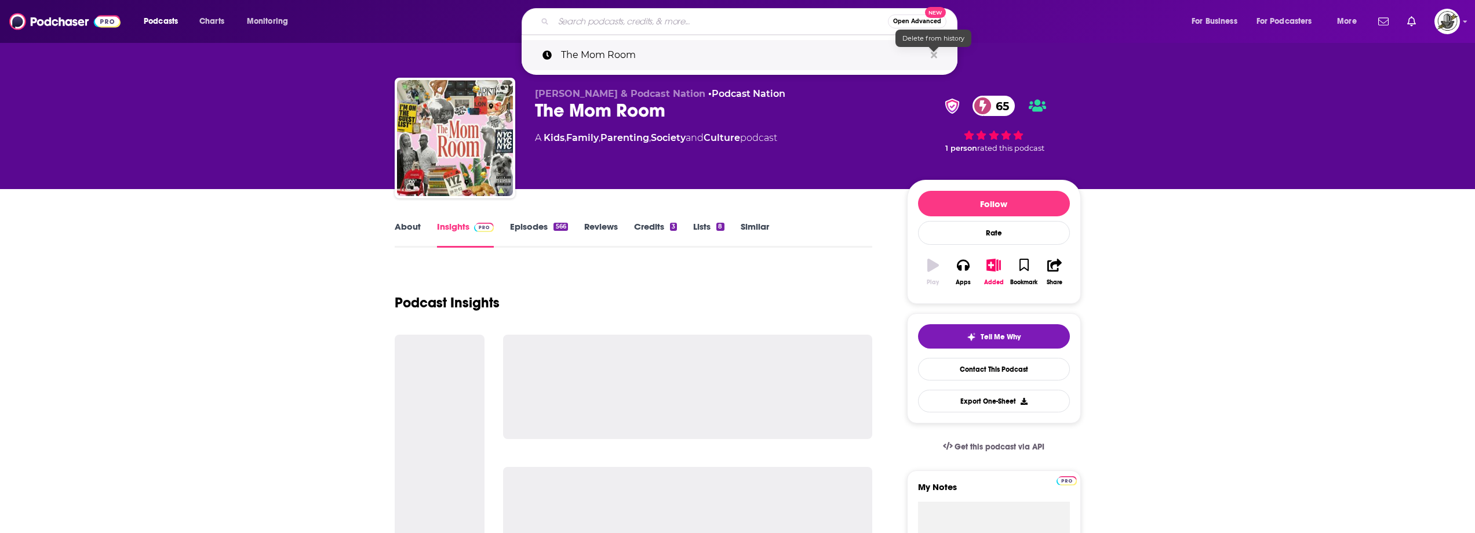
click at [934, 56] on icon "Search podcasts, credits, & more..." at bounding box center [934, 55] width 6 height 6
click at [533, 121] on div "[PERSON_NAME] & Podcast Nation • Podcast Nation The Mom Room 65 A Kids , Family…" at bounding box center [738, 140] width 686 height 125
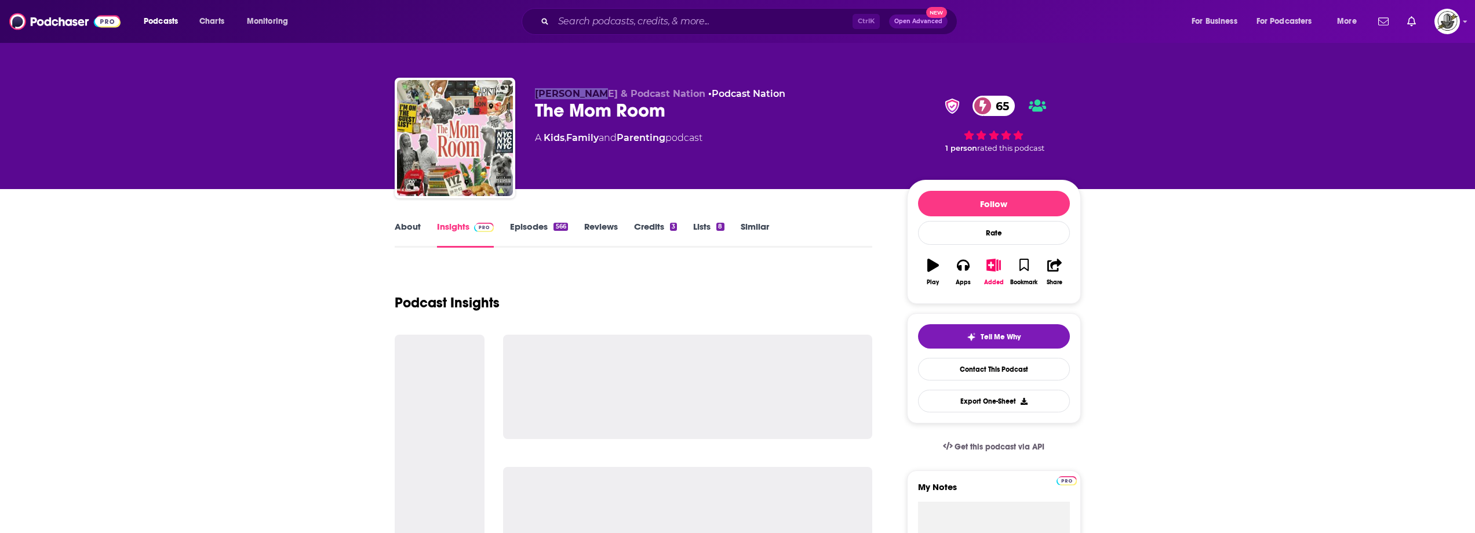
drag, startPoint x: 538, startPoint y: 95, endPoint x: 596, endPoint y: 96, distance: 58.5
click at [596, 96] on span "[PERSON_NAME] & Podcast Nation" at bounding box center [620, 93] width 170 height 11
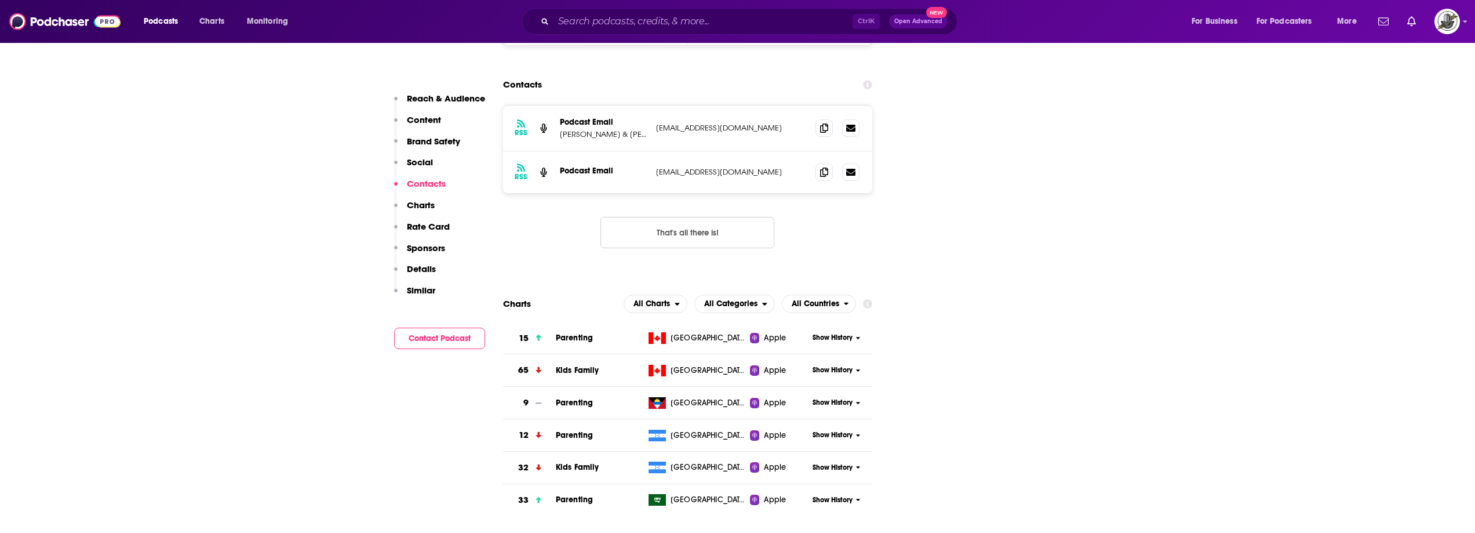
scroll to position [1217, 0]
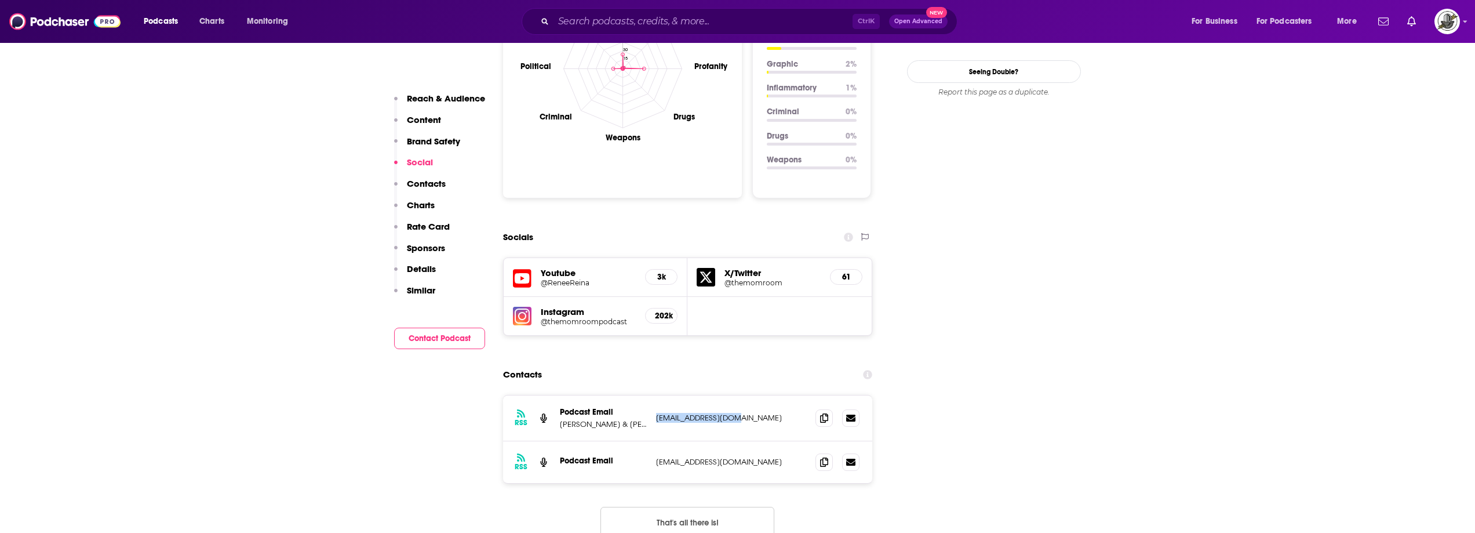
drag, startPoint x: 675, startPoint y: 359, endPoint x: 764, endPoint y: 358, distance: 88.7
click at [764, 395] on div "RSS Podcast Email [PERSON_NAME] & [PERSON_NAME] [EMAIL_ADDRESS][DOMAIN_NAME] [E…" at bounding box center [688, 418] width 370 height 46
click at [527, 268] on icon at bounding box center [522, 278] width 19 height 21
paste input "Connected Families Podcast"
type input "Connected Families Podcast"
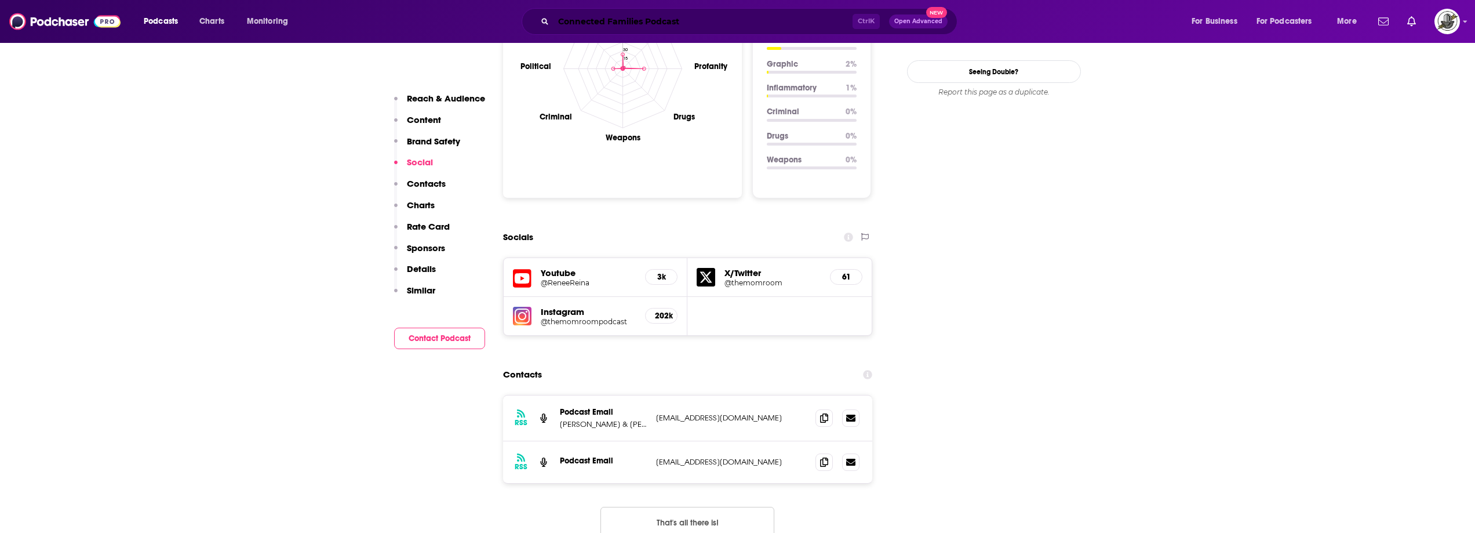
click at [817, 22] on input "Connected Families Podcast" at bounding box center [702, 21] width 299 height 19
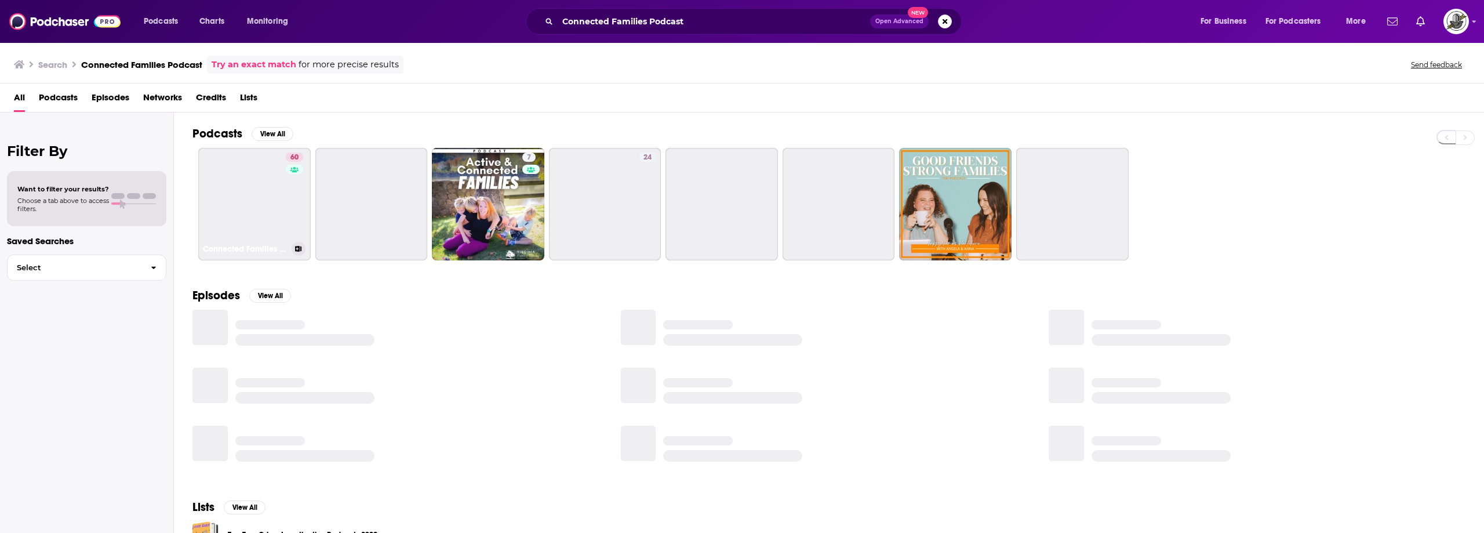
click at [265, 183] on link "60 Connected Families Podcast" at bounding box center [254, 204] width 112 height 112
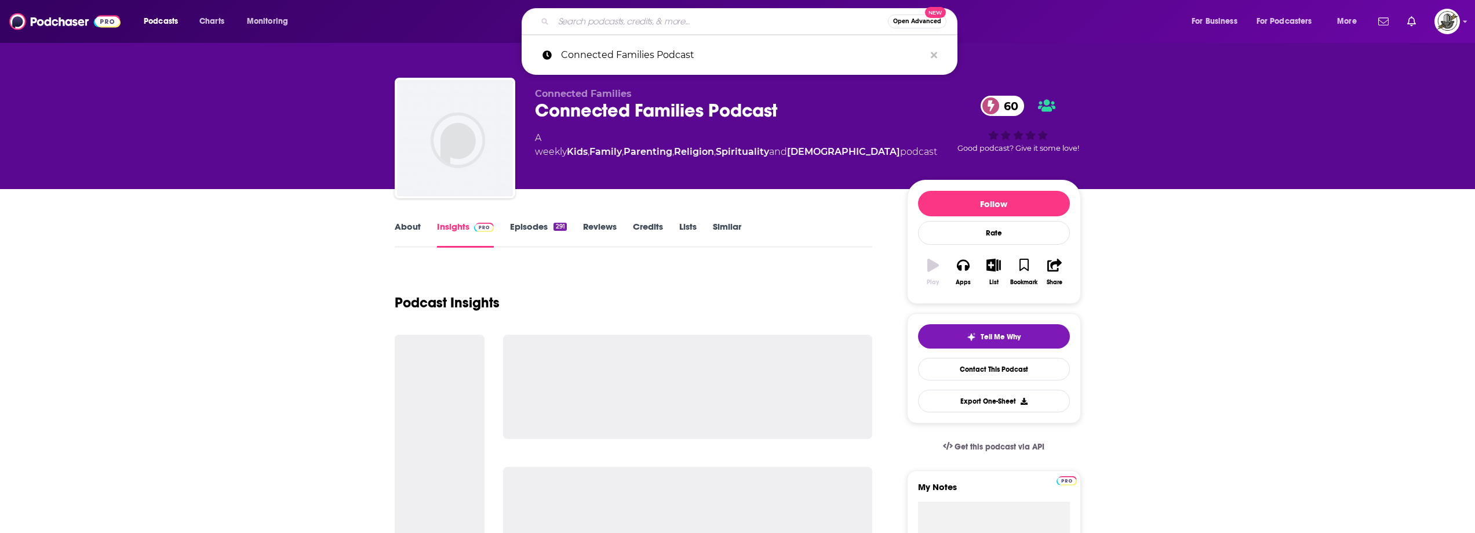
click at [740, 21] on input "Search podcasts, credits, & more..." at bounding box center [720, 21] width 334 height 19
click at [933, 54] on icon "Search podcasts, credits, & more..." at bounding box center [934, 55] width 6 height 6
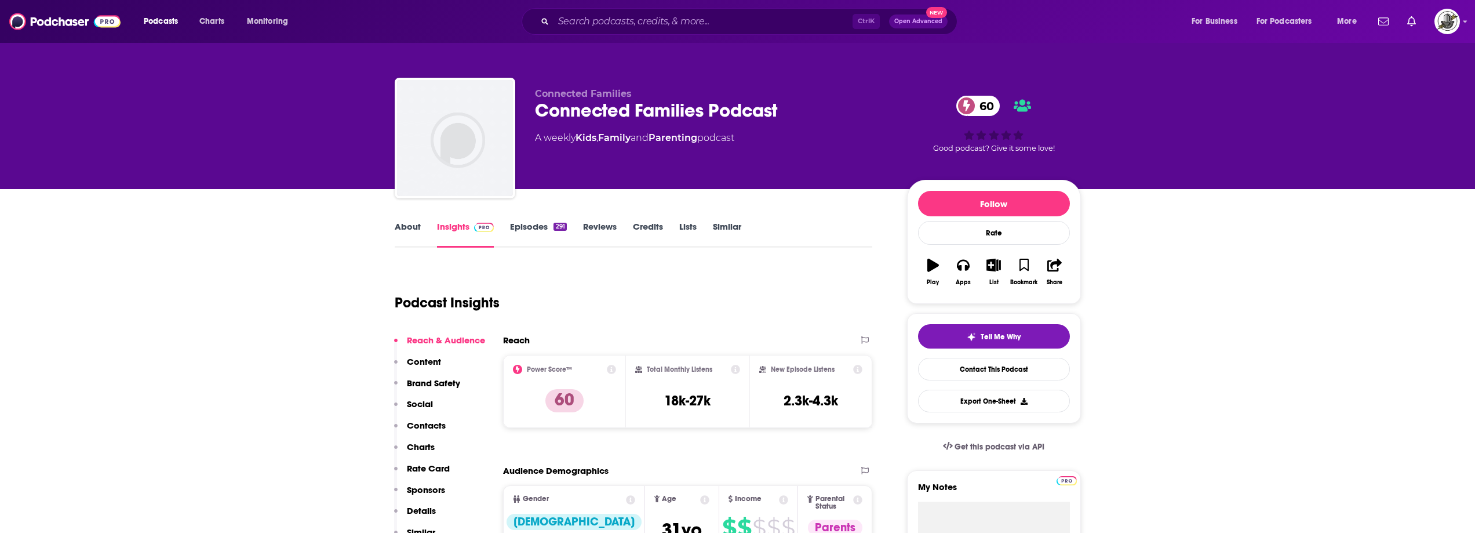
drag, startPoint x: 789, startPoint y: 240, endPoint x: 770, endPoint y: 260, distance: 27.5
click at [789, 241] on div "About Insights Episodes 291 Reviews Credits Lists Similar" at bounding box center [634, 233] width 478 height 28
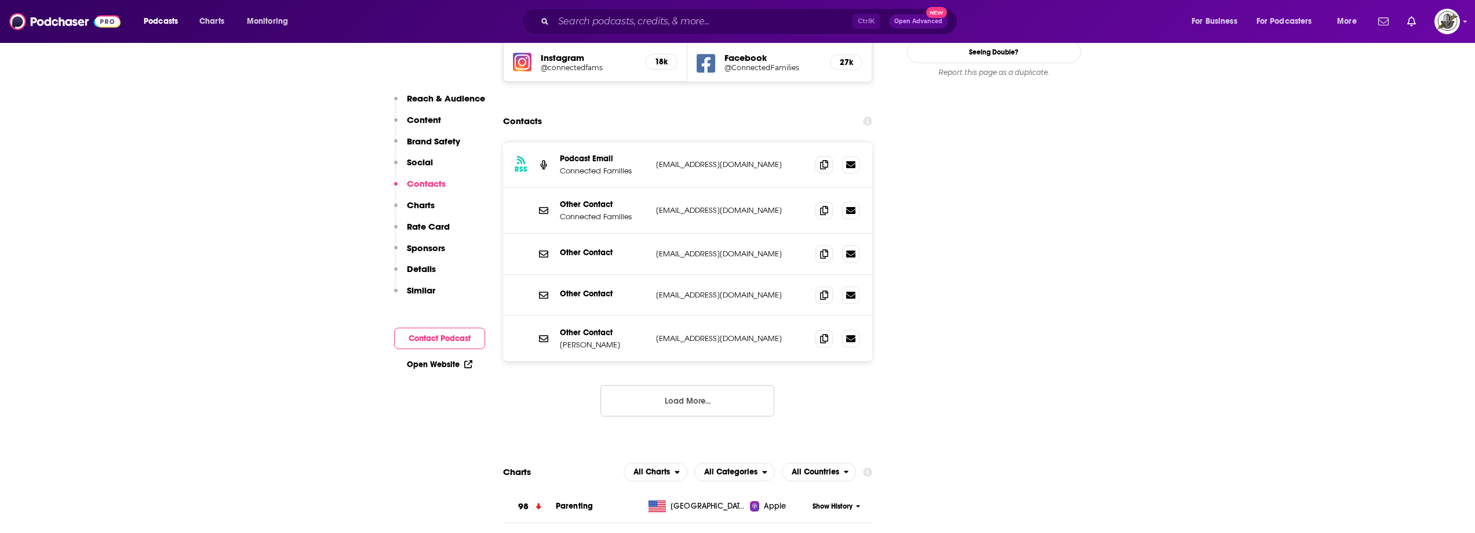
scroll to position [1217, 0]
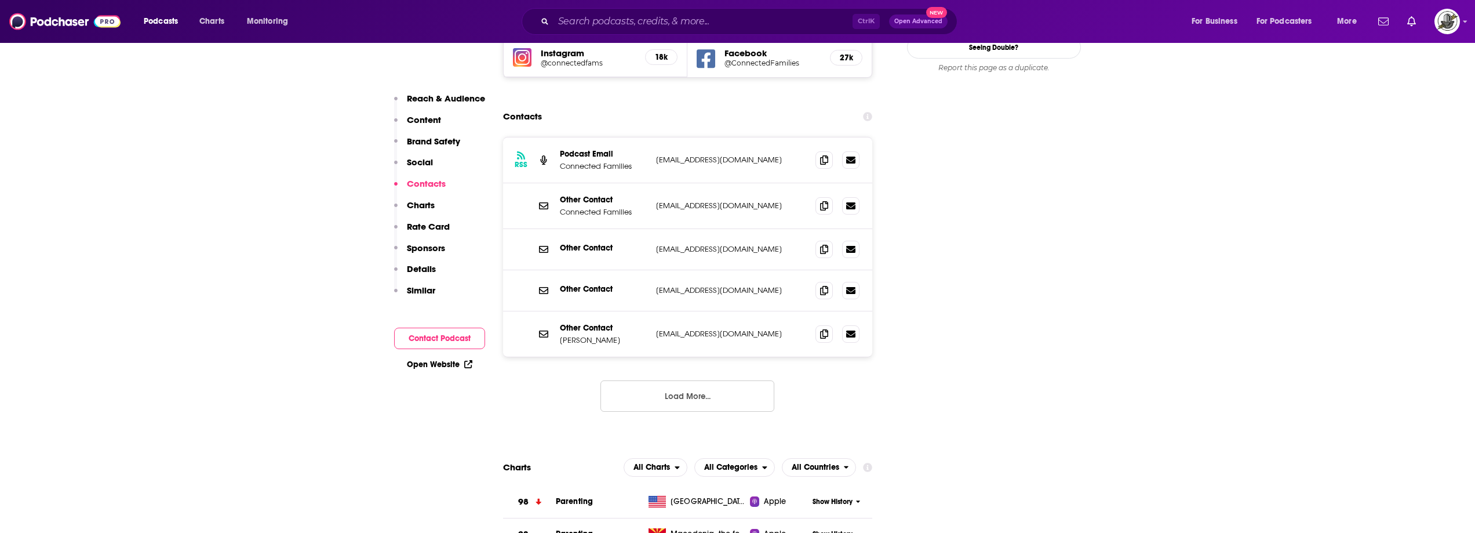
click at [713, 380] on button "Load More..." at bounding box center [687, 395] width 174 height 31
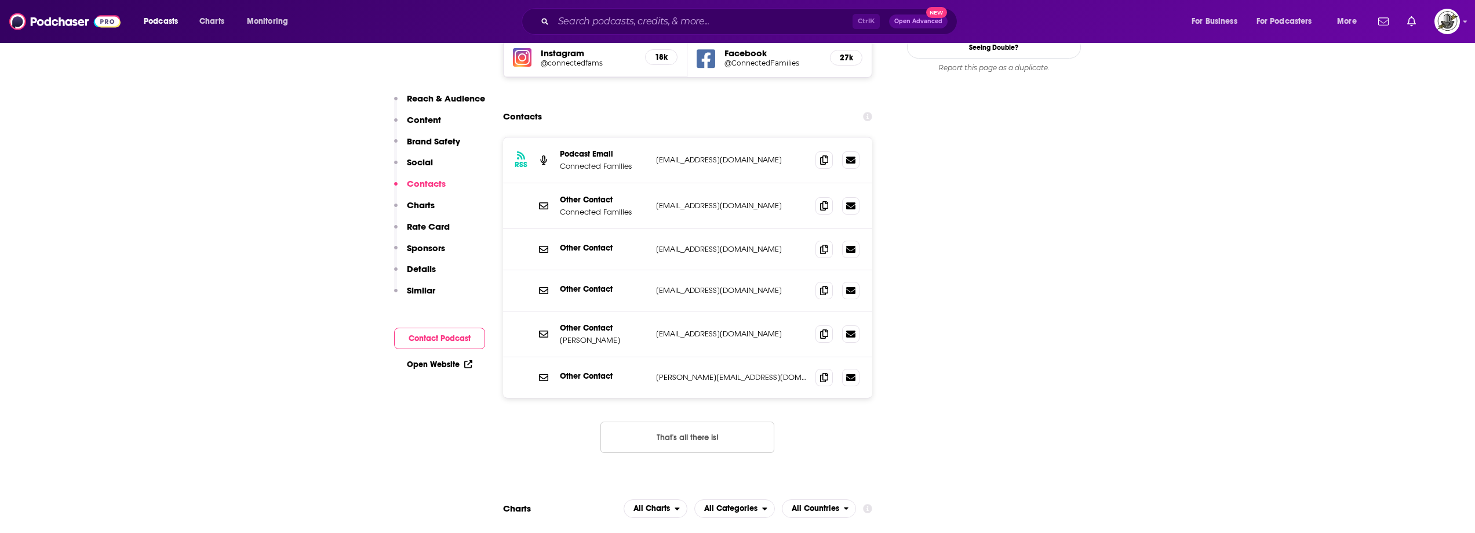
drag, startPoint x: 653, startPoint y: 266, endPoint x: 777, endPoint y: 269, distance: 123.5
click at [777, 311] on div "Other Contact [PERSON_NAME] [EMAIL_ADDRESS][DOMAIN_NAME] [EMAIL_ADDRESS][DOMAIN…" at bounding box center [688, 334] width 370 height 46
click at [675, 421] on button "That's all there is!" at bounding box center [687, 436] width 174 height 31
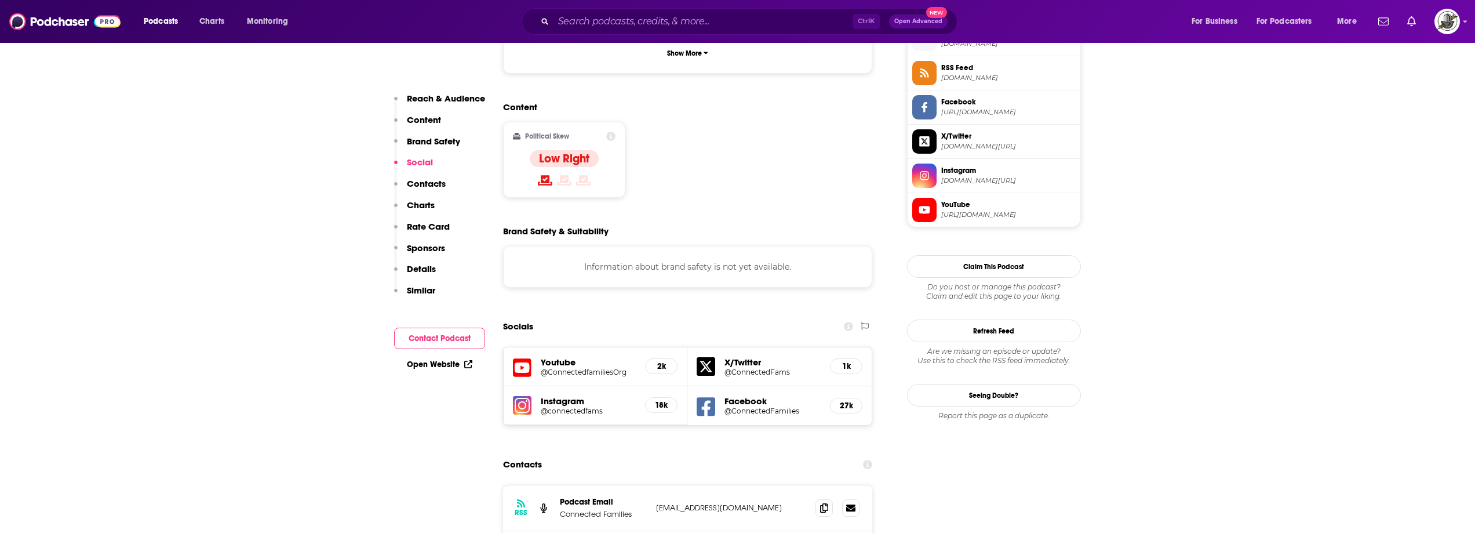
scroll to position [1101, 0]
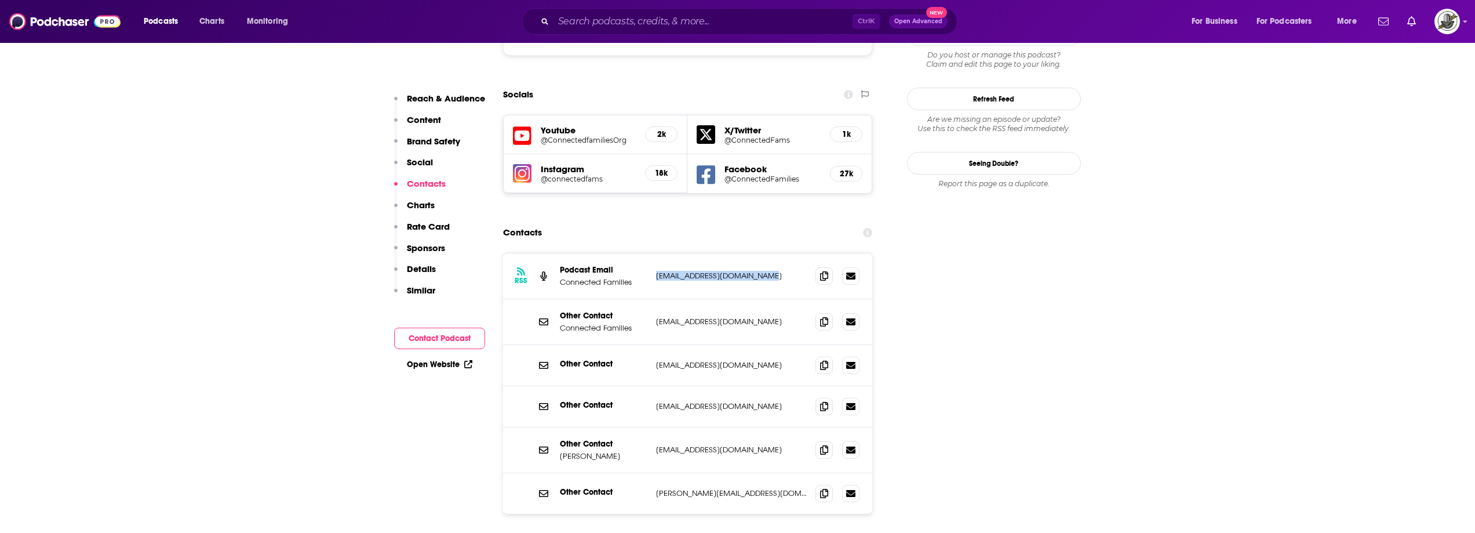
drag, startPoint x: 650, startPoint y: 205, endPoint x: 773, endPoint y: 207, distance: 123.5
click at [773, 253] on div "RSS Podcast Email Connected Families [EMAIL_ADDRESS][DOMAIN_NAME] [EMAIL_ADDRES…" at bounding box center [688, 276] width 370 height 46
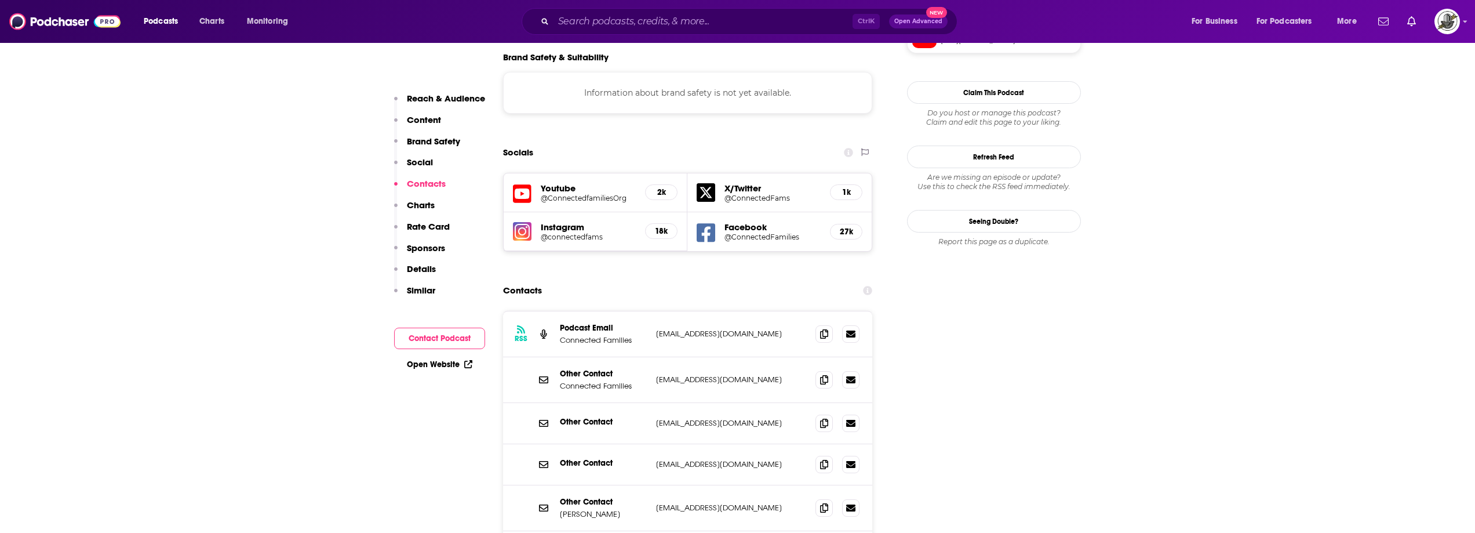
click at [796, 12] on div "Ctrl K Open Advanced New" at bounding box center [740, 21] width 436 height 27
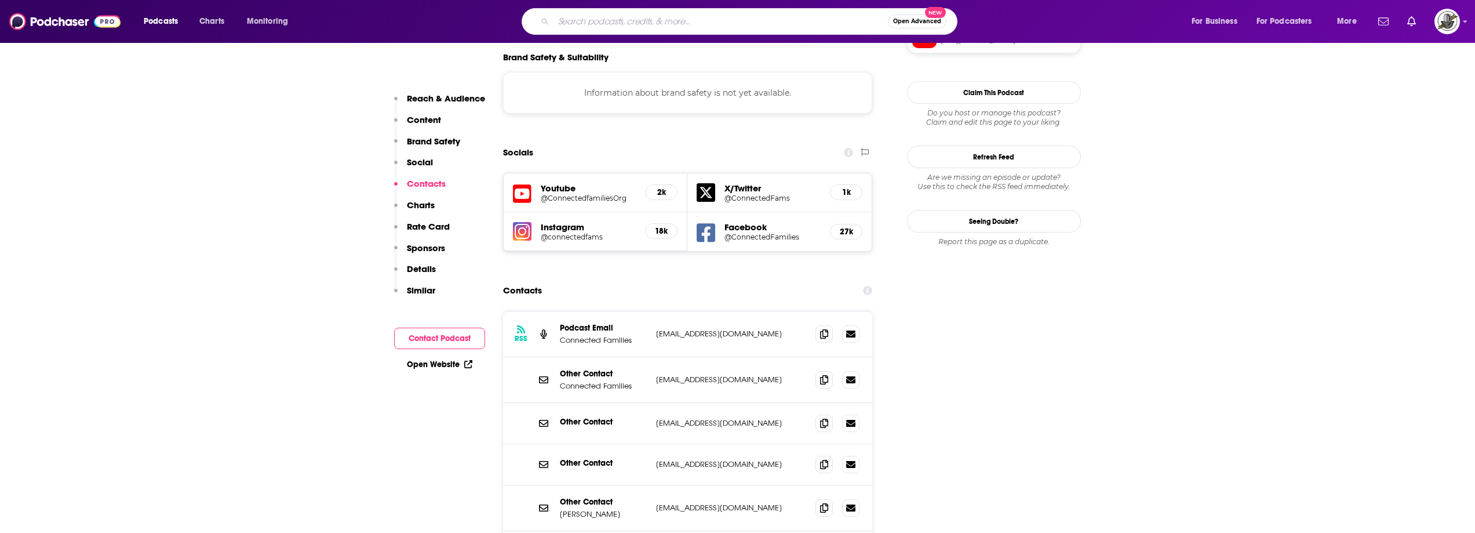
paste input "Fresh Start Family Show"
type input "Fresh Start Family Show"
click at [788, 30] on input "Fresh Start Family Show" at bounding box center [720, 21] width 334 height 19
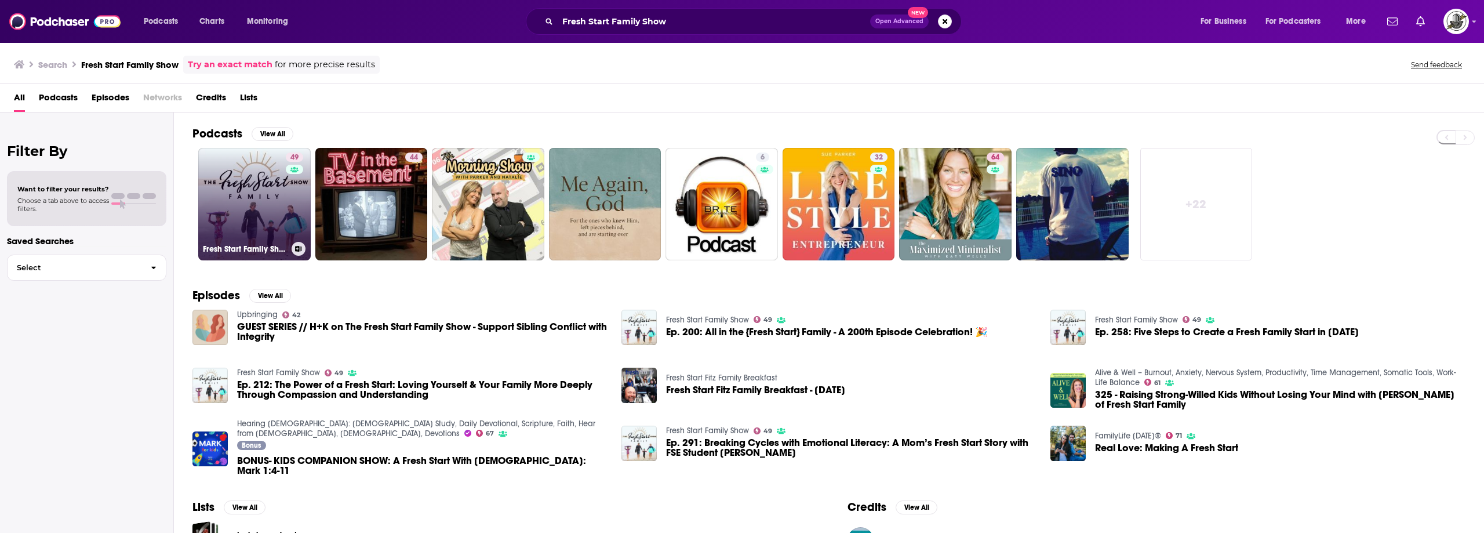
click at [250, 226] on link "49 Fresh Start Family Show" at bounding box center [254, 204] width 112 height 112
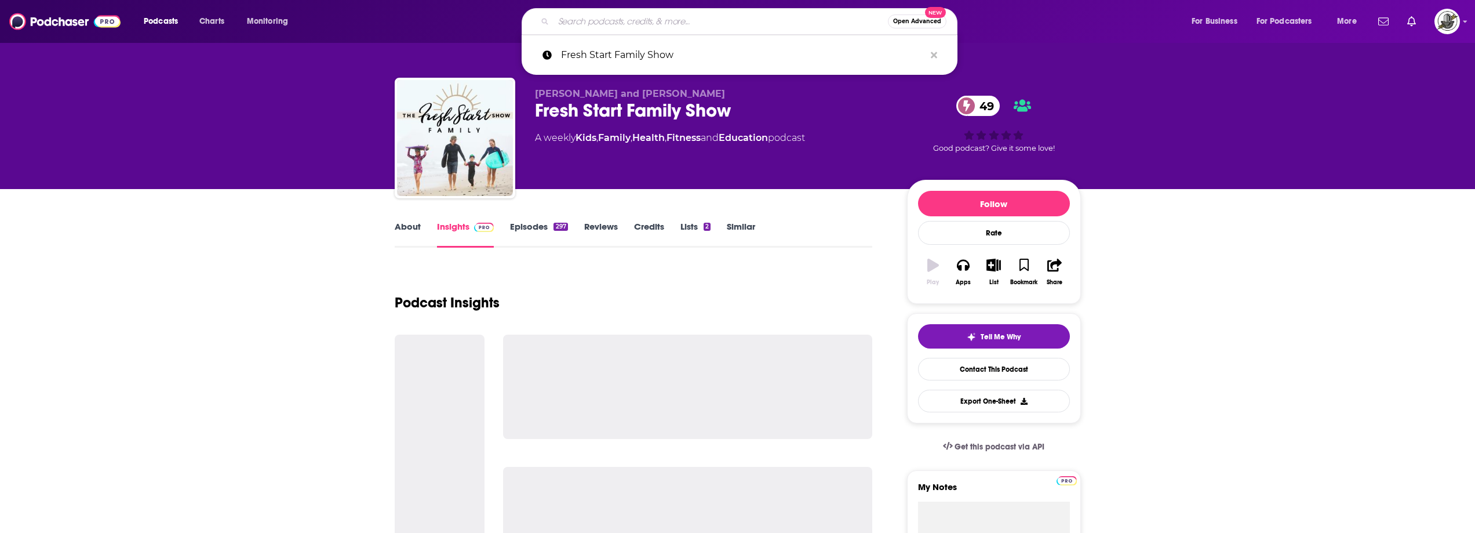
click at [737, 17] on input "Search podcasts, credits, & more..." at bounding box center [720, 21] width 334 height 19
drag, startPoint x: 930, startPoint y: 54, endPoint x: 889, endPoint y: 104, distance: 64.2
click at [931, 55] on icon "Search podcasts, credits, & more..." at bounding box center [934, 54] width 6 height 9
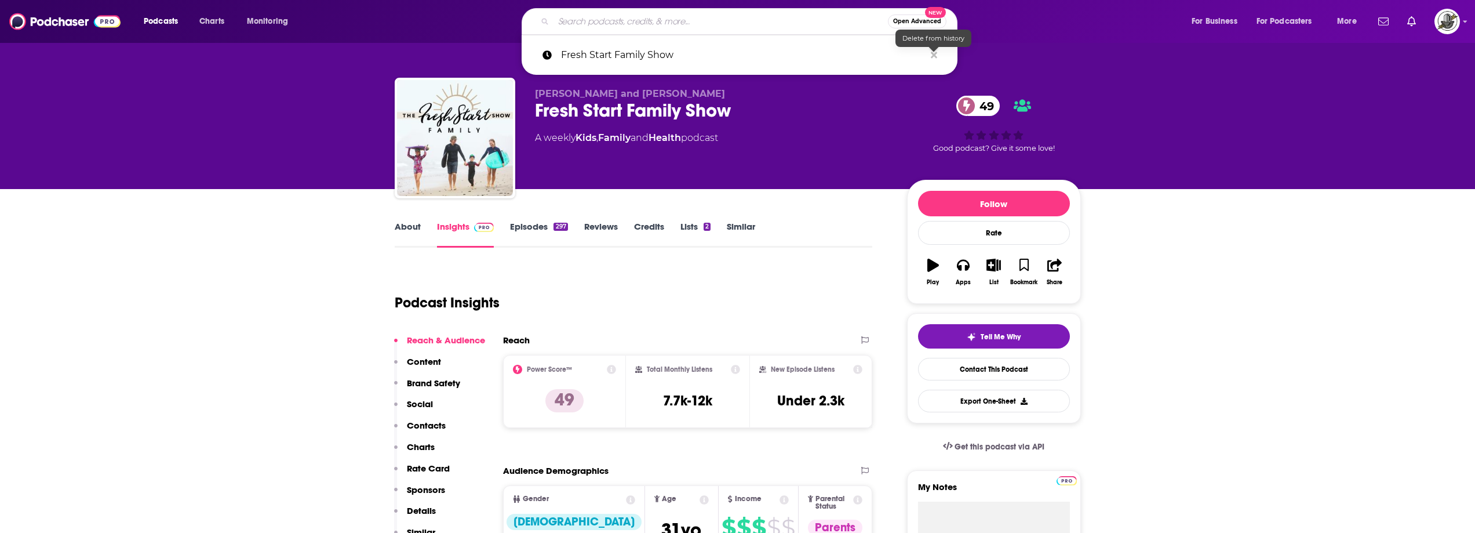
click at [796, 294] on div "Podcast Insights" at bounding box center [629, 295] width 469 height 59
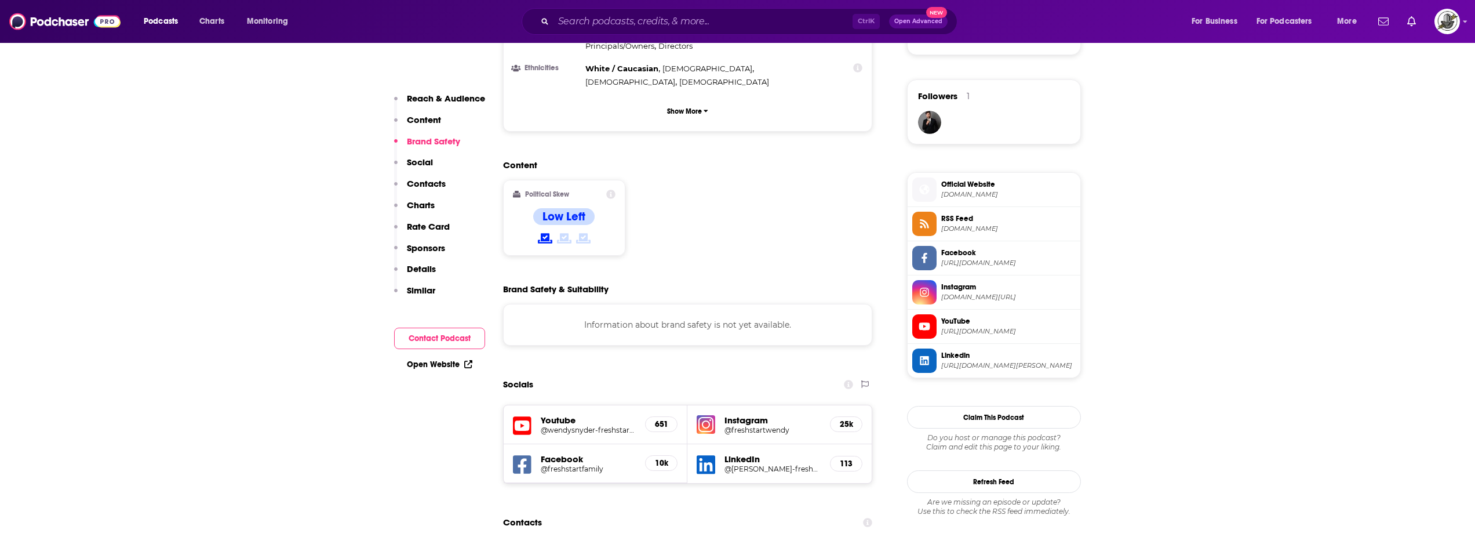
scroll to position [1217, 0]
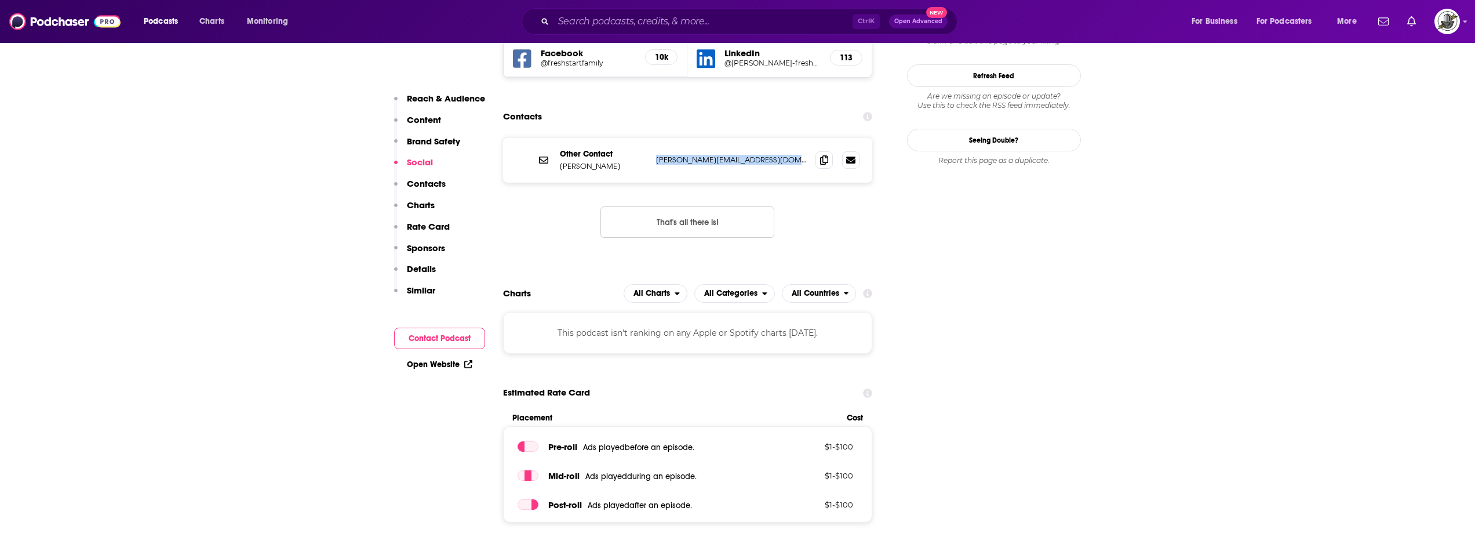
drag, startPoint x: 653, startPoint y: 106, endPoint x: 796, endPoint y: 122, distance: 144.0
click at [786, 137] on div "Other Contact [PERSON_NAME] [PERSON_NAME][EMAIL_ADDRESS][DOMAIN_NAME] [PERSON_N…" at bounding box center [688, 159] width 370 height 45
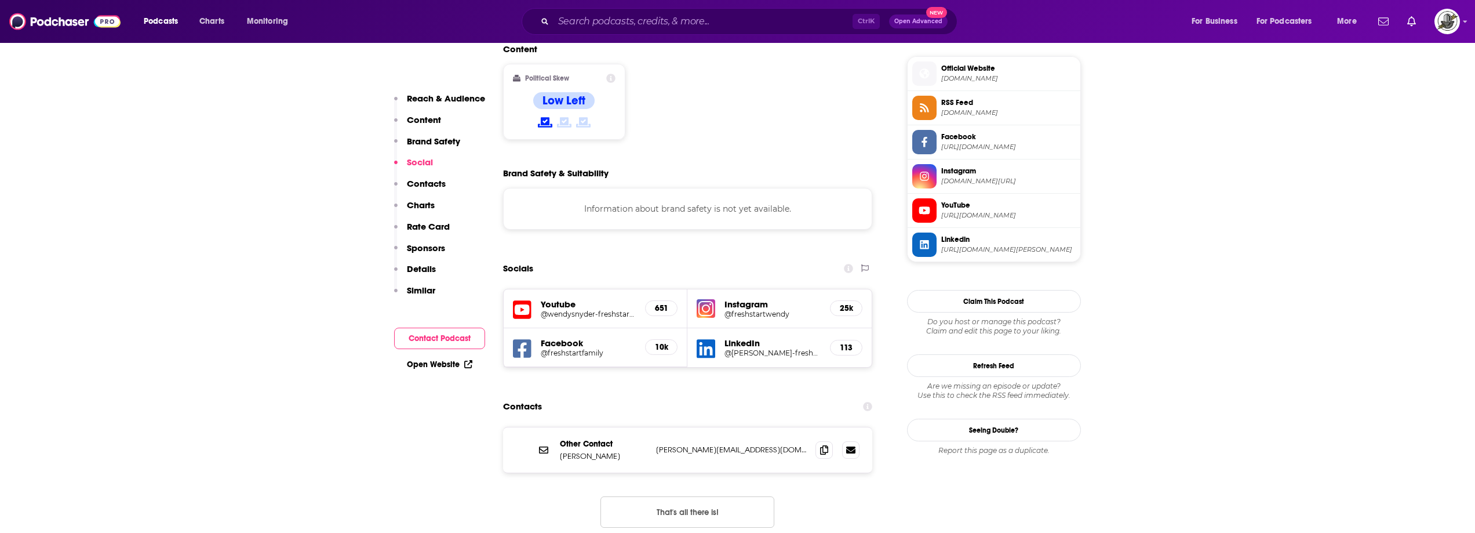
click at [675, 395] on div "Contacts" at bounding box center [688, 406] width 370 height 22
click at [796, 21] on input "Search podcasts, credits, & more..." at bounding box center [702, 21] width 299 height 19
paste input "The Simplicity Parenting Podcast with [PERSON_NAME] [PERSON_NAME]"
type input "The Simplicity Parenting Podcast with [PERSON_NAME] [PERSON_NAME]"
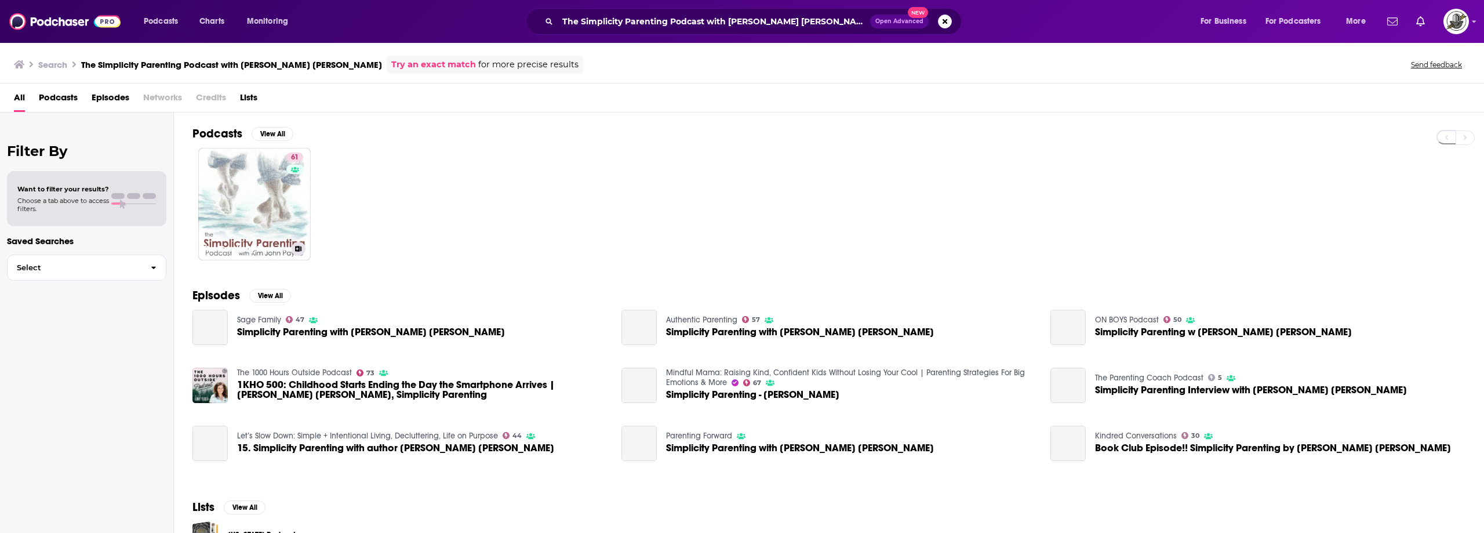
click at [248, 201] on link "61 The Simplicity Parenting Podcast with [PERSON_NAME] [PERSON_NAME]" at bounding box center [254, 204] width 112 height 112
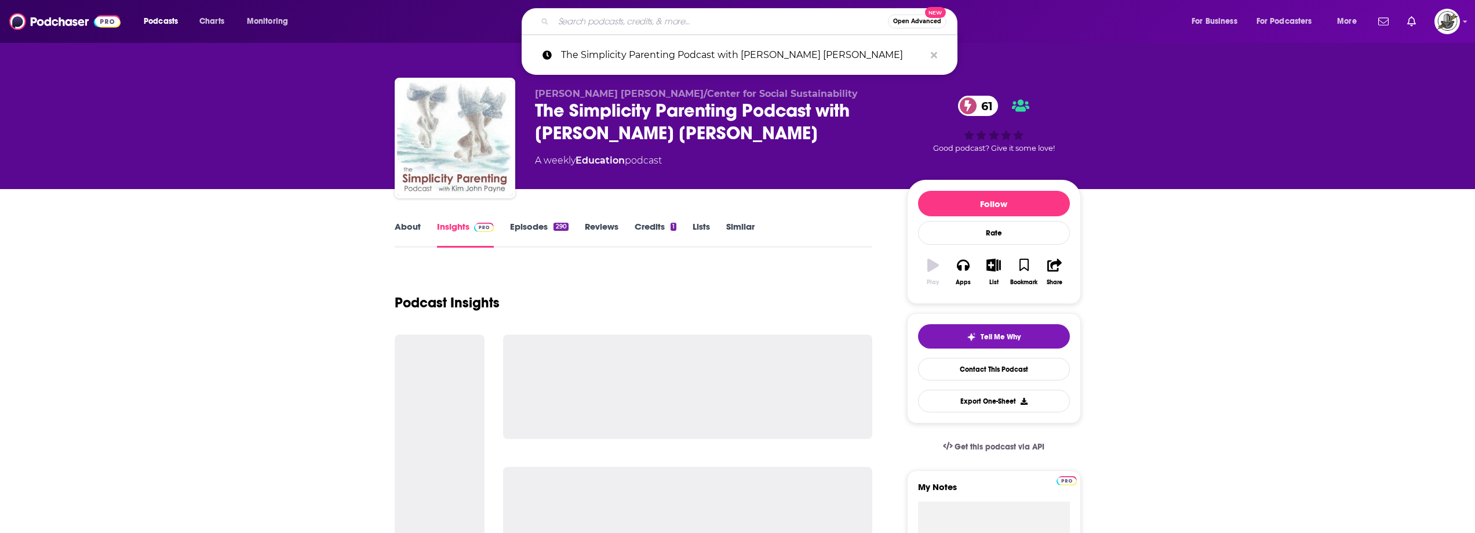
click at [716, 27] on input "Search podcasts, credits, & more..." at bounding box center [720, 21] width 334 height 19
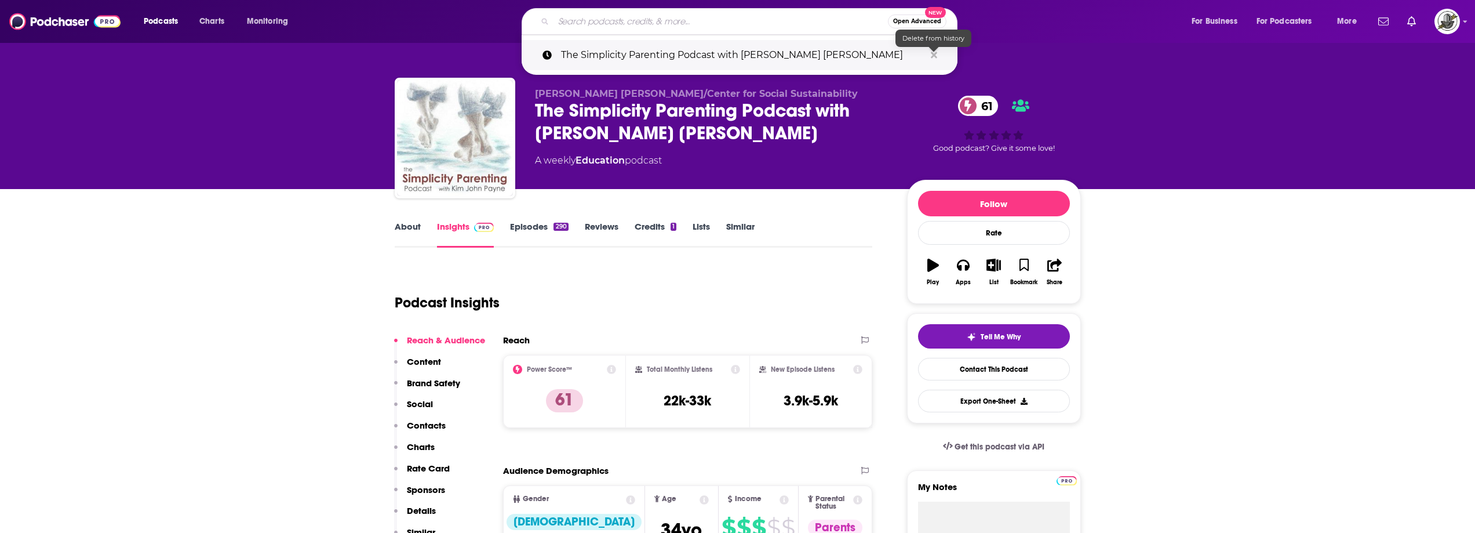
click at [935, 54] on icon "Search podcasts, credits, & more..." at bounding box center [934, 55] width 6 height 6
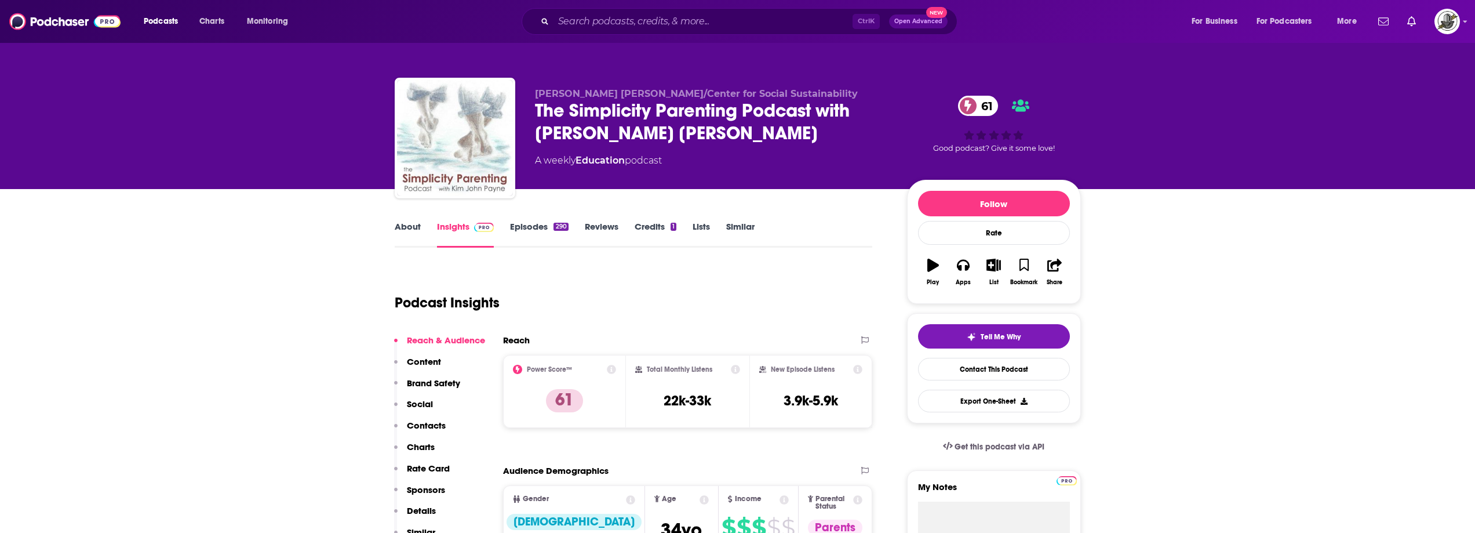
drag, startPoint x: 836, startPoint y: 207, endPoint x: 760, endPoint y: 318, distance: 133.9
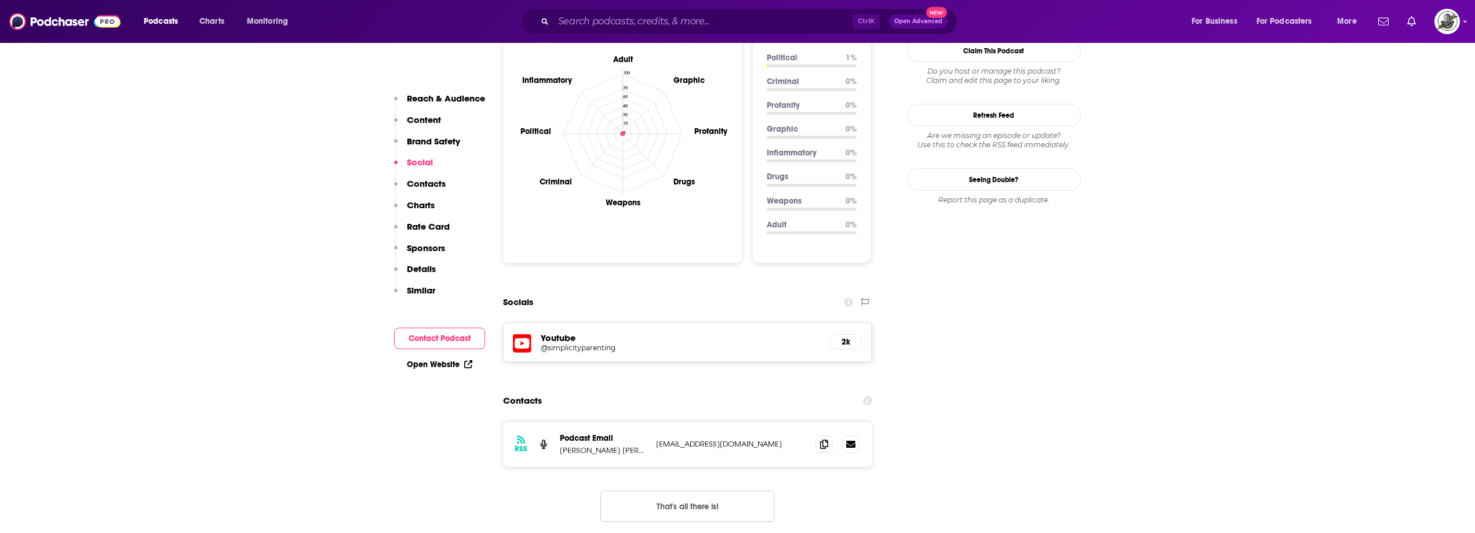
scroll to position [1217, 0]
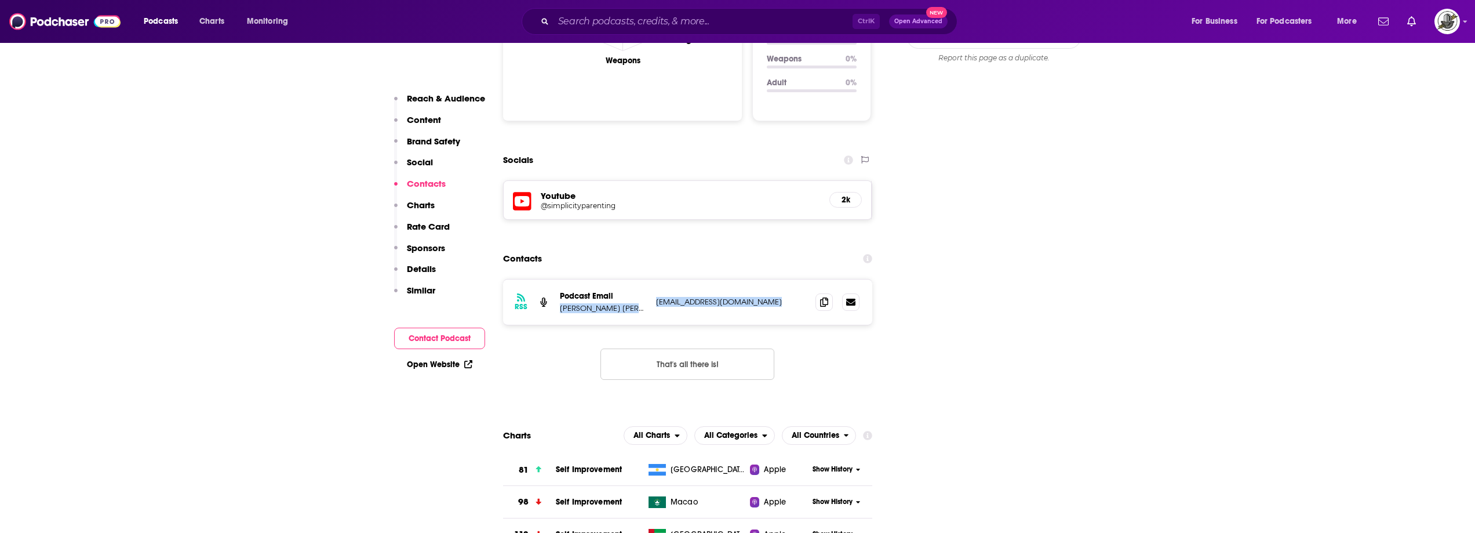
drag, startPoint x: 647, startPoint y: 250, endPoint x: 731, endPoint y: 266, distance: 86.0
click at [763, 279] on div "RSS Podcast Email [PERSON_NAME] [PERSON_NAME]/Center for Social Sustainability …" at bounding box center [688, 301] width 370 height 45
click at [716, 279] on div "RSS Podcast Email [PERSON_NAME] [PERSON_NAME]/Center for Social Sustainability …" at bounding box center [688, 301] width 370 height 45
drag, startPoint x: 657, startPoint y: 256, endPoint x: 775, endPoint y: 260, distance: 118.3
click at [775, 297] on p "[EMAIL_ADDRESS][DOMAIN_NAME]" at bounding box center [731, 302] width 151 height 10
